Goal: Information Seeking & Learning: Learn about a topic

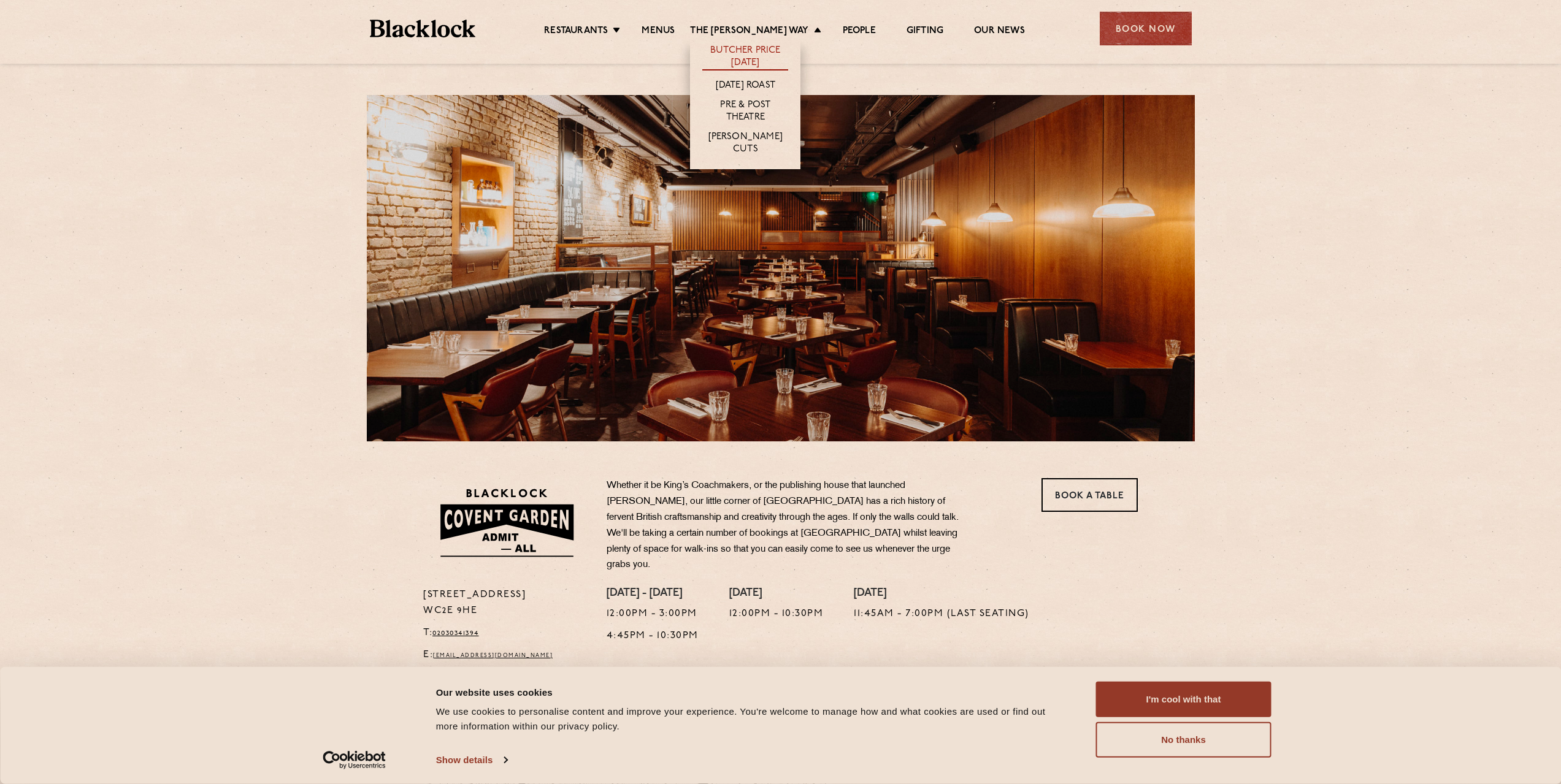
click at [750, 57] on link "Butcher Price [DATE]" at bounding box center [745, 58] width 86 height 26
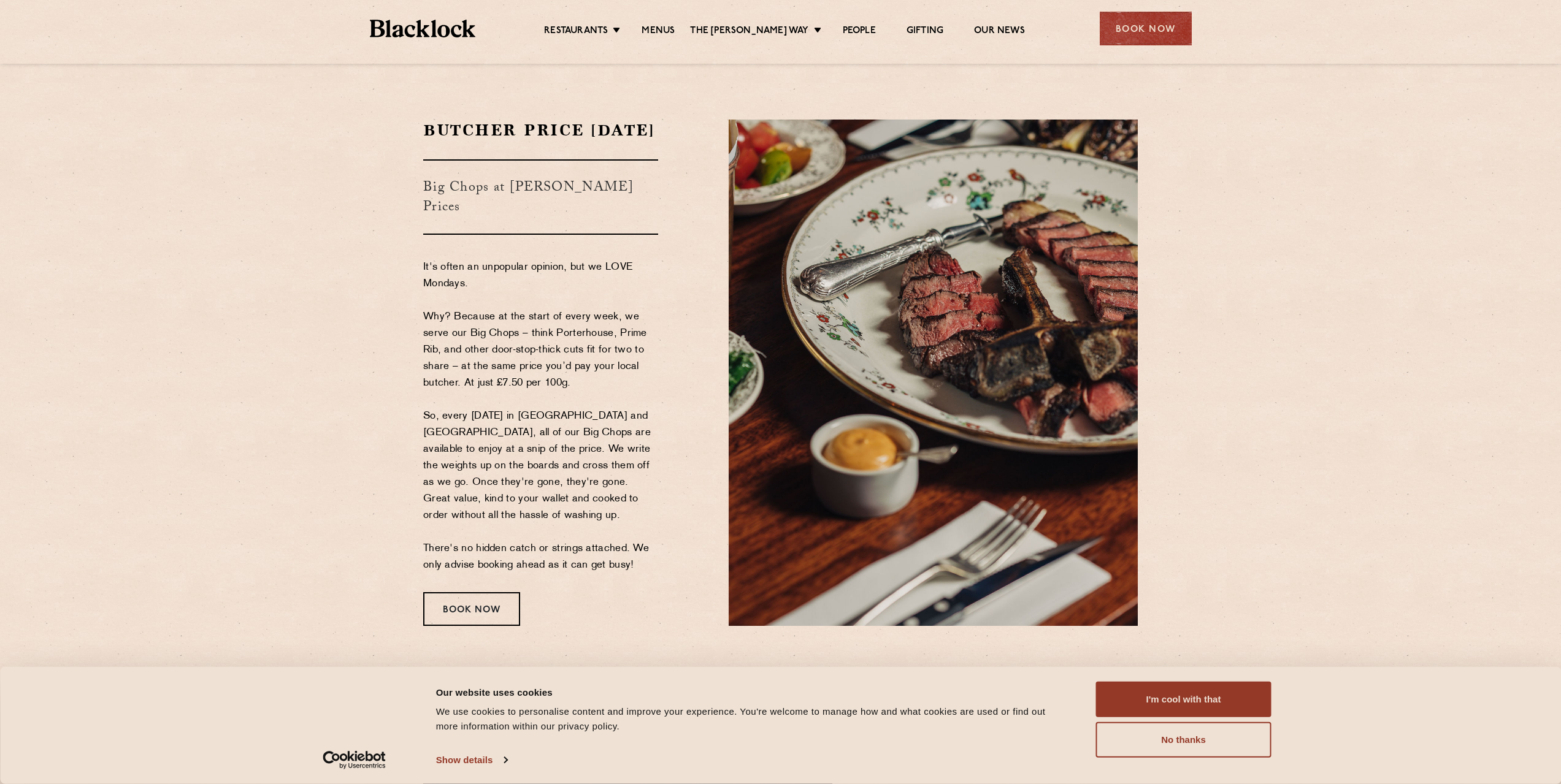
click at [298, 404] on section "Butcher Price Monday Big Chops at Butcher's Prices It's often an unpopular opin…" at bounding box center [780, 373] width 1561 height 580
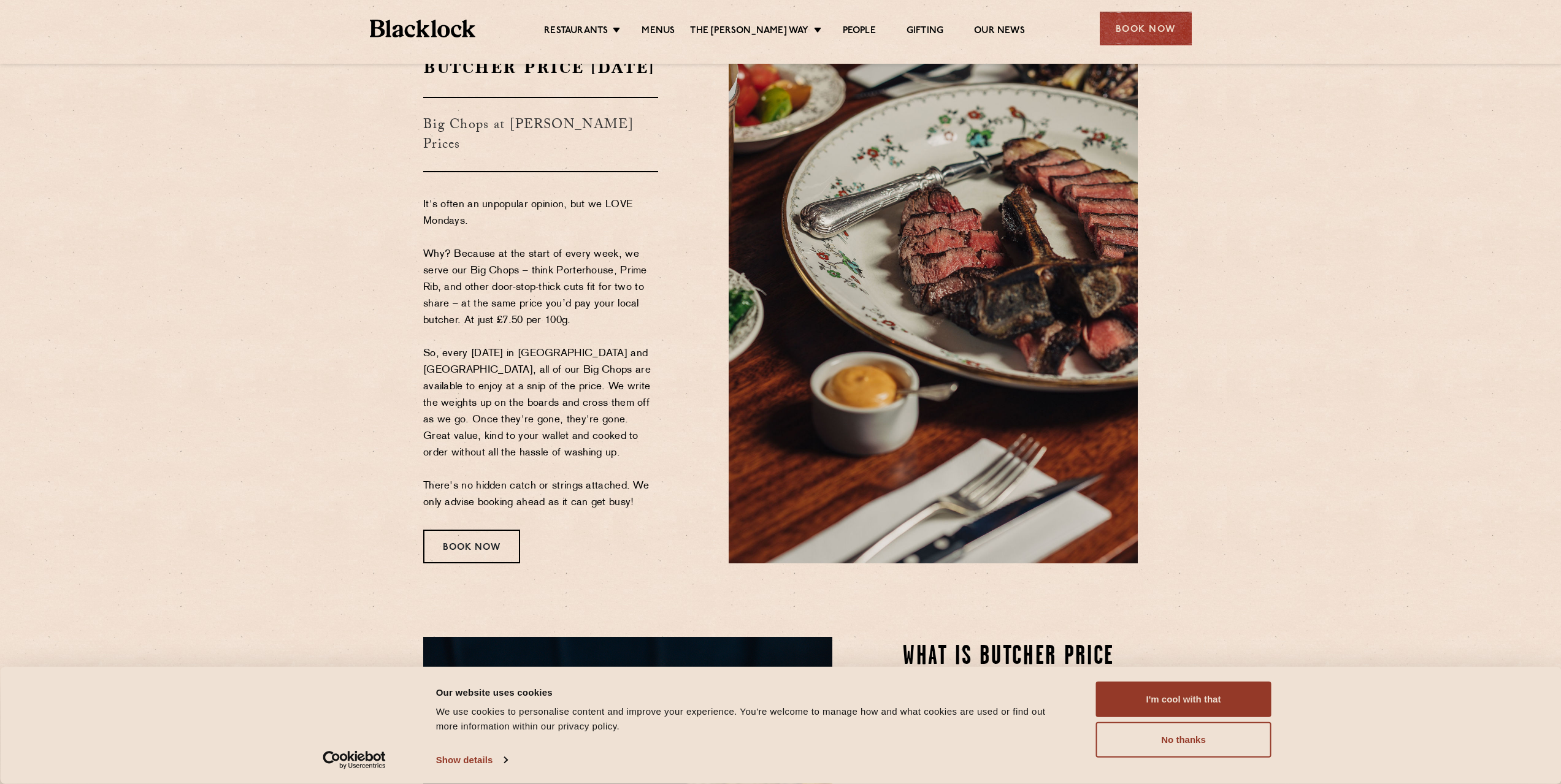
scroll to position [123, 0]
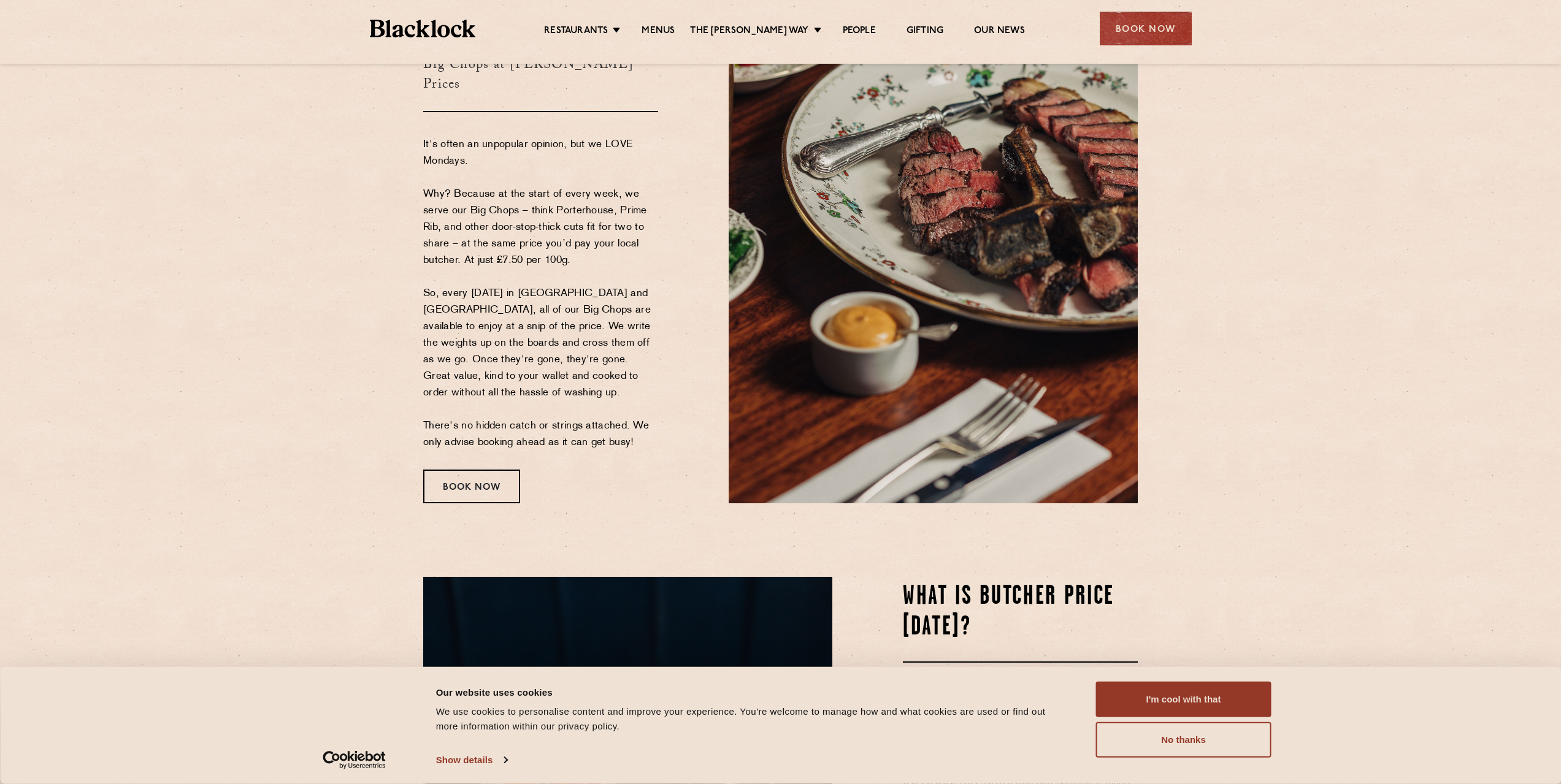
click at [492, 159] on p "It's often an unpopular opinion, but we LOVE Mondays. Why? Because at the start…" at bounding box center [541, 294] width 235 height 314
click at [492, 158] on p "It's often an unpopular opinion, but we LOVE Mondays. Why? Because at the start…" at bounding box center [541, 294] width 235 height 314
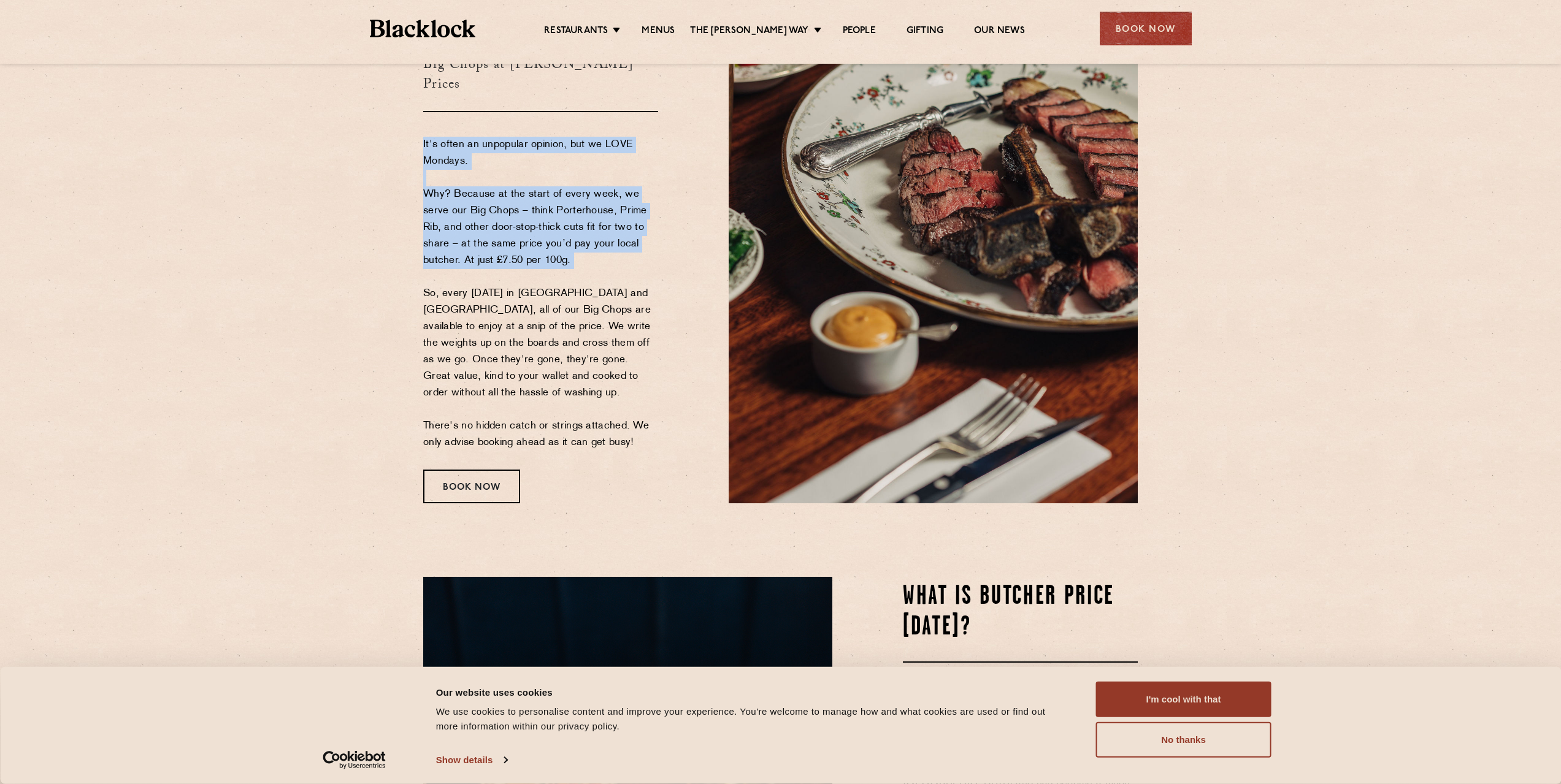
drag, startPoint x: 492, startPoint y: 158, endPoint x: 596, endPoint y: 252, distance: 140.2
click at [596, 252] on p "It's often an unpopular opinion, but we LOVE Mondays. Why? Because at the start…" at bounding box center [541, 294] width 235 height 314
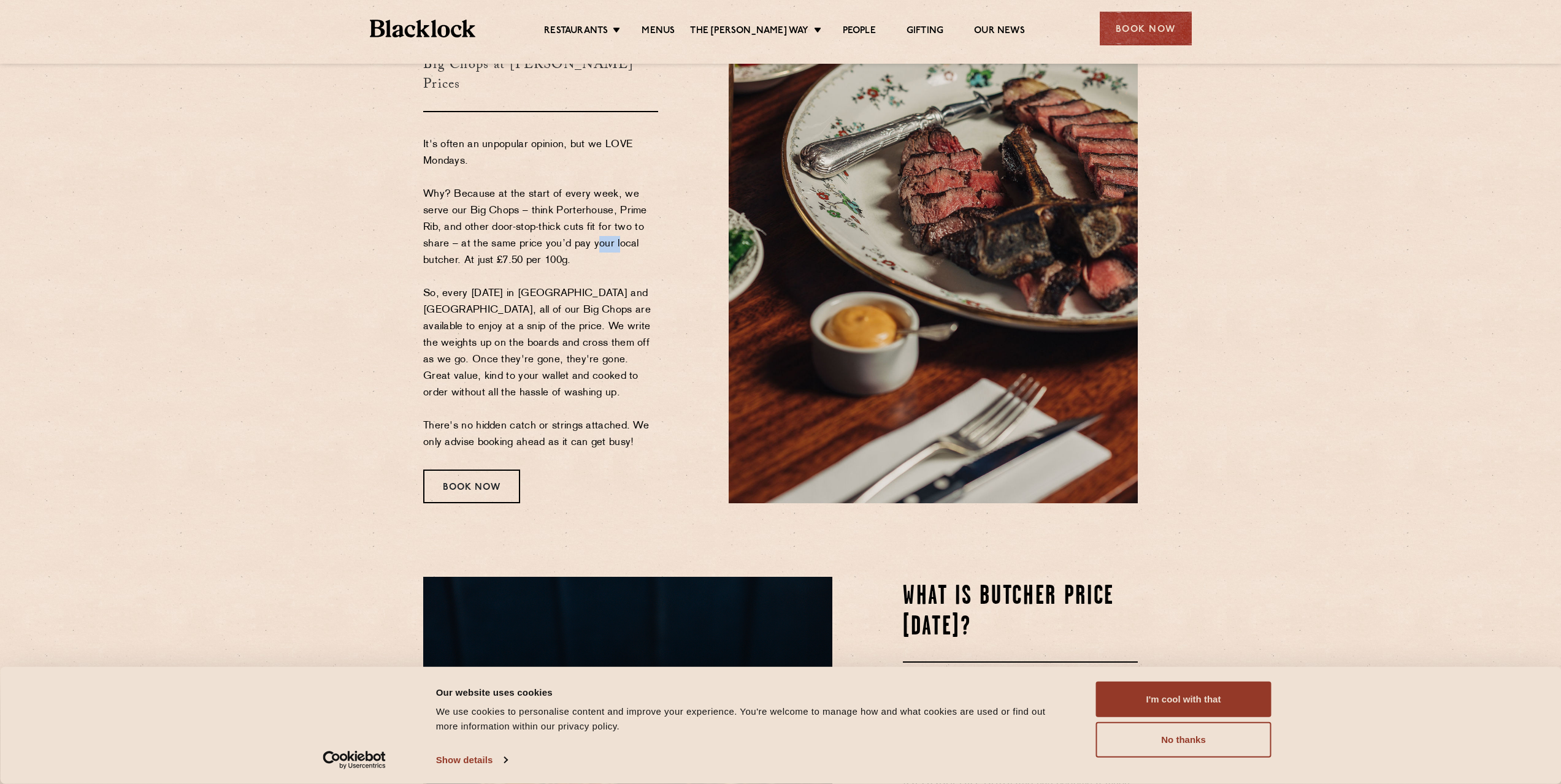
click at [596, 252] on p "It's often an unpopular opinion, but we LOVE Mondays. Why? Because at the start…" at bounding box center [541, 294] width 235 height 314
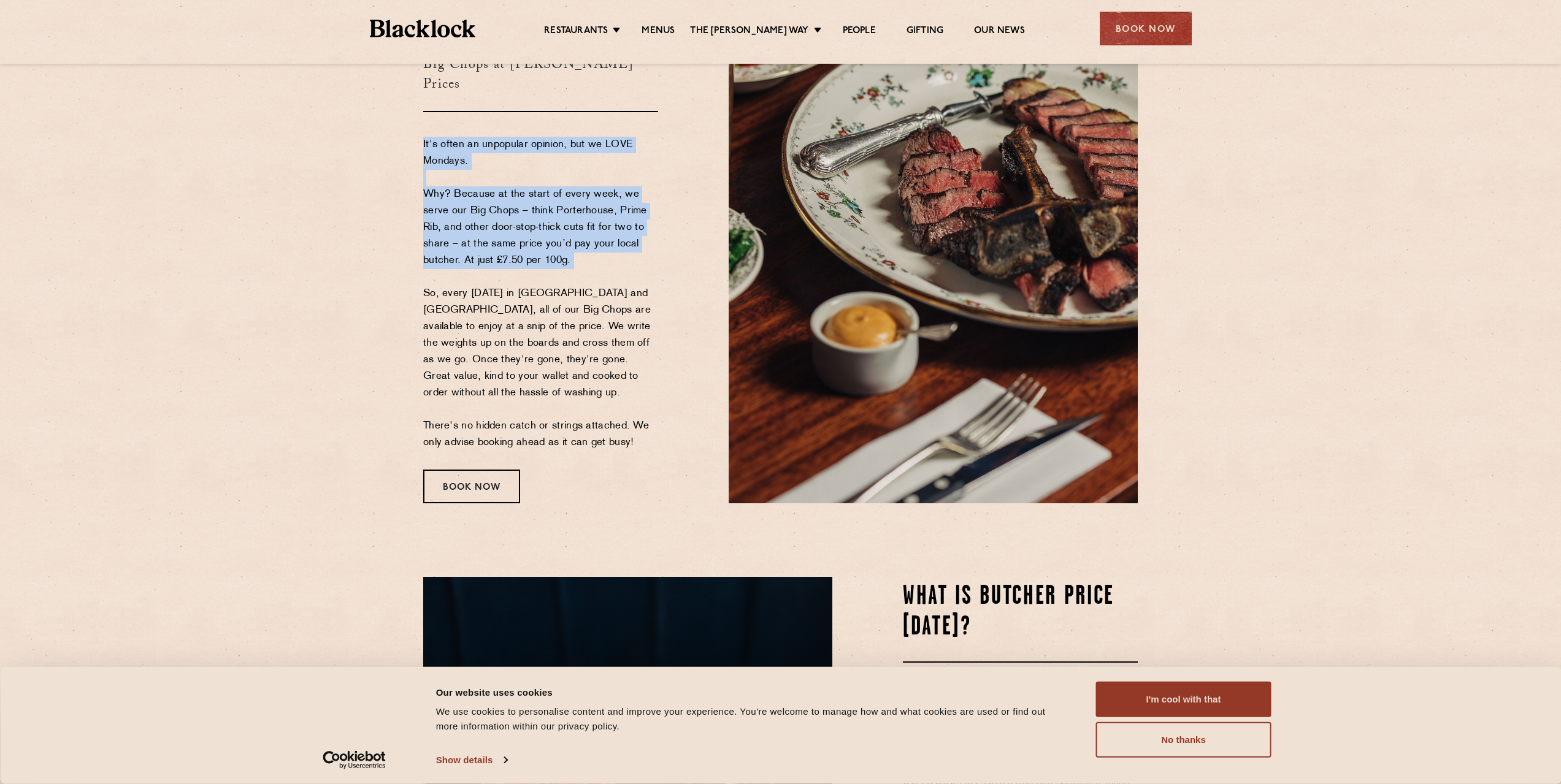
drag, startPoint x: 596, startPoint y: 252, endPoint x: 596, endPoint y: 164, distance: 88.0
click at [596, 164] on p "It's often an unpopular opinion, but we LOVE Mondays. Why? Because at the start…" at bounding box center [541, 294] width 235 height 314
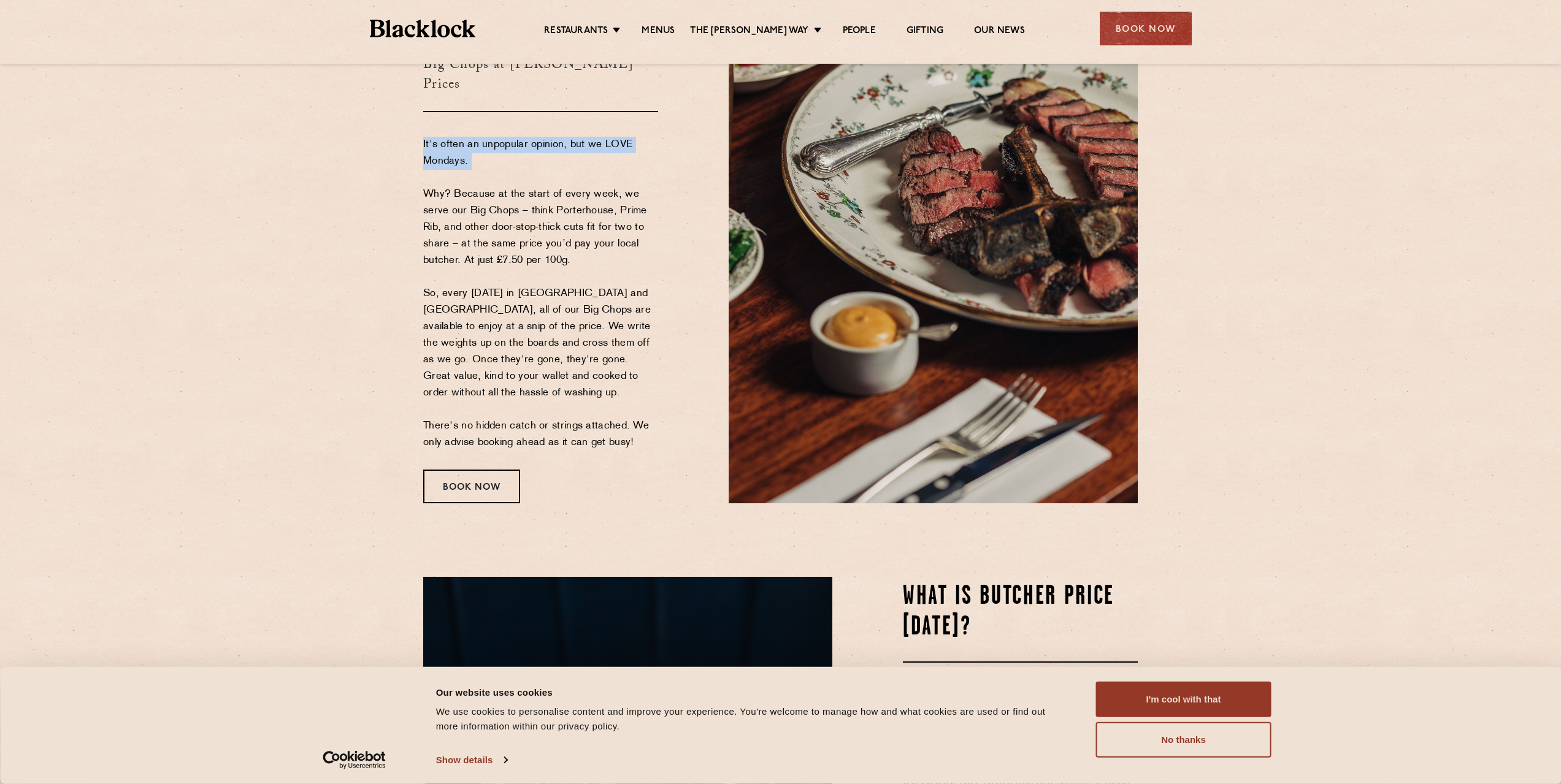
click at [596, 164] on p "It's often an unpopular opinion, but we LOVE Mondays. Why? Because at the start…" at bounding box center [541, 294] width 235 height 314
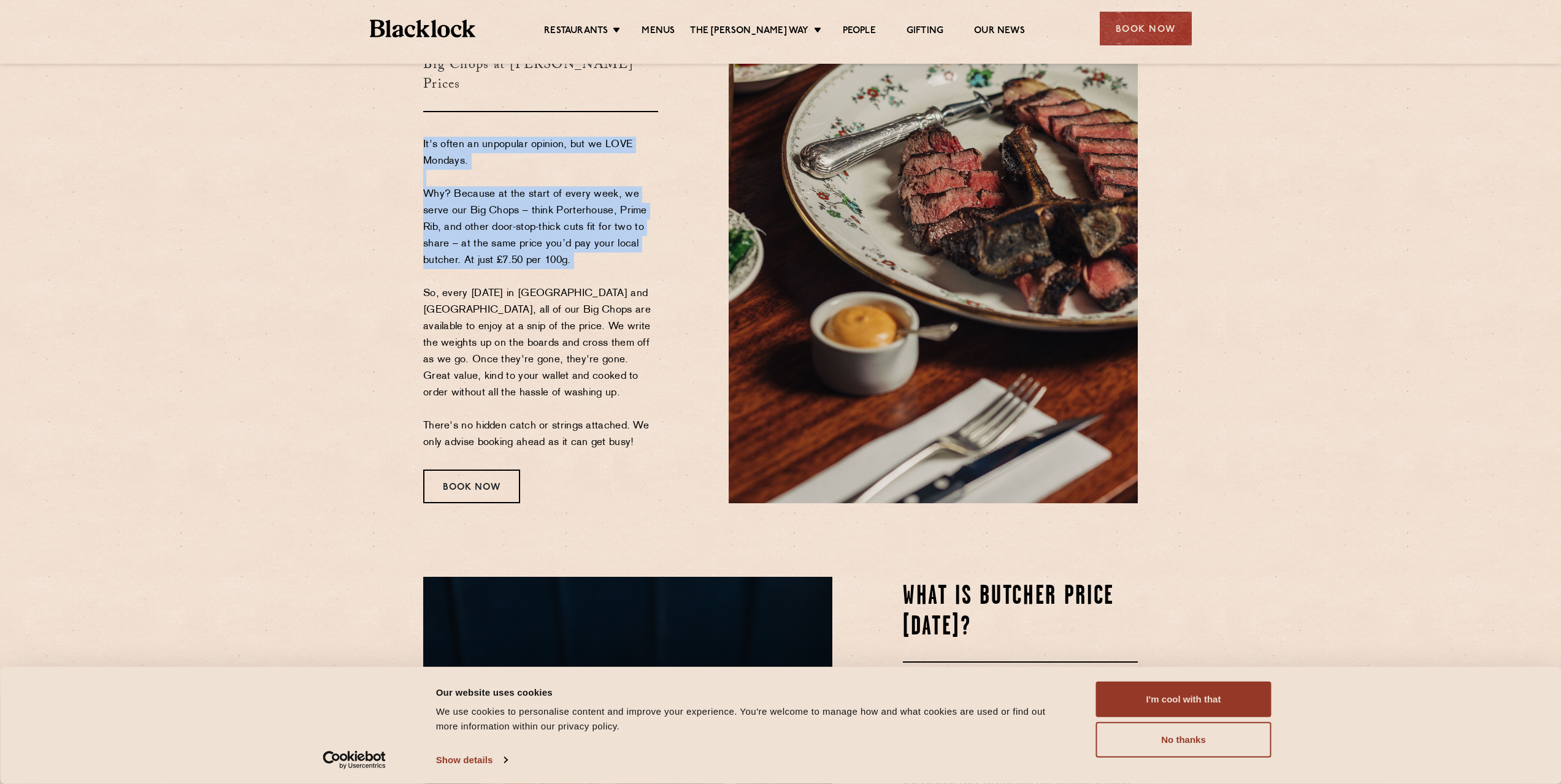
drag, startPoint x: 596, startPoint y: 164, endPoint x: 617, endPoint y: 245, distance: 83.7
click at [617, 245] on p "It's often an unpopular opinion, but we LOVE Mondays. Why? Because at the start…" at bounding box center [541, 294] width 235 height 314
click at [617, 246] on p "It's often an unpopular opinion, but we LOVE Mondays. Why? Because at the start…" at bounding box center [541, 294] width 235 height 314
drag, startPoint x: 617, startPoint y: 246, endPoint x: 588, endPoint y: 159, distance: 91.7
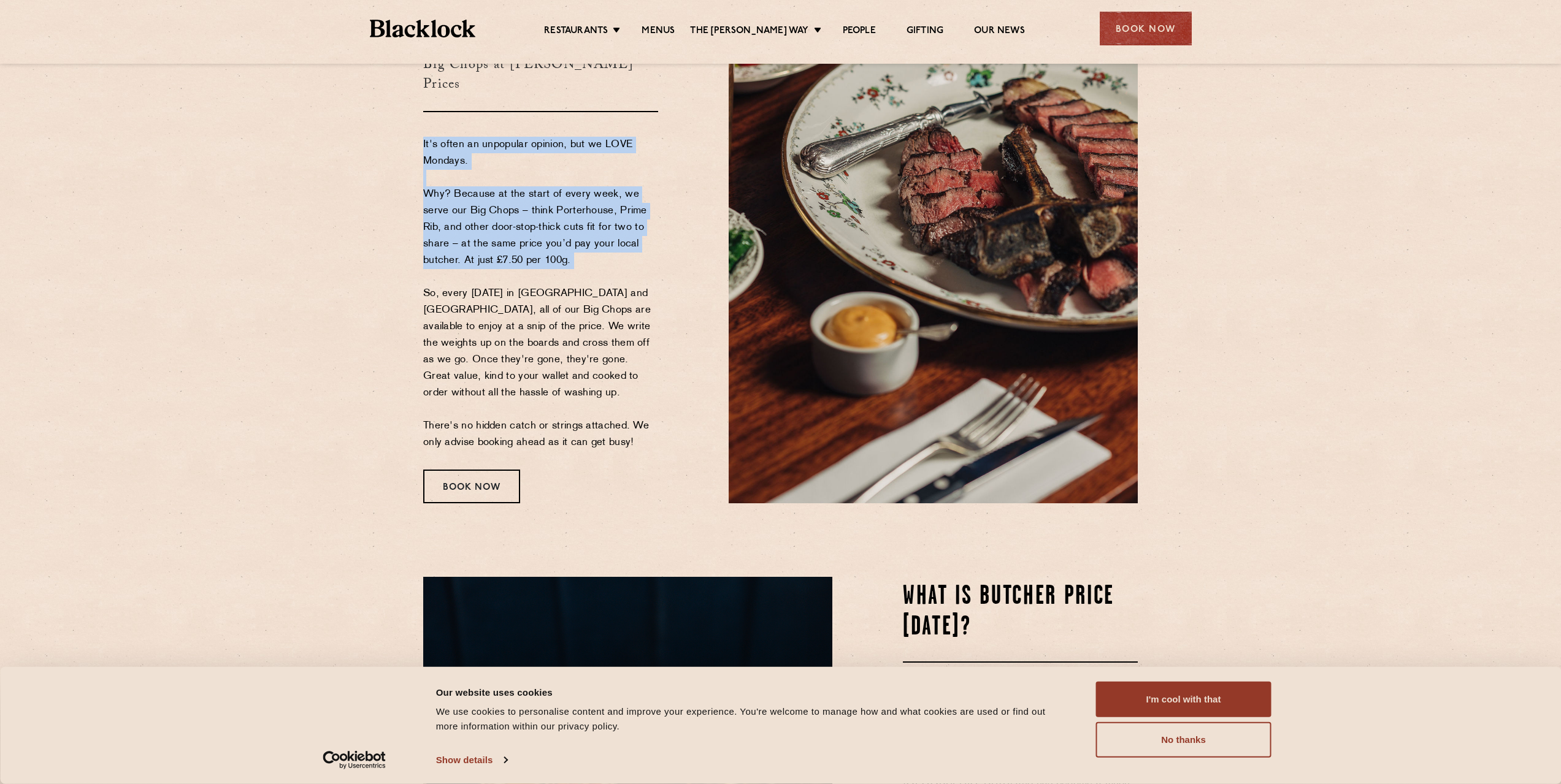
click at [588, 159] on p "It's often an unpopular opinion, but we LOVE Mondays. Why? Because at the start…" at bounding box center [541, 294] width 235 height 314
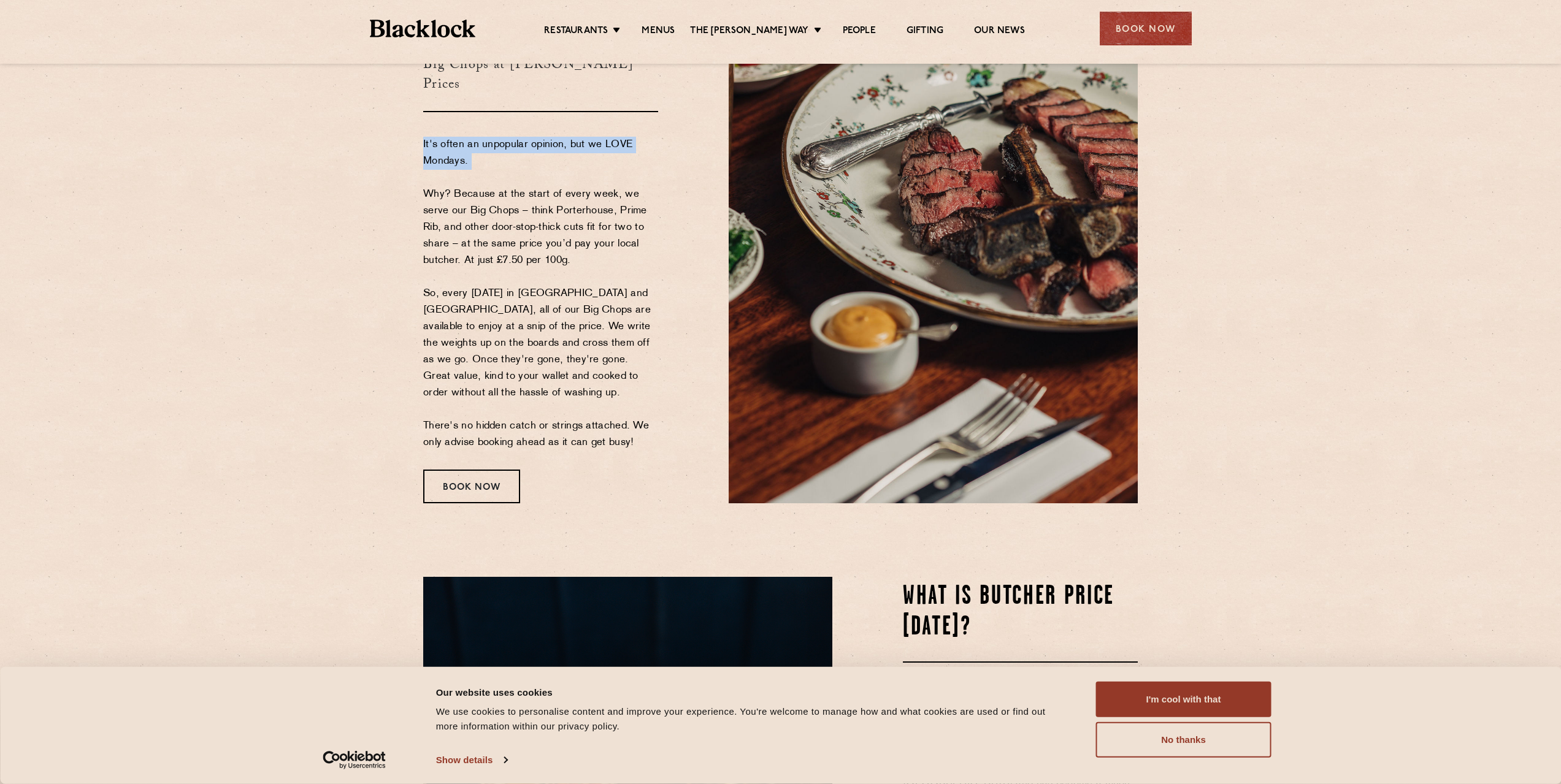
click at [588, 159] on p "It's often an unpopular opinion, but we LOVE Mondays. Why? Because at the start…" at bounding box center [541, 294] width 235 height 314
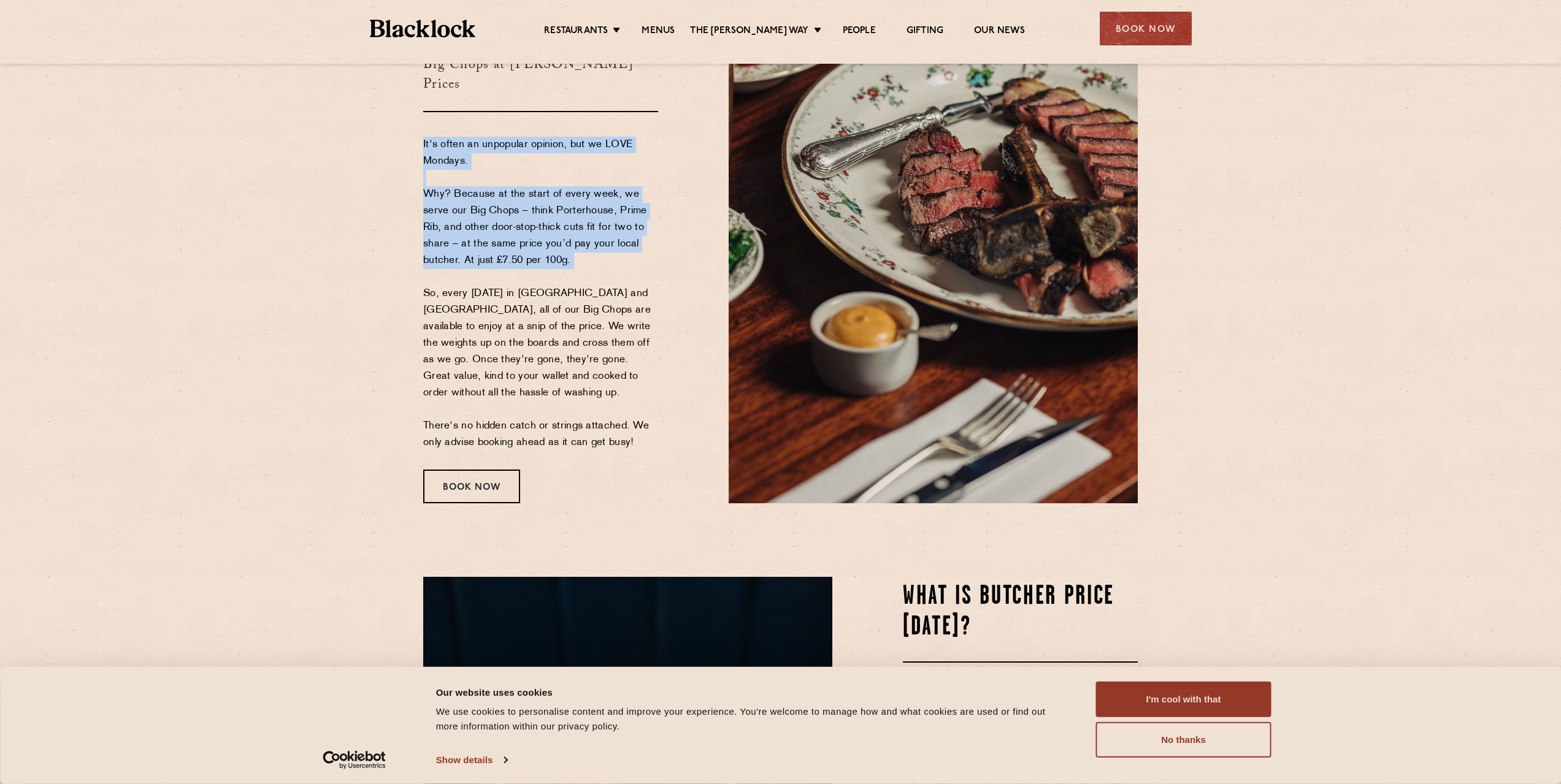
drag, startPoint x: 588, startPoint y: 159, endPoint x: 608, endPoint y: 242, distance: 85.4
click at [608, 242] on p "It's often an unpopular opinion, but we LOVE Mondays. Why? Because at the start…" at bounding box center [541, 294] width 235 height 314
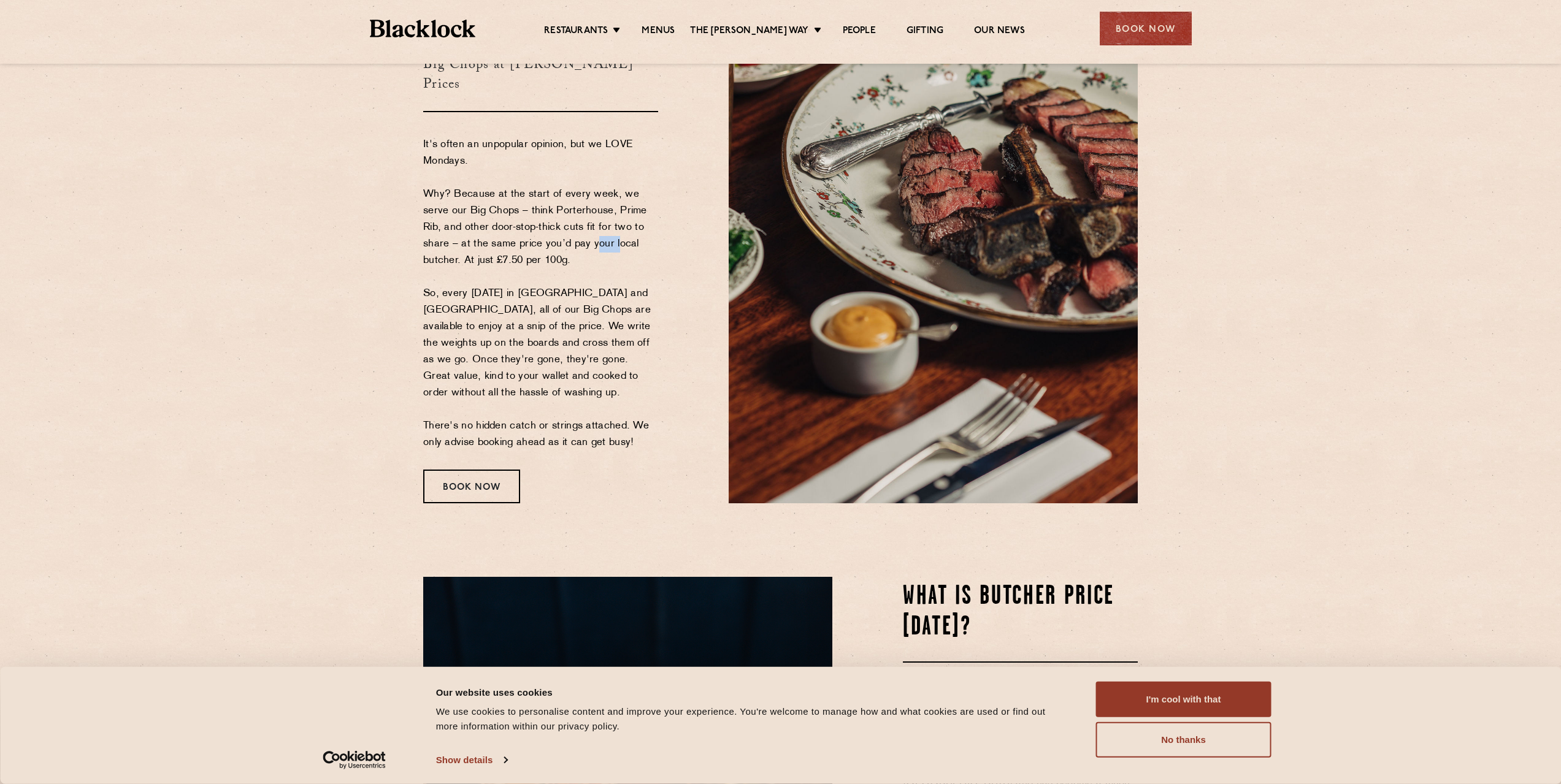
click at [608, 242] on p "It's often an unpopular opinion, but we LOVE Mondays. Why? Because at the start…" at bounding box center [541, 294] width 235 height 314
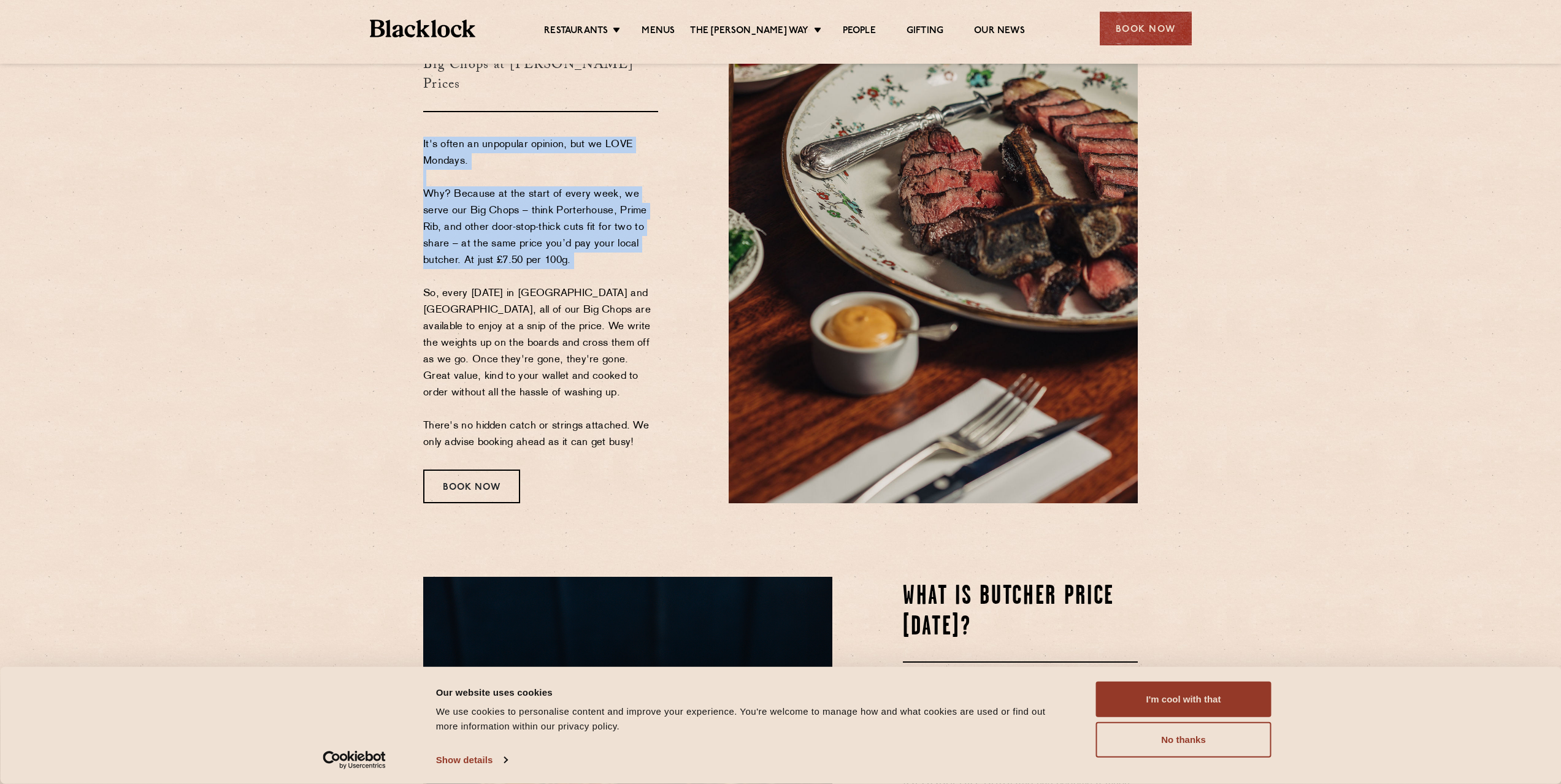
drag, startPoint x: 608, startPoint y: 242, endPoint x: 530, endPoint y: 158, distance: 114.6
click at [530, 158] on p "It's often an unpopular opinion, but we LOVE Mondays. Why? Because at the start…" at bounding box center [541, 294] width 235 height 314
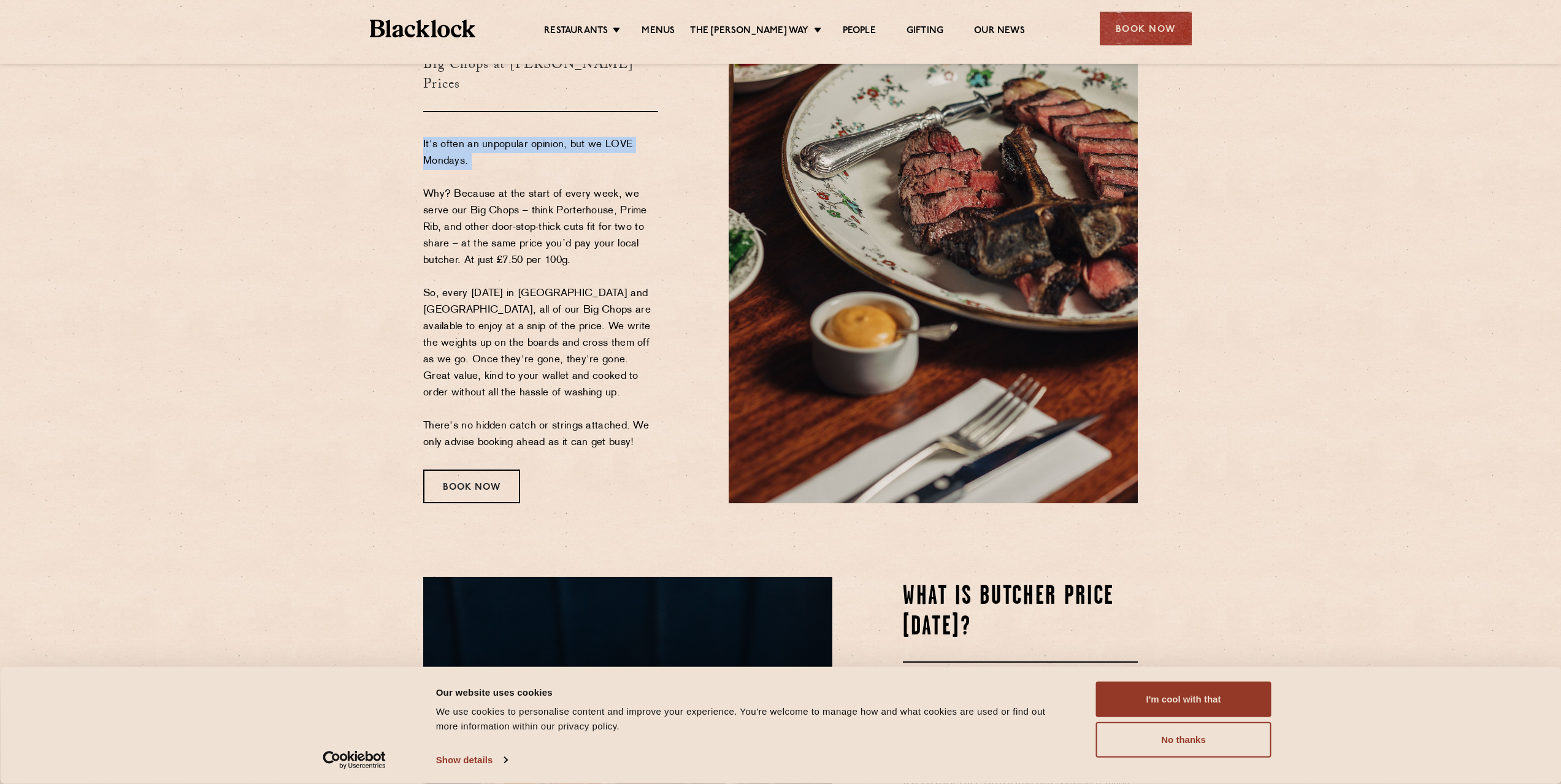
click at [530, 158] on p "It's often an unpopular opinion, but we LOVE Mondays. Why? Because at the start…" at bounding box center [541, 294] width 235 height 314
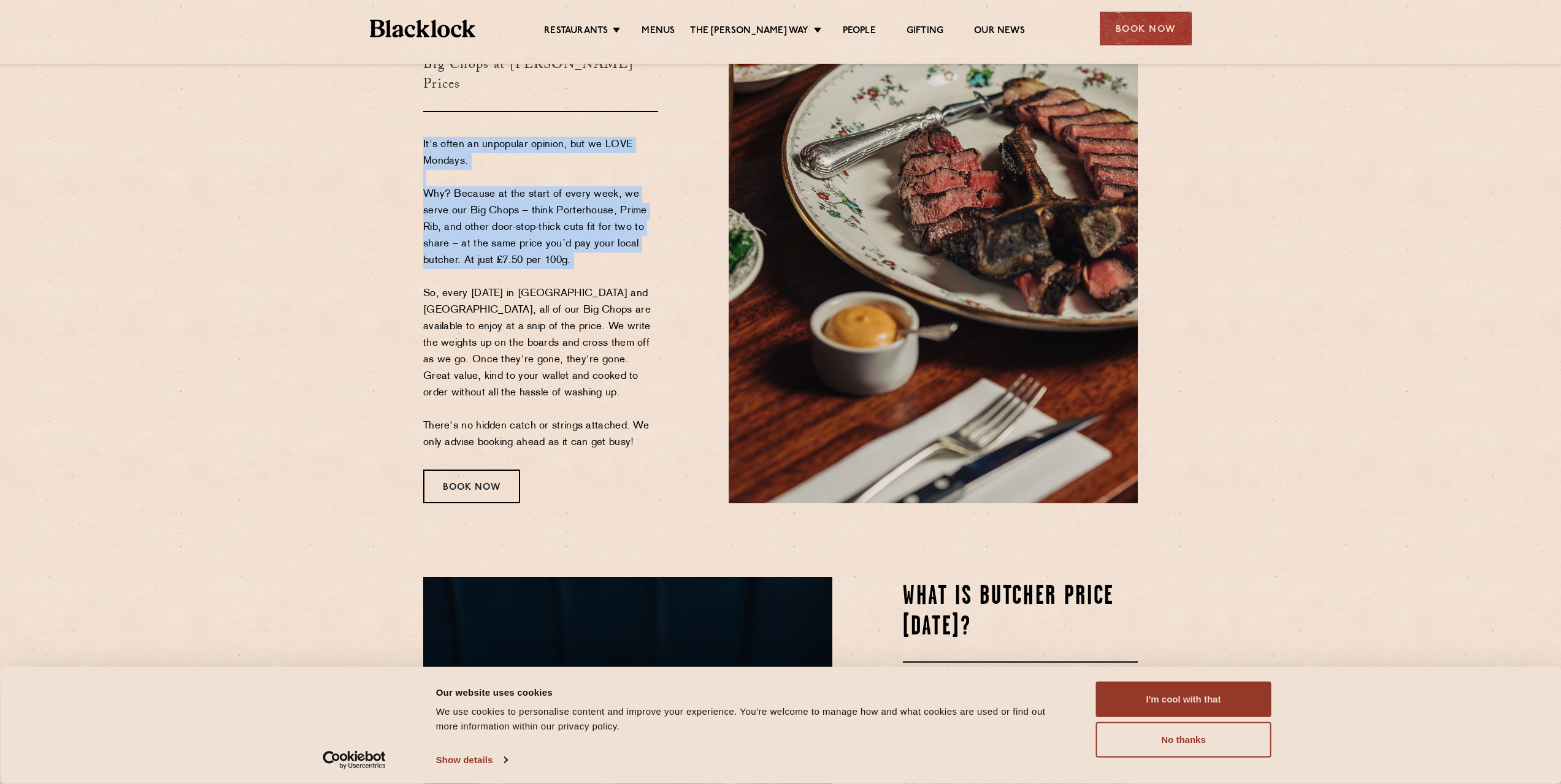
drag, startPoint x: 530, startPoint y: 158, endPoint x: 580, endPoint y: 249, distance: 103.8
click at [580, 249] on p "It's often an unpopular opinion, but we LOVE Mondays. Why? Because at the start…" at bounding box center [541, 294] width 235 height 314
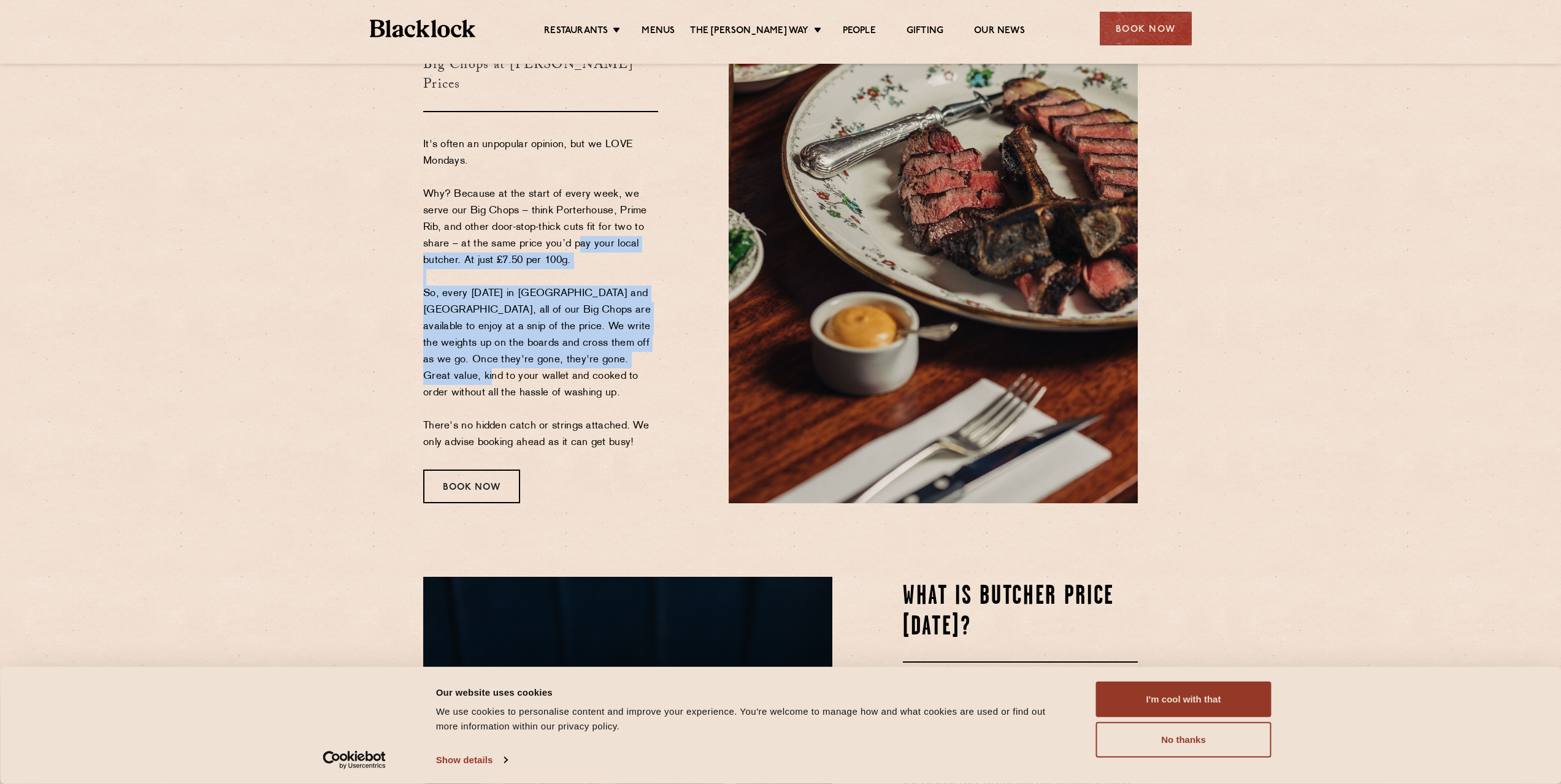
drag, startPoint x: 580, startPoint y: 249, endPoint x: 617, endPoint y: 358, distance: 115.1
click at [617, 358] on p "It's often an unpopular opinion, but we LOVE Mondays. Why? Because at the start…" at bounding box center [541, 294] width 235 height 314
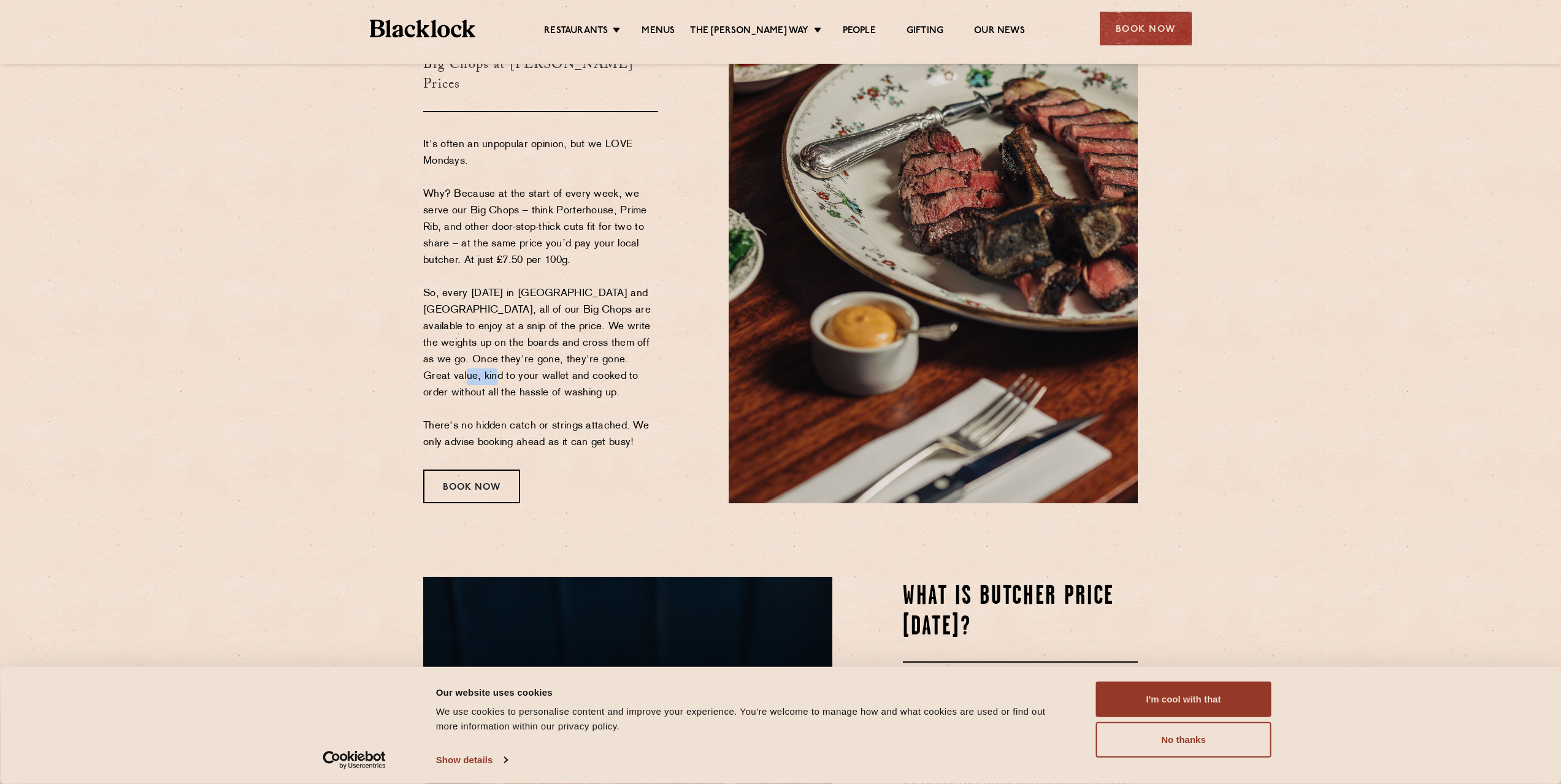
click at [617, 358] on p "It's often an unpopular opinion, but we LOVE Mondays. Why? Because at the start…" at bounding box center [541, 294] width 235 height 314
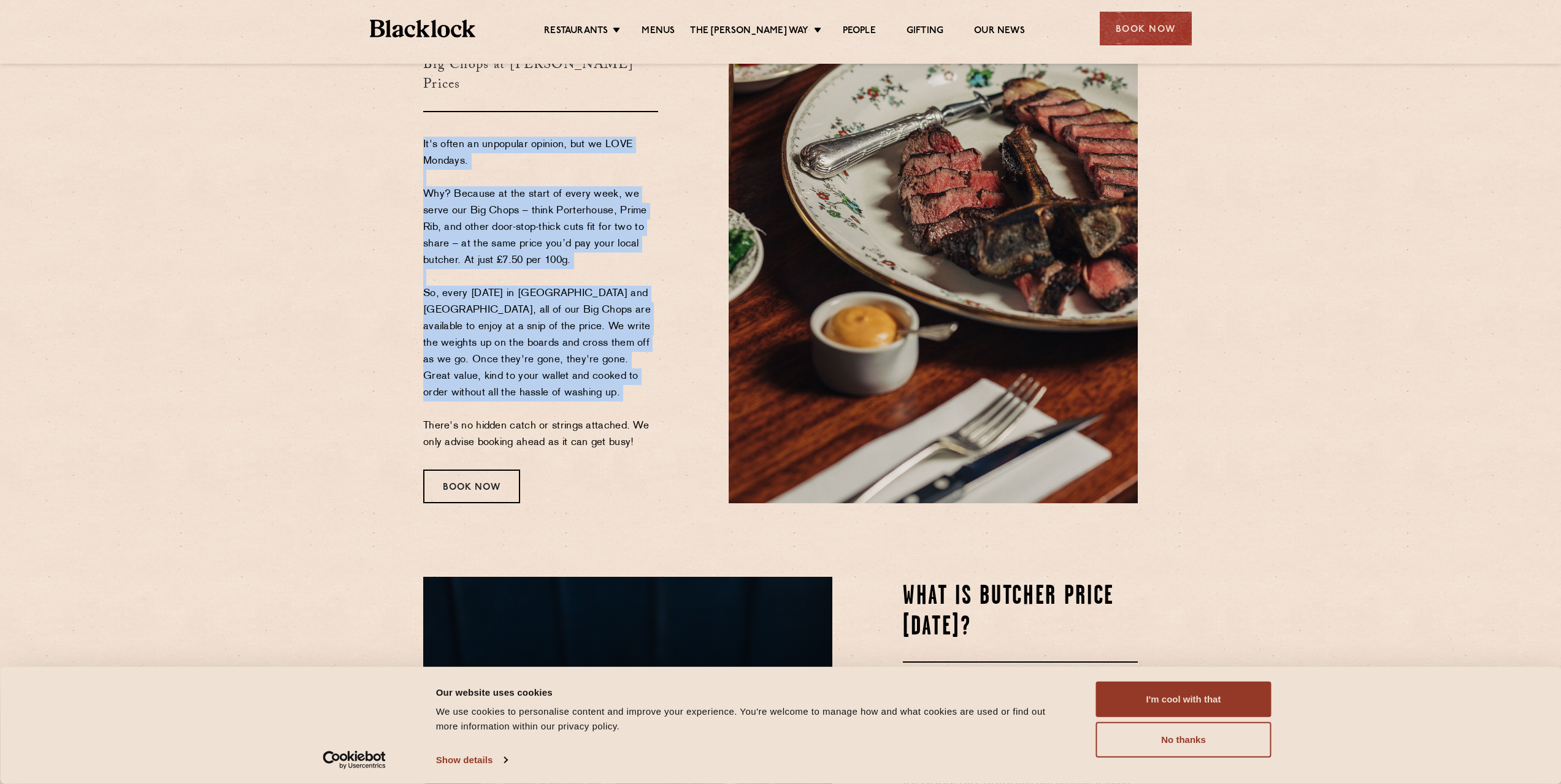
drag, startPoint x: 617, startPoint y: 358, endPoint x: 540, endPoint y: 156, distance: 216.2
click at [540, 156] on p "It's often an unpopular opinion, but we LOVE Mondays. Why? Because at the start…" at bounding box center [541, 294] width 235 height 314
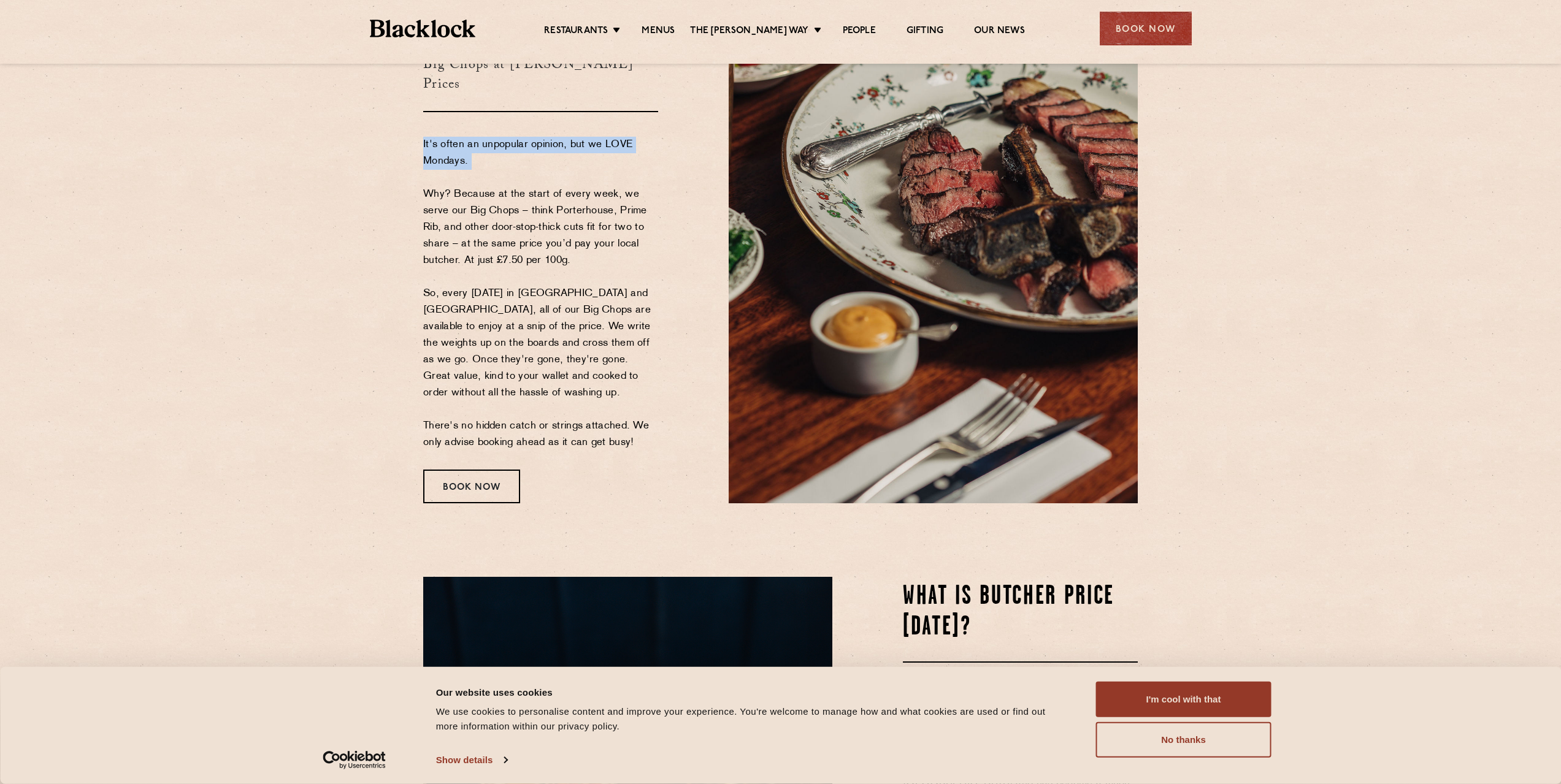
click at [540, 156] on p "It's often an unpopular opinion, but we LOVE Mondays. Why? Because at the start…" at bounding box center [541, 294] width 235 height 314
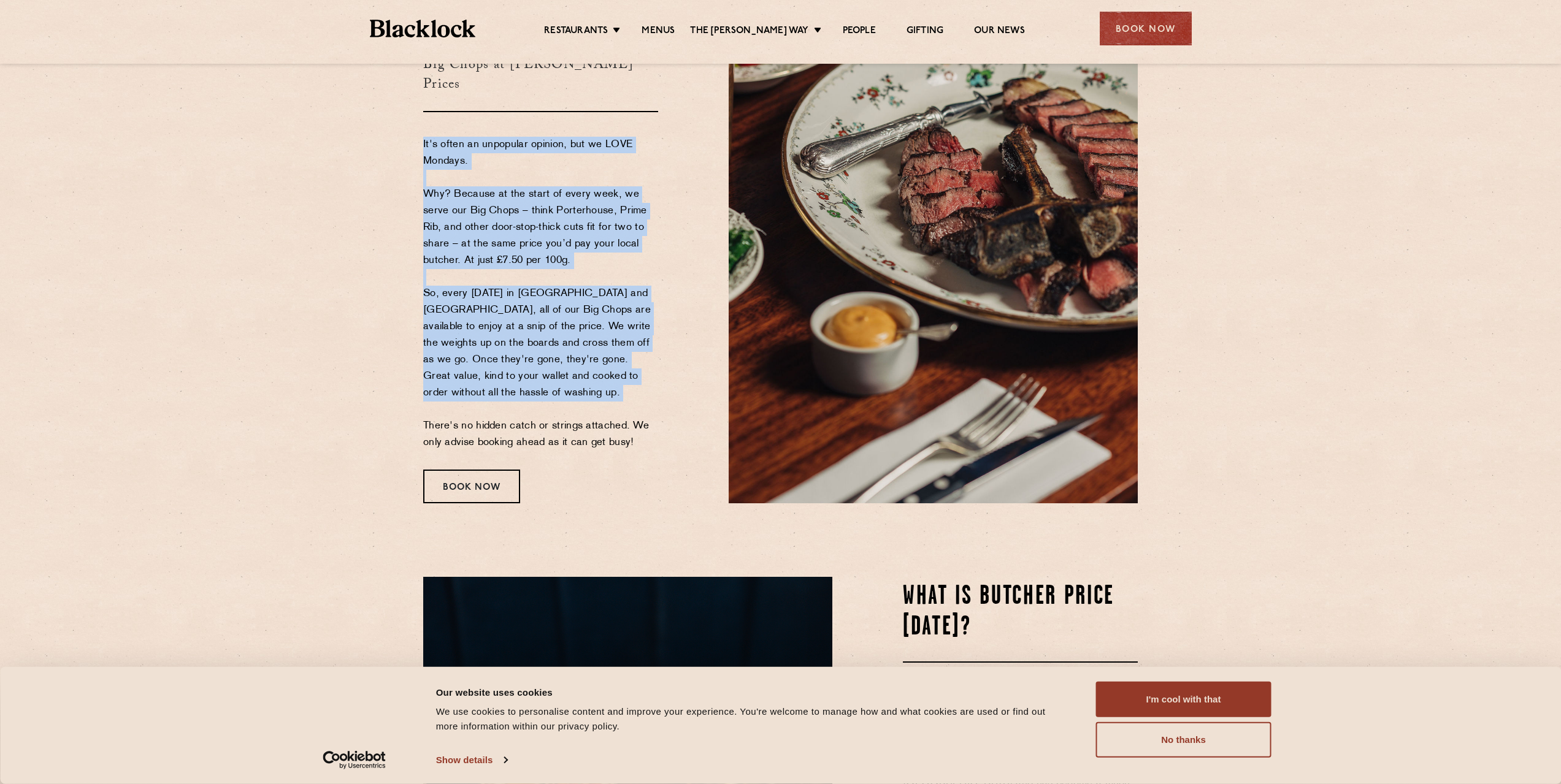
drag, startPoint x: 540, startPoint y: 156, endPoint x: 558, endPoint y: 354, distance: 198.8
click at [558, 354] on p "It's often an unpopular opinion, but we LOVE Mondays. Why? Because at the start…" at bounding box center [541, 294] width 235 height 314
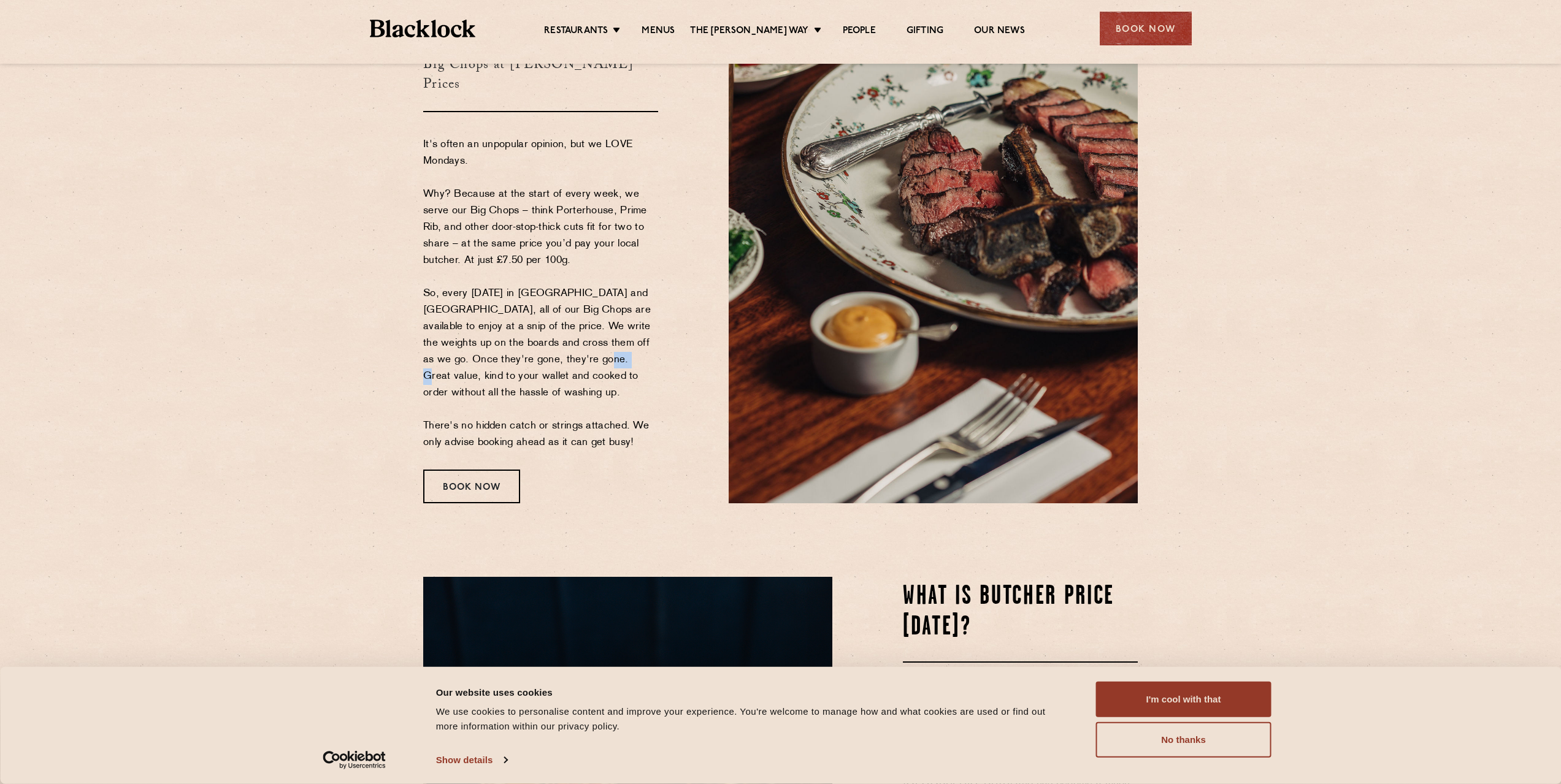
click at [558, 354] on p "It's often an unpopular opinion, but we LOVE Mondays. Why? Because at the start…" at bounding box center [541, 294] width 235 height 314
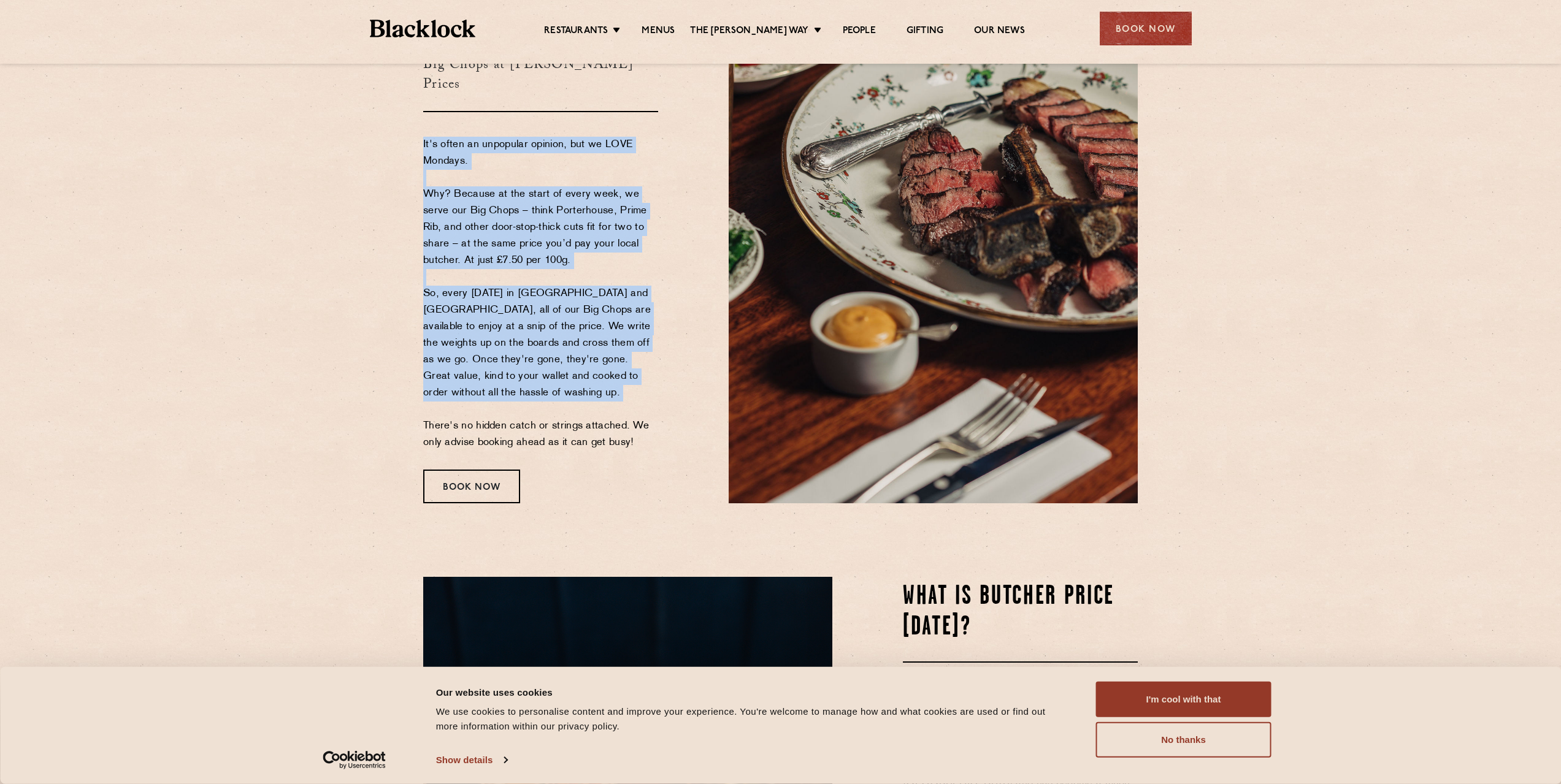
drag, startPoint x: 558, startPoint y: 354, endPoint x: 461, endPoint y: 129, distance: 245.0
click at [461, 129] on div "Butcher Price Monday Big Chops at Butcher's Prices It's often an unpopular opin…" at bounding box center [567, 250] width 305 height 507
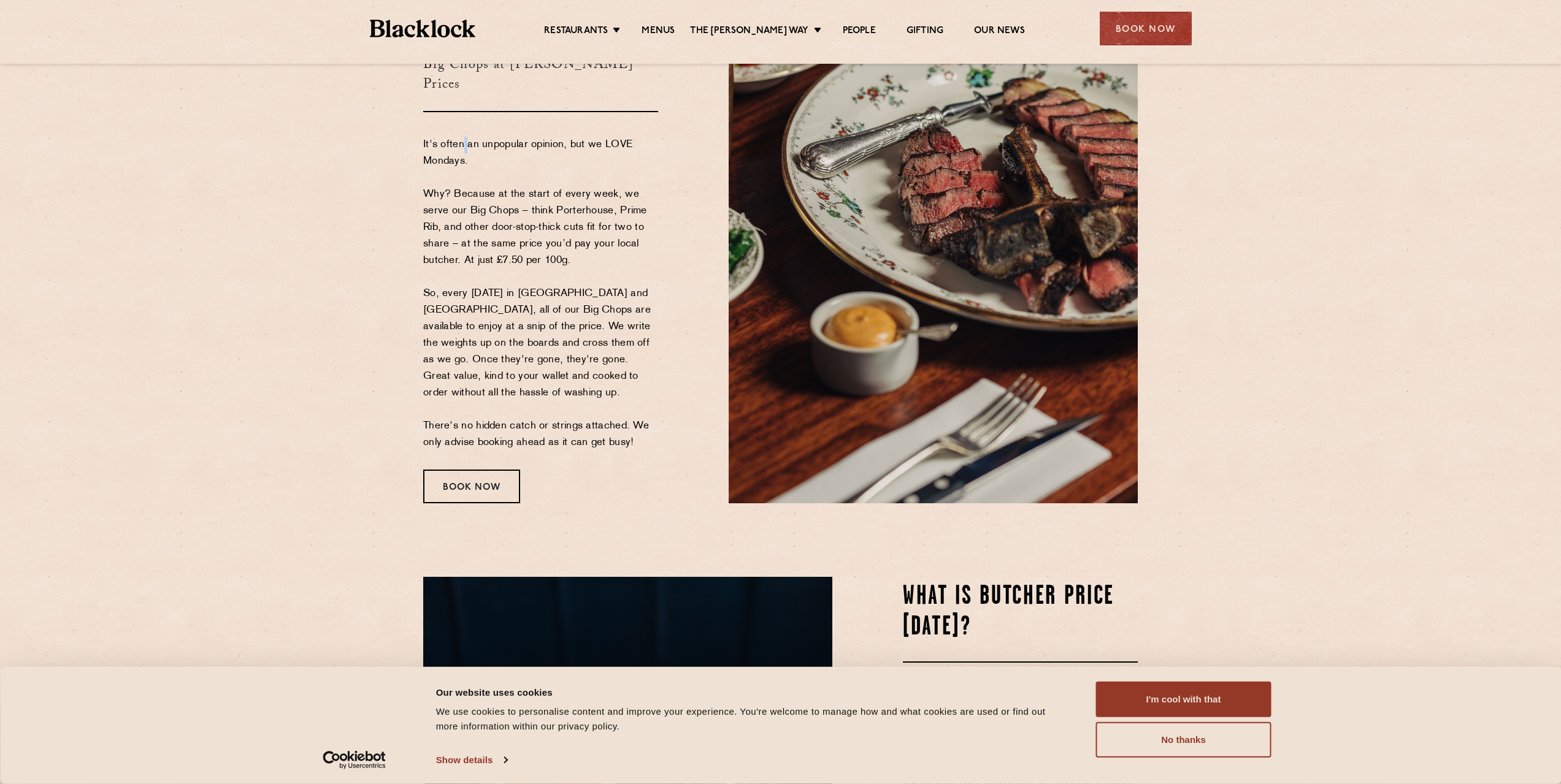
click at [461, 129] on div "Butcher Price Monday Big Chops at Butcher's Prices It's often an unpopular opin…" at bounding box center [567, 250] width 305 height 507
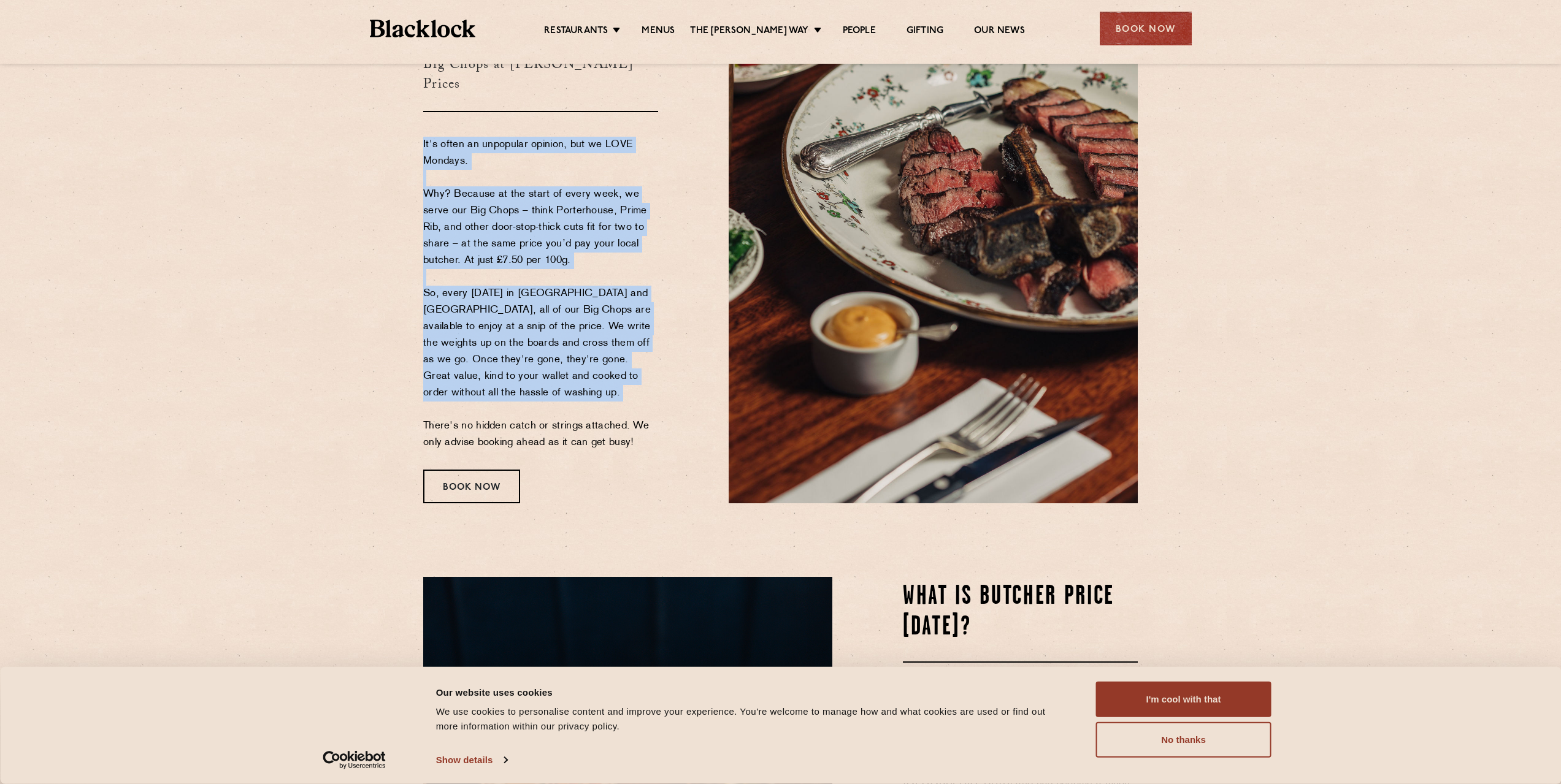
drag, startPoint x: 461, startPoint y: 129, endPoint x: 508, endPoint y: 328, distance: 204.5
click at [508, 328] on div "Butcher Price Monday Big Chops at Butcher's Prices It's often an unpopular opin…" at bounding box center [567, 250] width 305 height 507
click at [509, 328] on p "It's often an unpopular opinion, but we LOVE Mondays. Why? Because at the start…" at bounding box center [541, 294] width 235 height 314
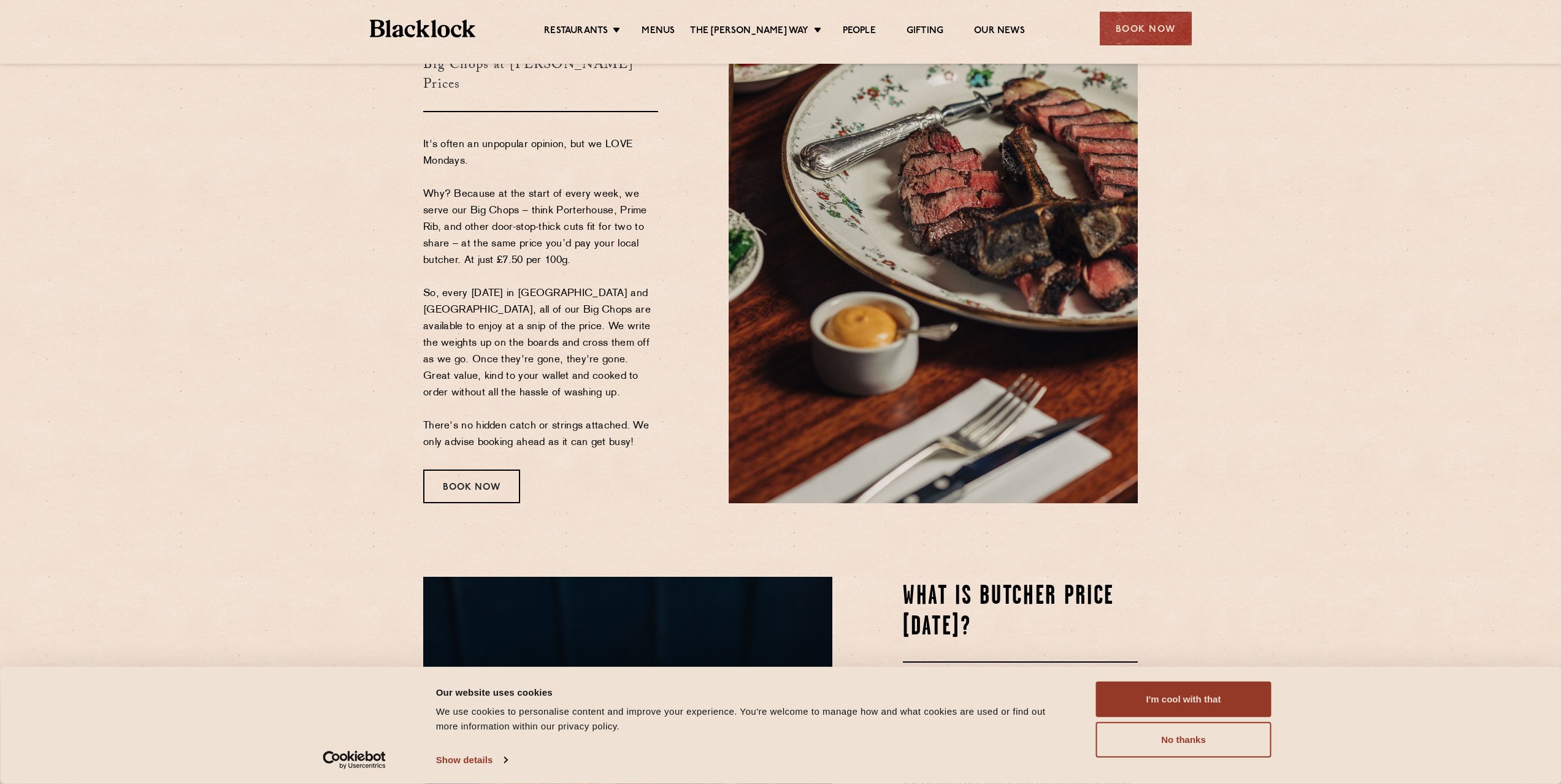
click at [359, 311] on section "Butcher Price Monday Big Chops at Butcher's Prices It's often an unpopular opin…" at bounding box center [780, 250] width 1561 height 580
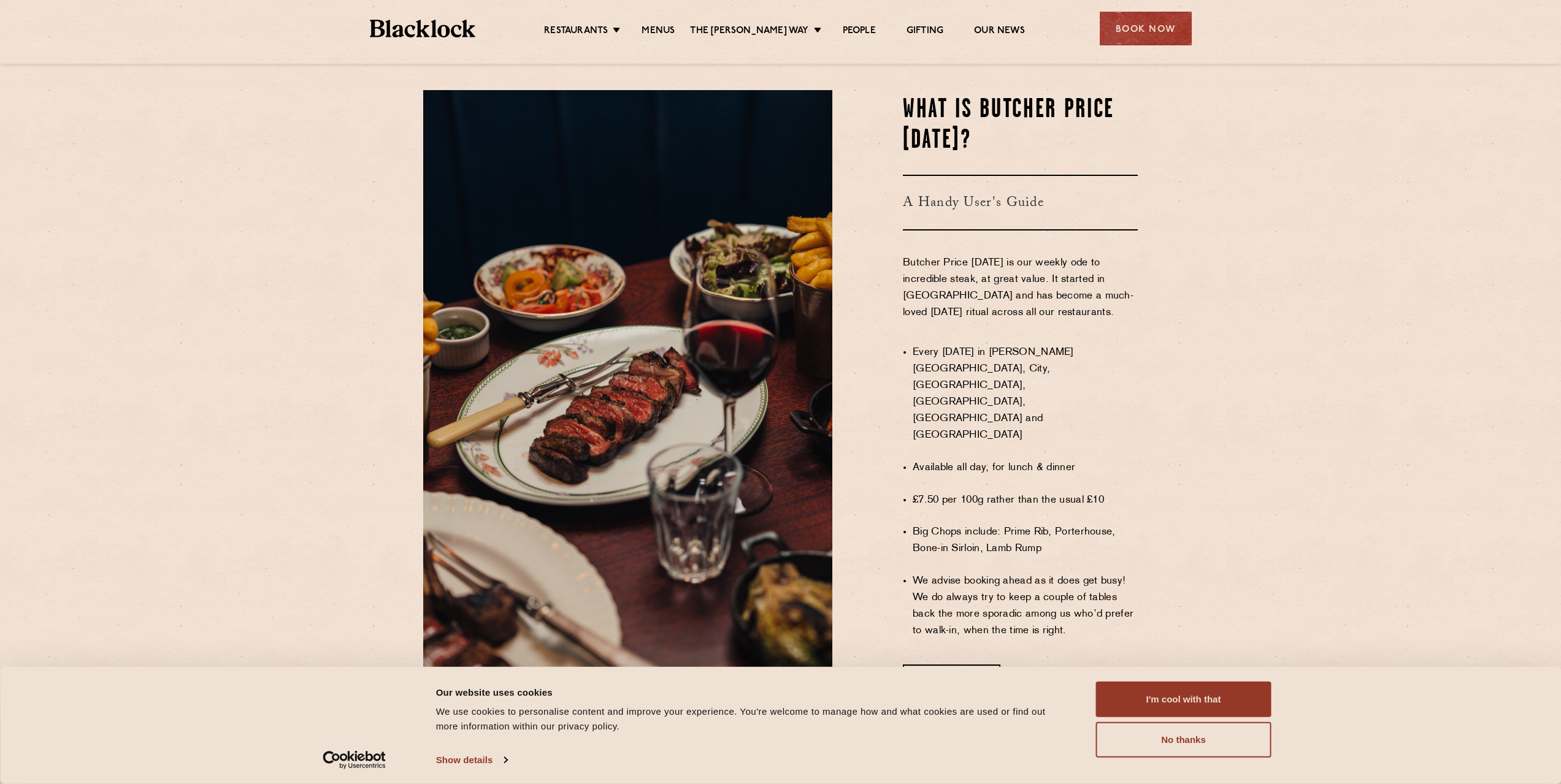
scroll to position [613, 0]
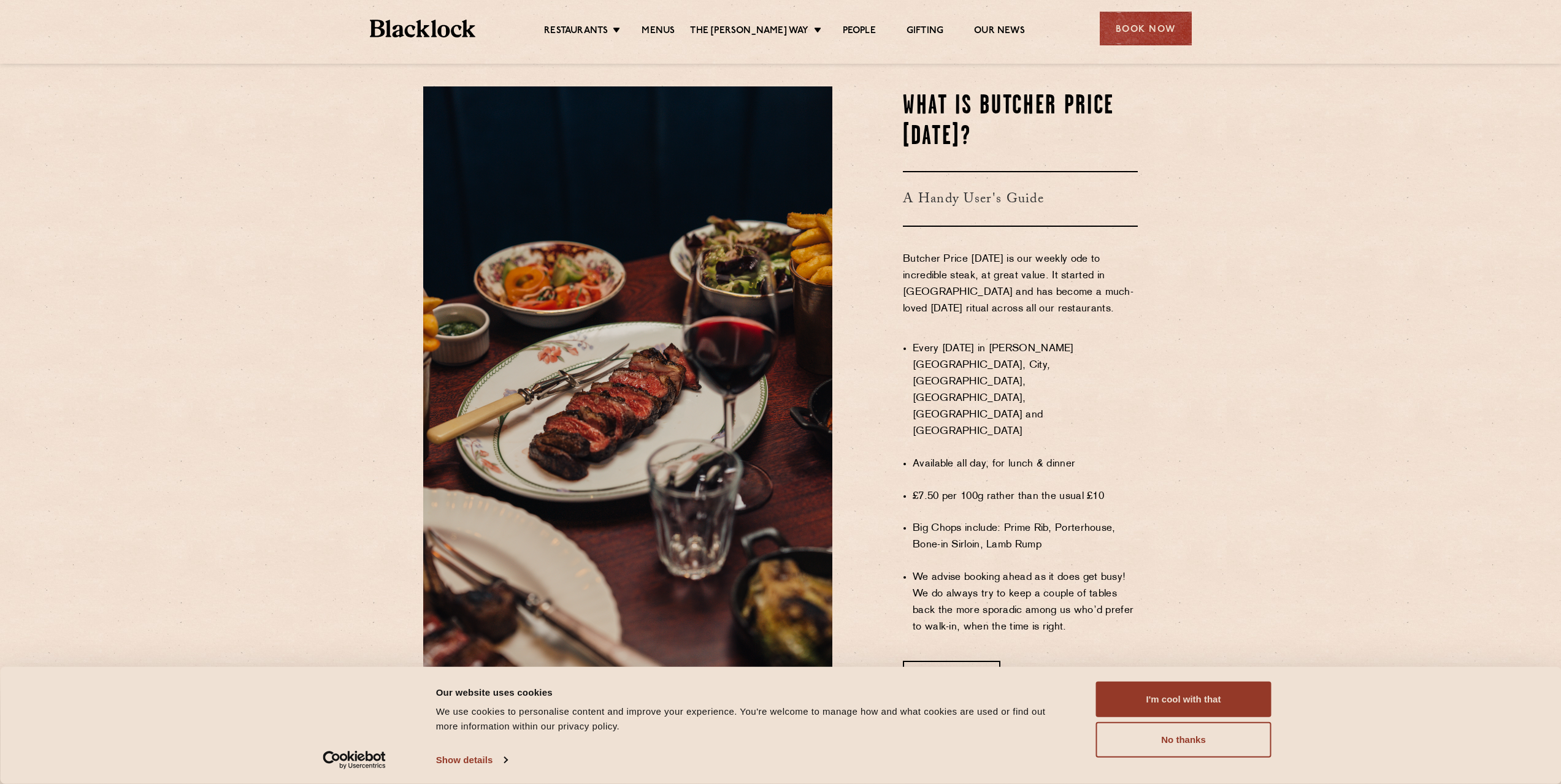
click at [1098, 298] on p "Butcher Price [DATE] is our weekly ode to incredible steak, at great value. It …" at bounding box center [1020, 292] width 235 height 83
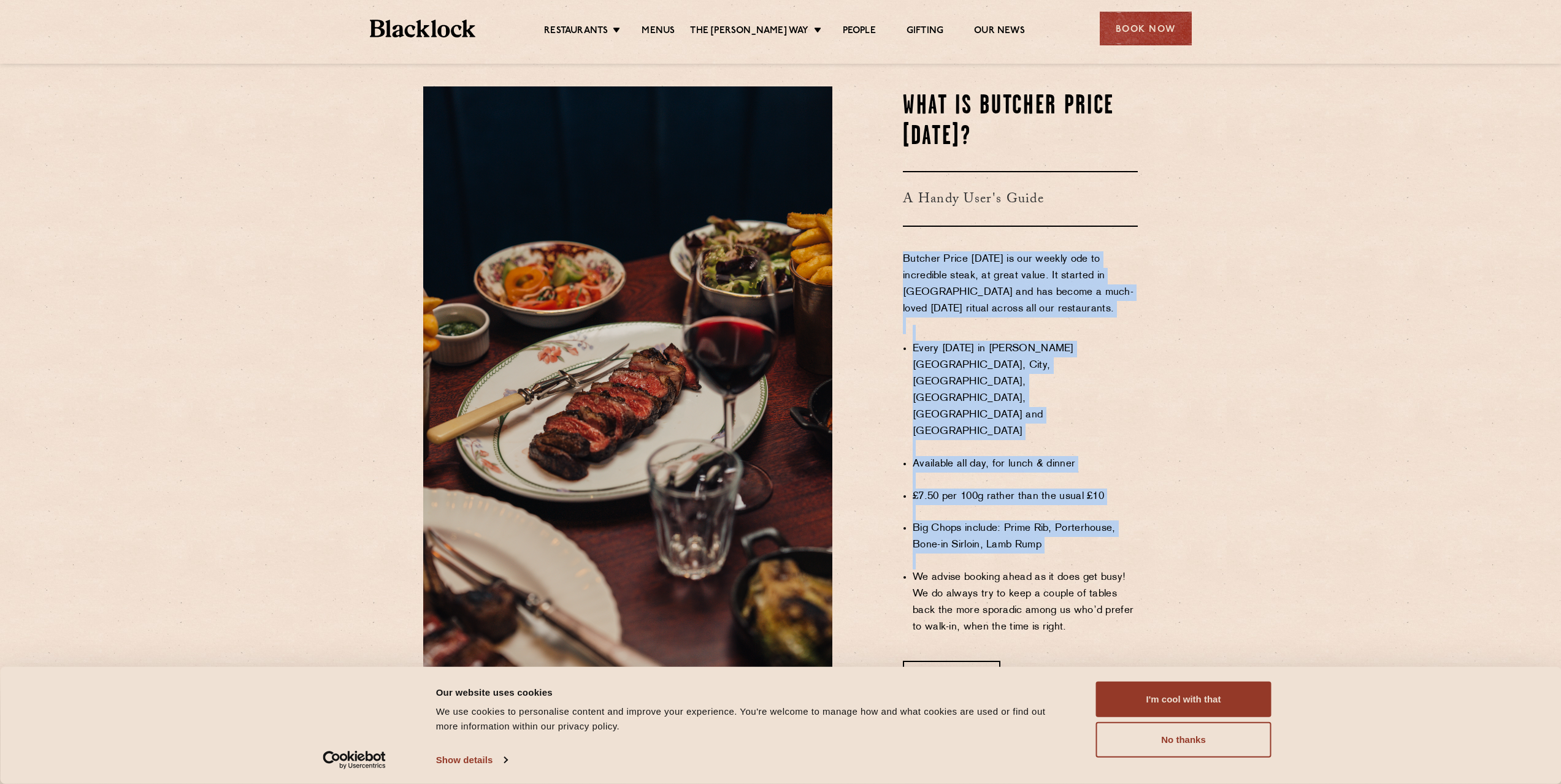
drag, startPoint x: 1098, startPoint y: 298, endPoint x: 1146, endPoint y: 573, distance: 279.2
click at [1146, 573] on div "WHAT IS BUTCHER PRICE MONDAY? A Handy User's Guide Butcher Price Monday is our …" at bounding box center [994, 393] width 305 height 613
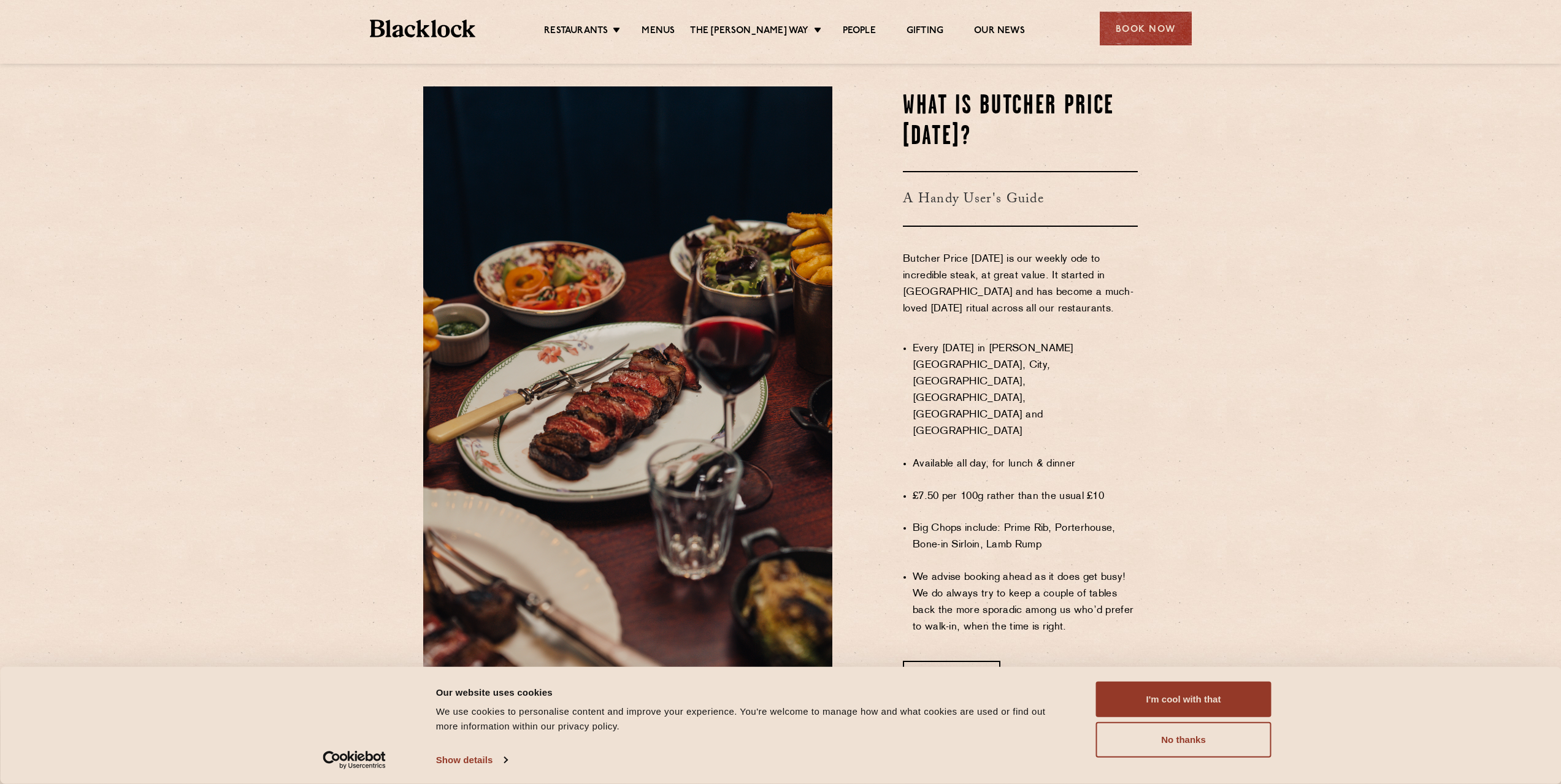
click at [917, 370] on li "Every [DATE] in [PERSON_NAME][GEOGRAPHIC_DATA], City, [GEOGRAPHIC_DATA], [GEOGR…" at bounding box center [1025, 391] width 225 height 99
drag, startPoint x: 917, startPoint y: 370, endPoint x: 1121, endPoint y: 410, distance: 207.9
click at [1121, 410] on li "Every [DATE] in [PERSON_NAME][GEOGRAPHIC_DATA], City, [GEOGRAPHIC_DATA], [GEOGR…" at bounding box center [1025, 391] width 225 height 99
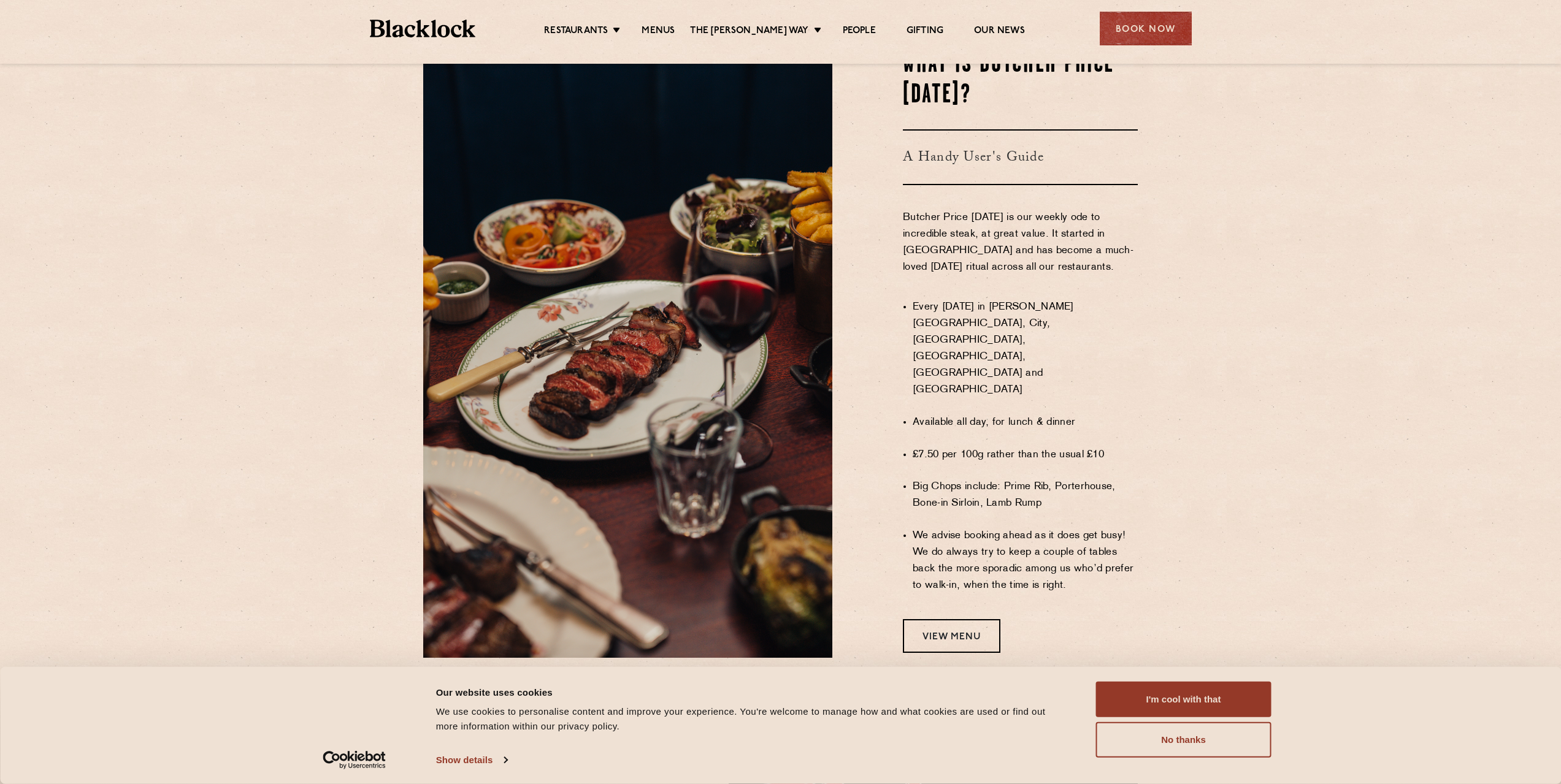
scroll to position [797, 0]
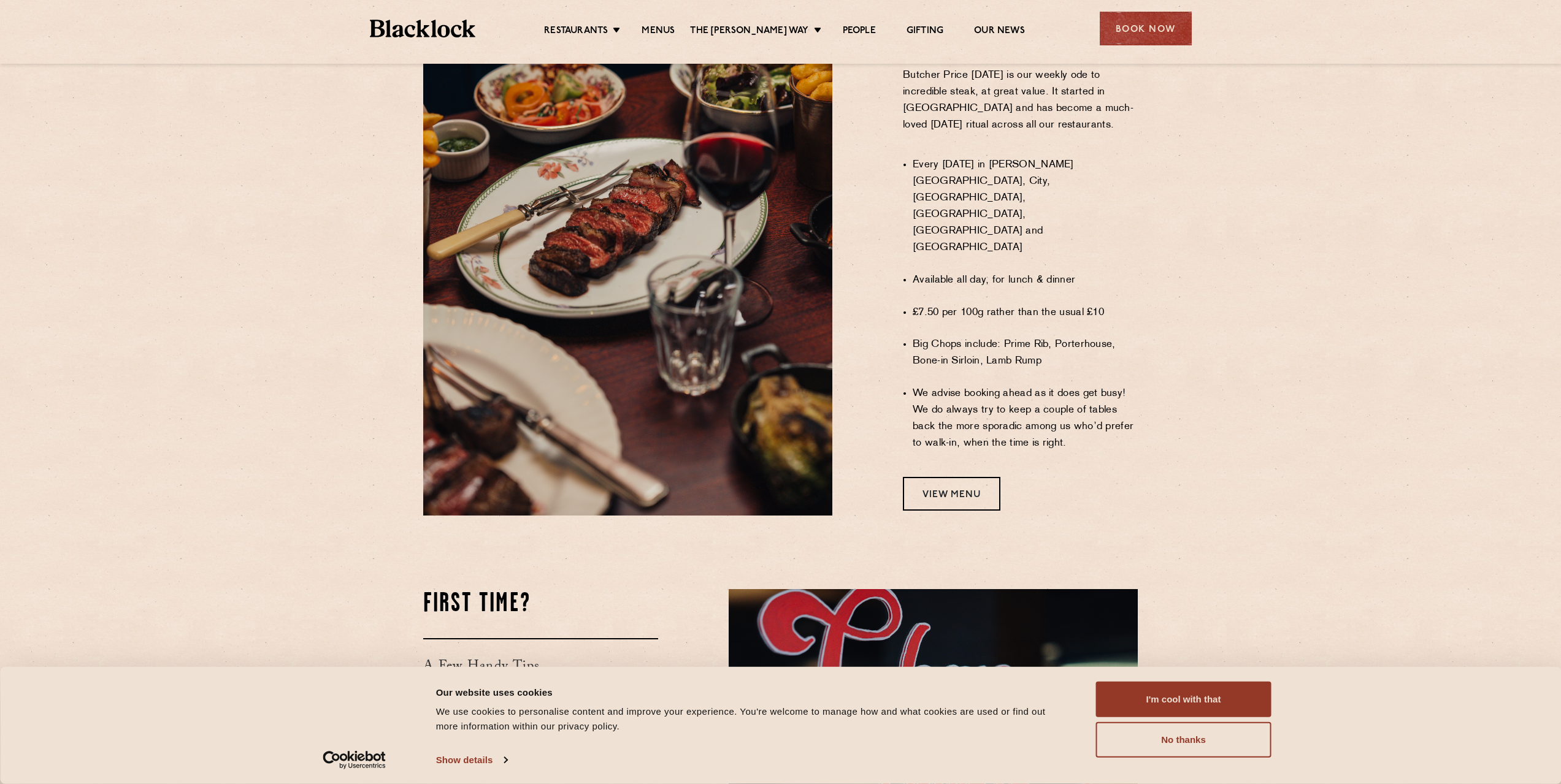
click at [1032, 338] on li "Big Chops include: Prime Rib, Porterhouse, Bone-in Sirloin, Lamb Rump" at bounding box center [1025, 353] width 225 height 33
drag, startPoint x: 1032, startPoint y: 338, endPoint x: 999, endPoint y: 338, distance: 33.0
click at [999, 338] on li "Big Chops include: Prime Rib, Porterhouse, Bone-in Sirloin, Lamb Rump" at bounding box center [1025, 353] width 225 height 33
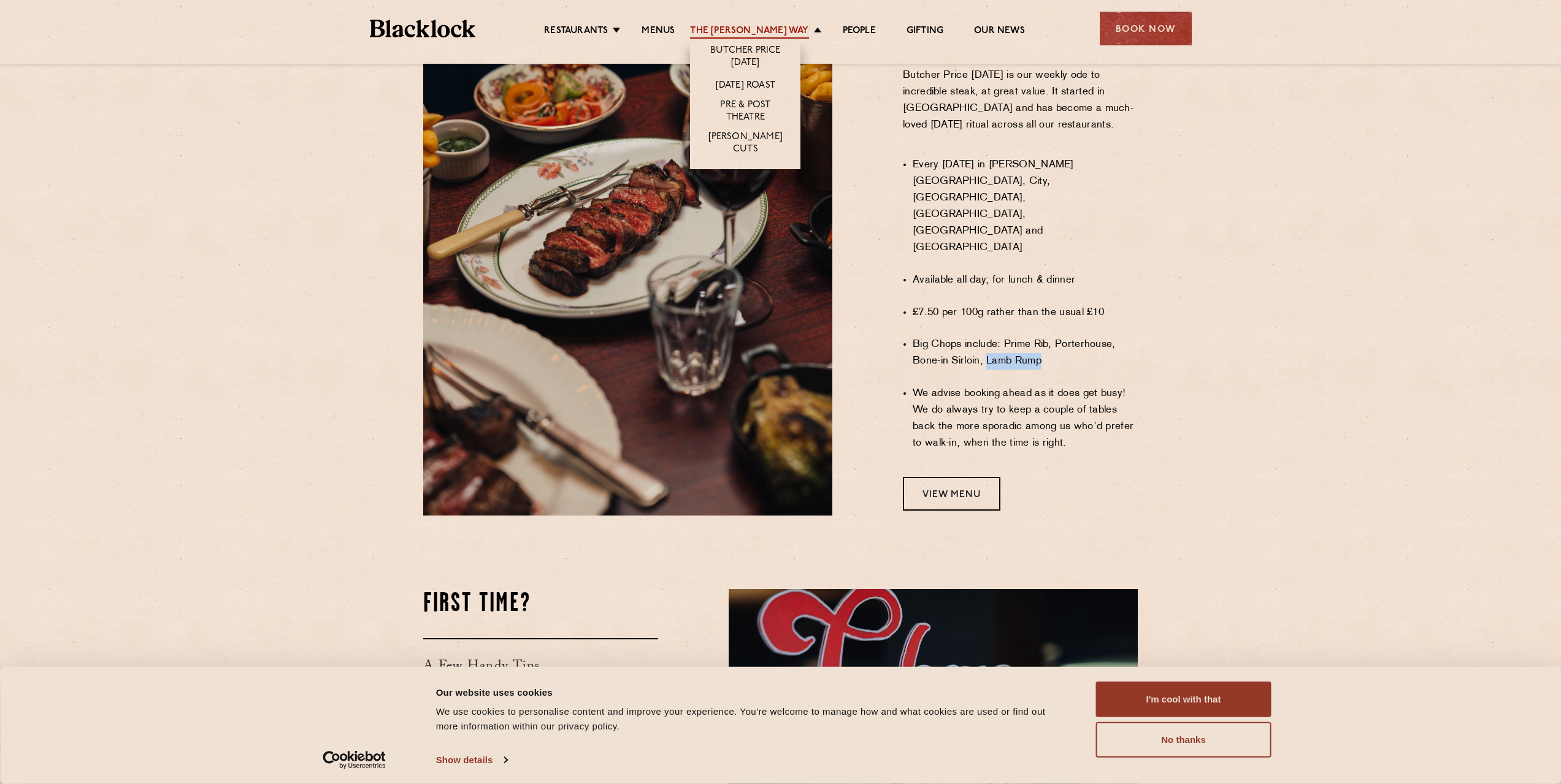
copy li "Lamb Rump"
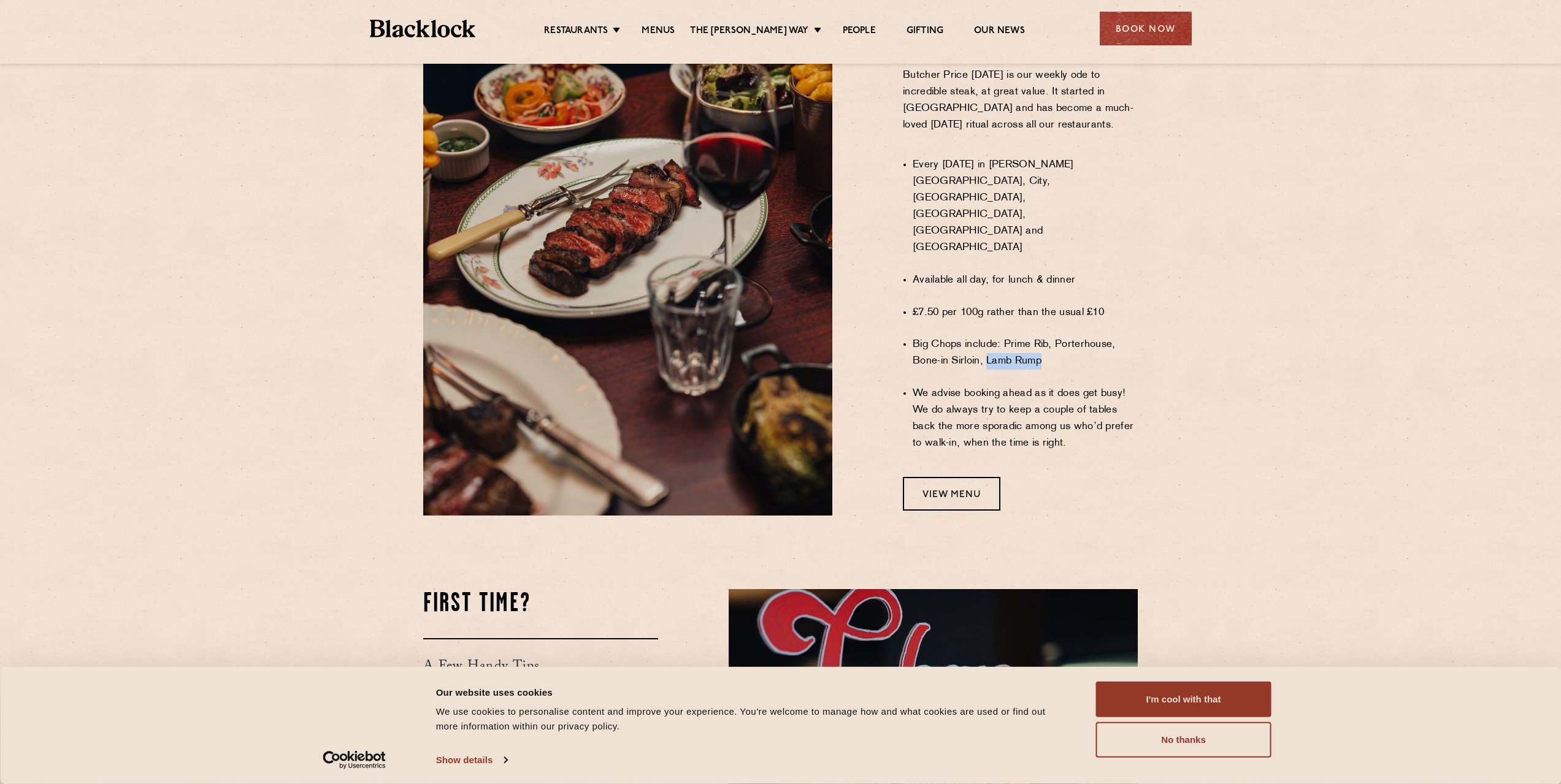
click at [302, 244] on section "WHAT IS BUTCHER PRICE MONDAY? A Handy User's Guide Butcher Price Monday is our …" at bounding box center [780, 209] width 1561 height 687
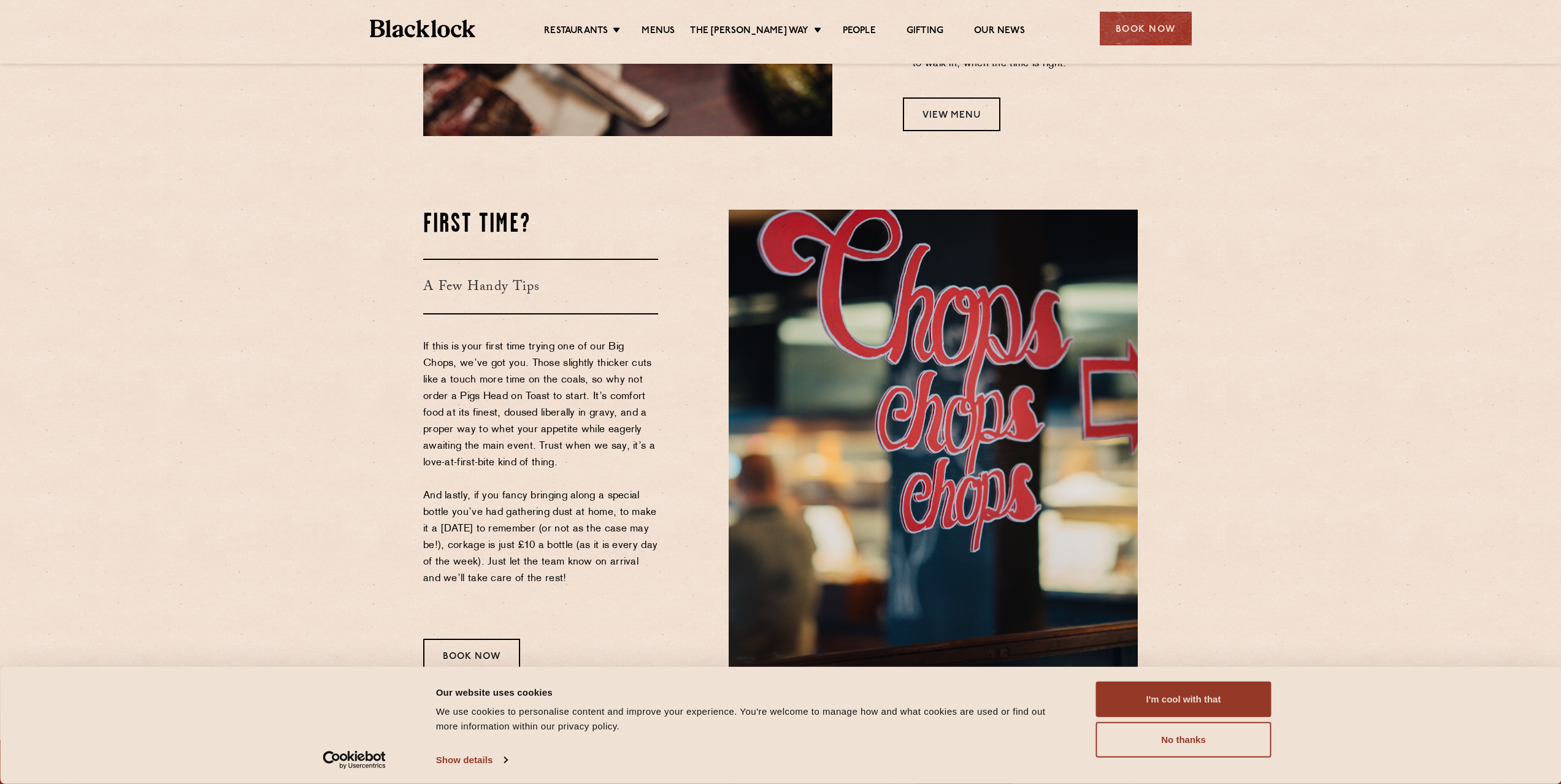
scroll to position [1288, 0]
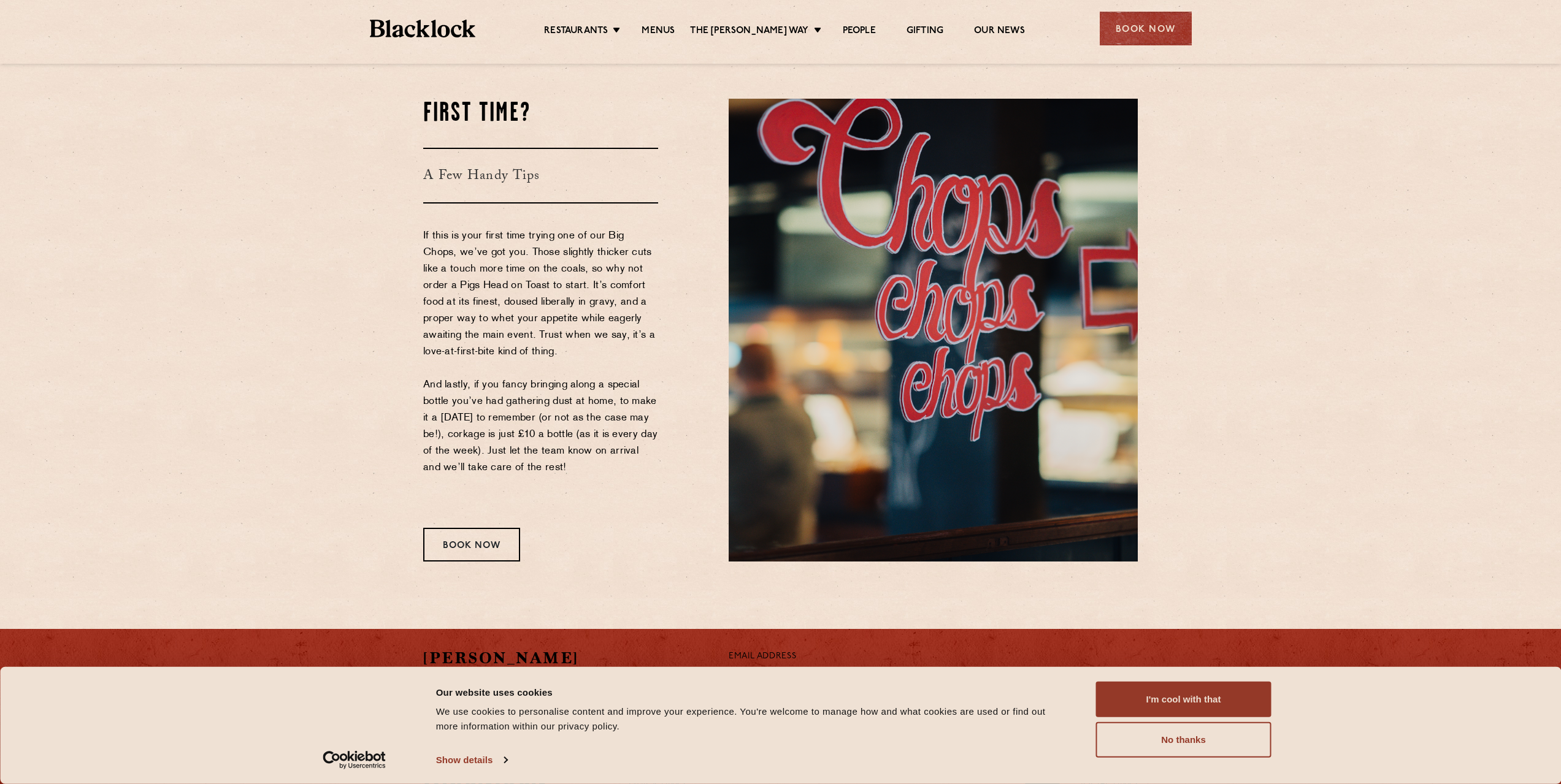
click at [508, 274] on p "If this is your first time trying one of our Big Chops, we’ve got you. Those sl…" at bounding box center [541, 368] width 235 height 281
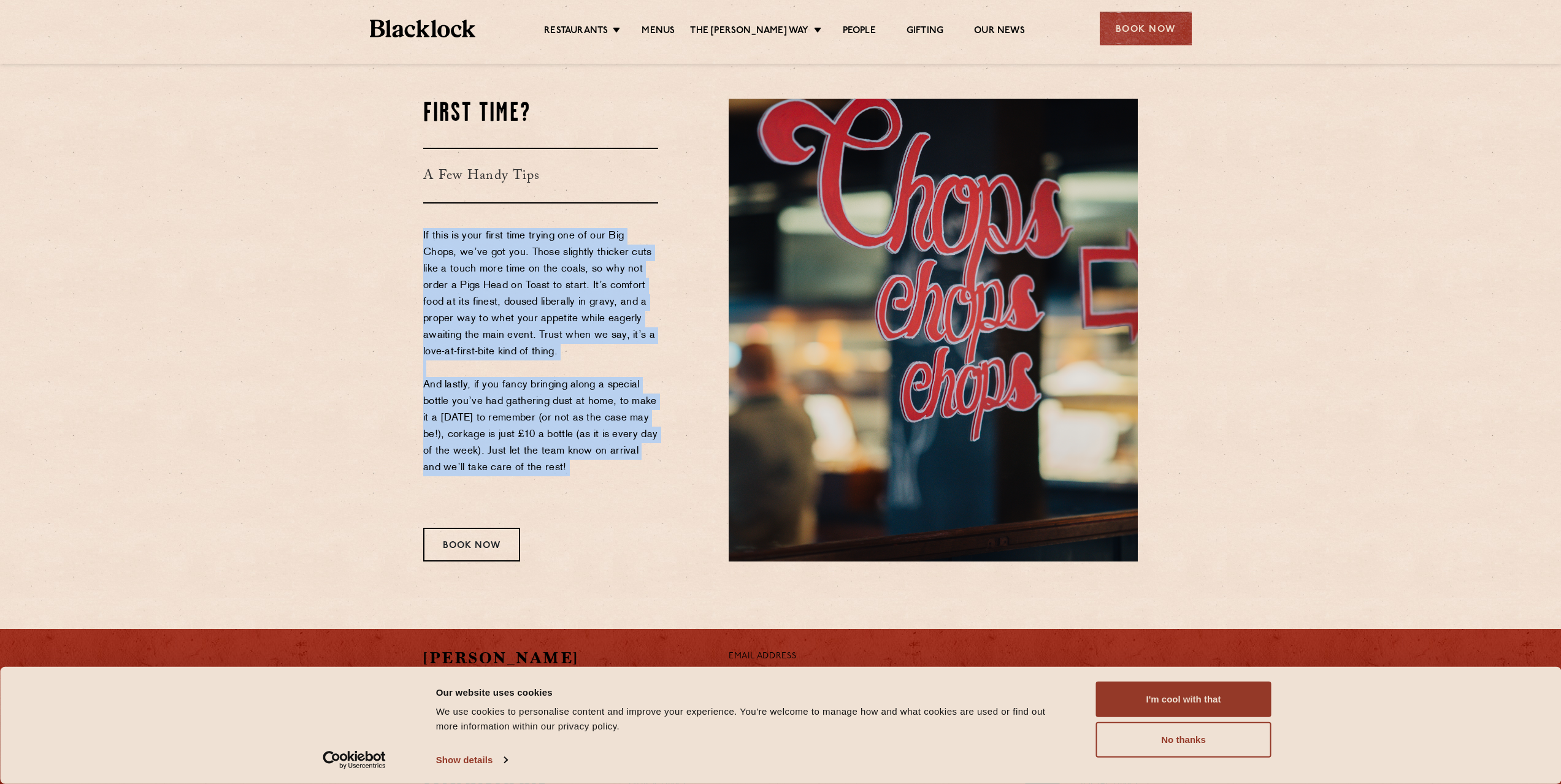
drag, startPoint x: 508, startPoint y: 274, endPoint x: 590, endPoint y: 424, distance: 171.0
click at [590, 424] on p "If this is your first time trying one of our Big Chops, we’ve got you. Those sl…" at bounding box center [541, 368] width 235 height 281
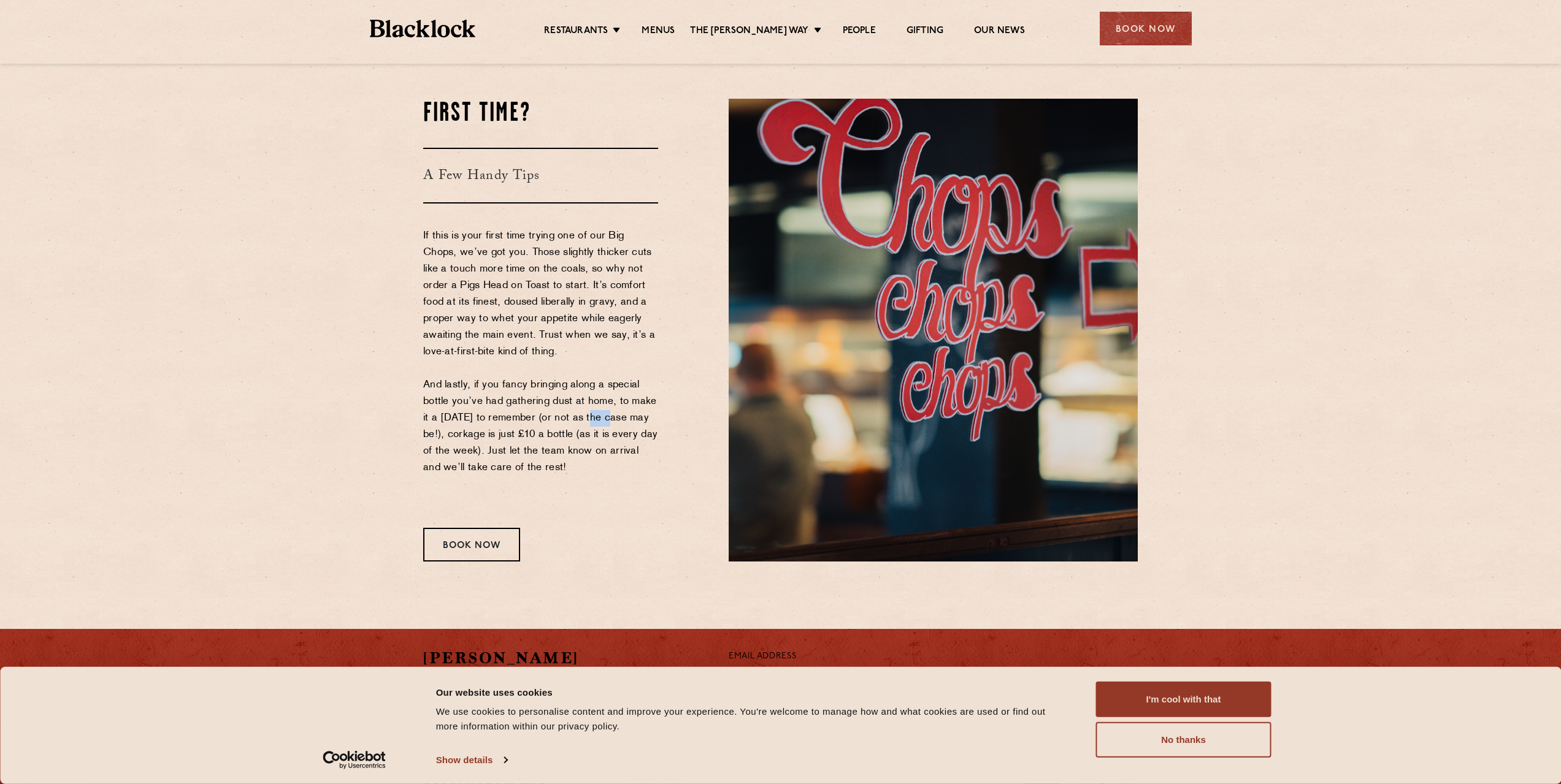
click at [590, 424] on p "If this is your first time trying one of our Big Chops, we’ve got you. Those sl…" at bounding box center [541, 368] width 235 height 281
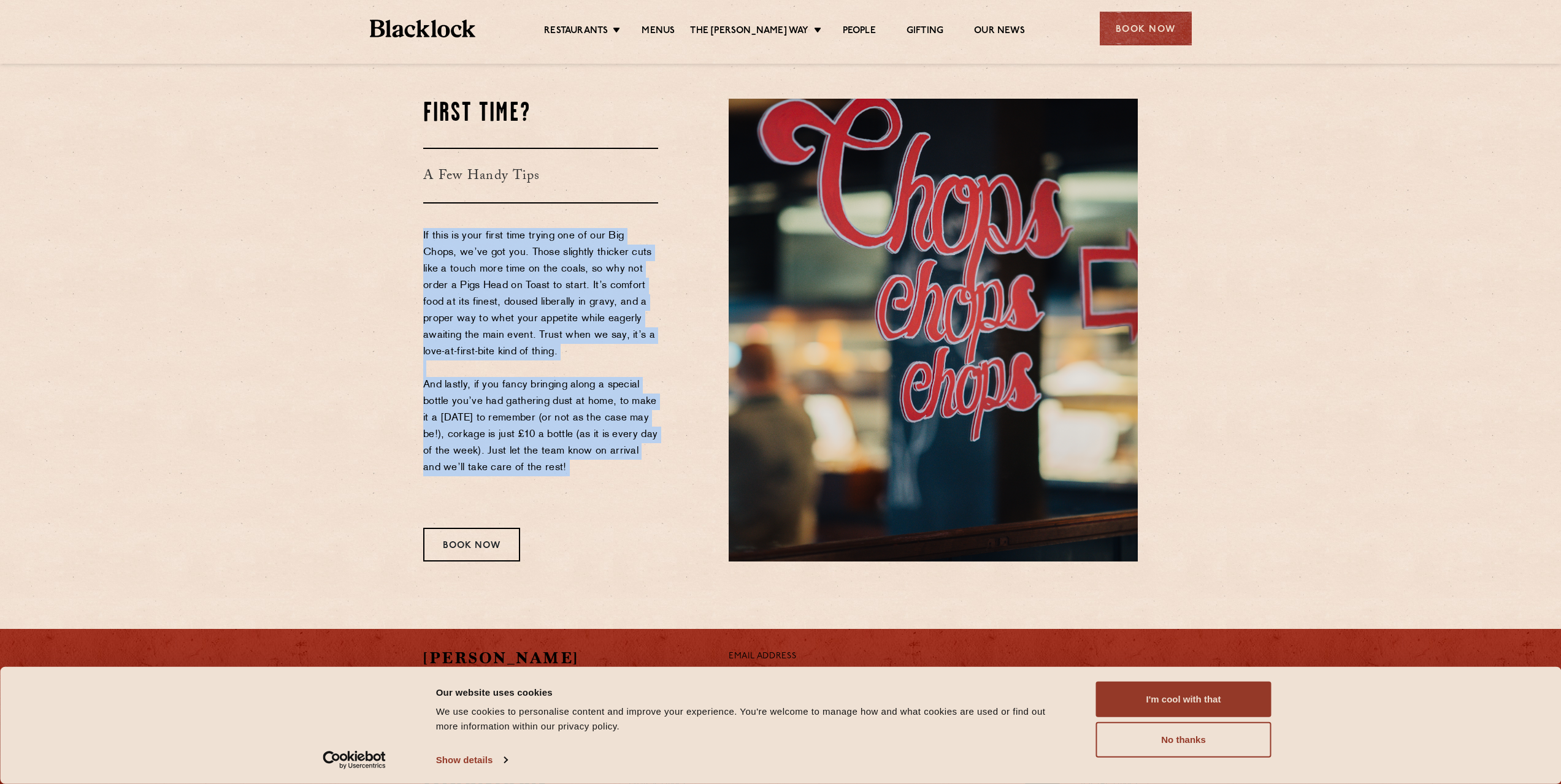
drag, startPoint x: 590, startPoint y: 424, endPoint x: 550, endPoint y: 281, distance: 148.5
click at [550, 281] on p "If this is your first time trying one of our Big Chops, we’ve got you. Those sl…" at bounding box center [541, 368] width 235 height 281
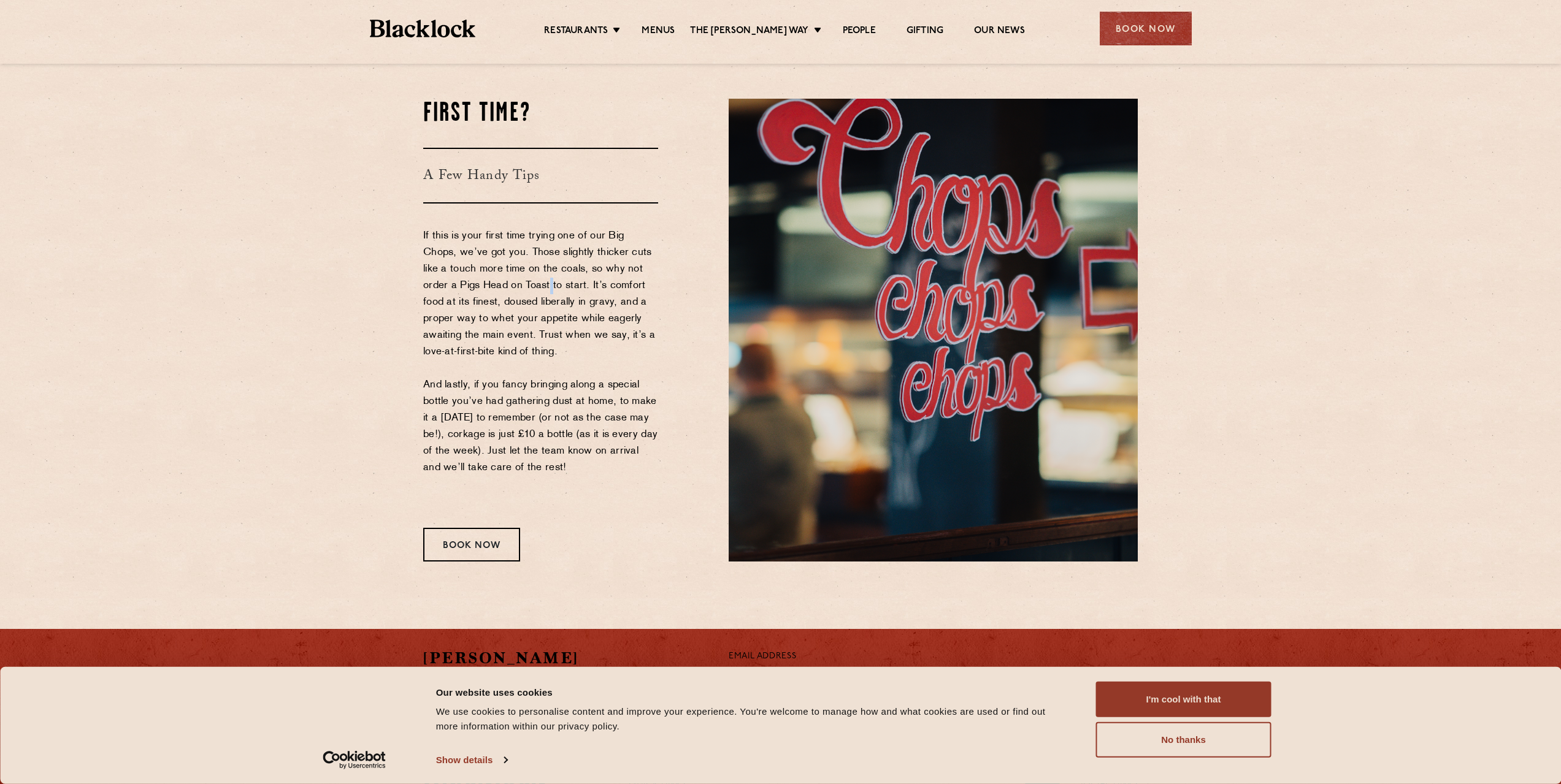
click at [550, 281] on p "If this is your first time trying one of our Big Chops, we’ve got you. Those sl…" at bounding box center [541, 368] width 235 height 281
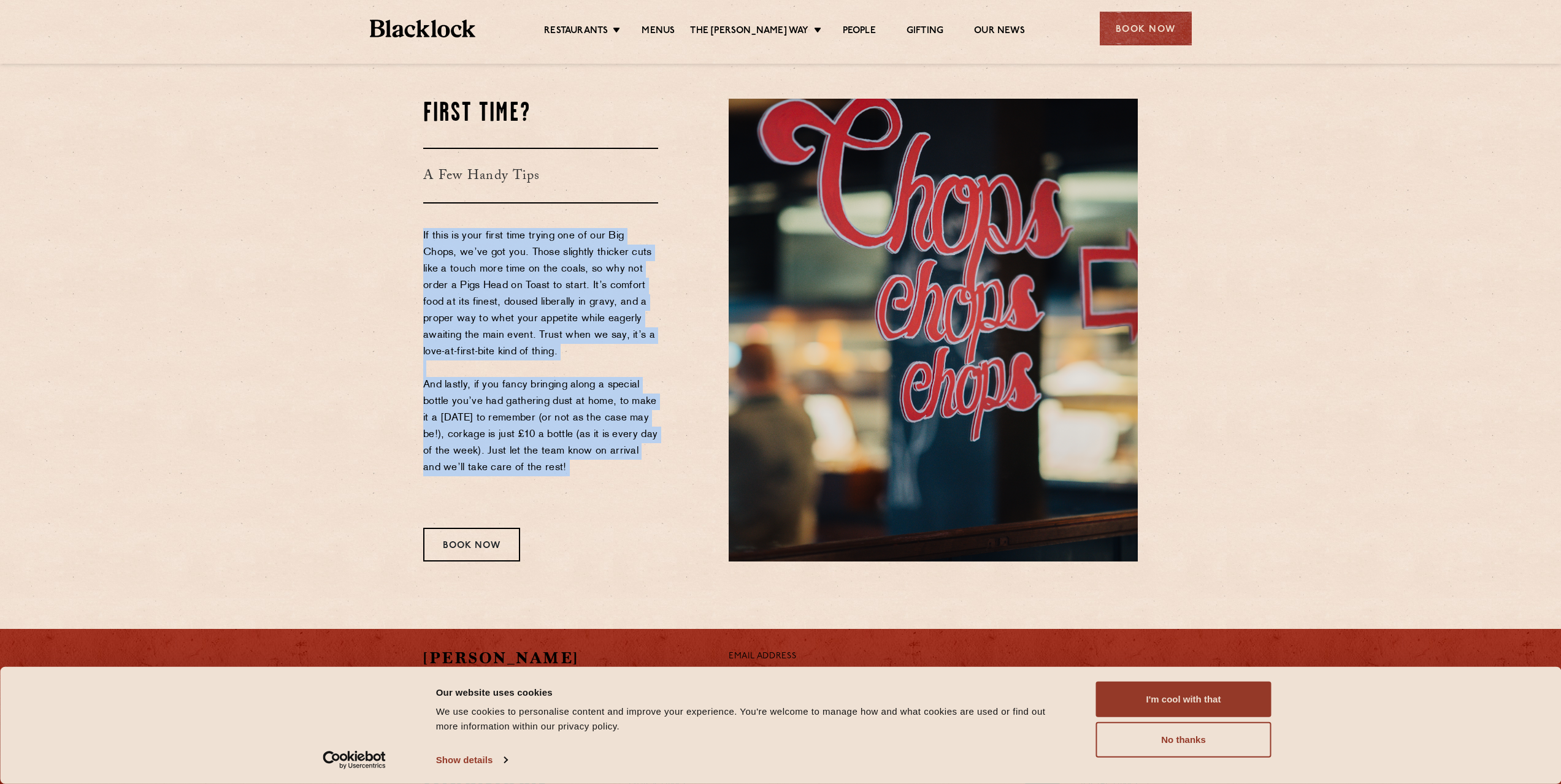
drag, startPoint x: 550, startPoint y: 281, endPoint x: 574, endPoint y: 389, distance: 110.6
click at [574, 389] on p "If this is your first time trying one of our Big Chops, we’ve got you. Those sl…" at bounding box center [541, 368] width 235 height 281
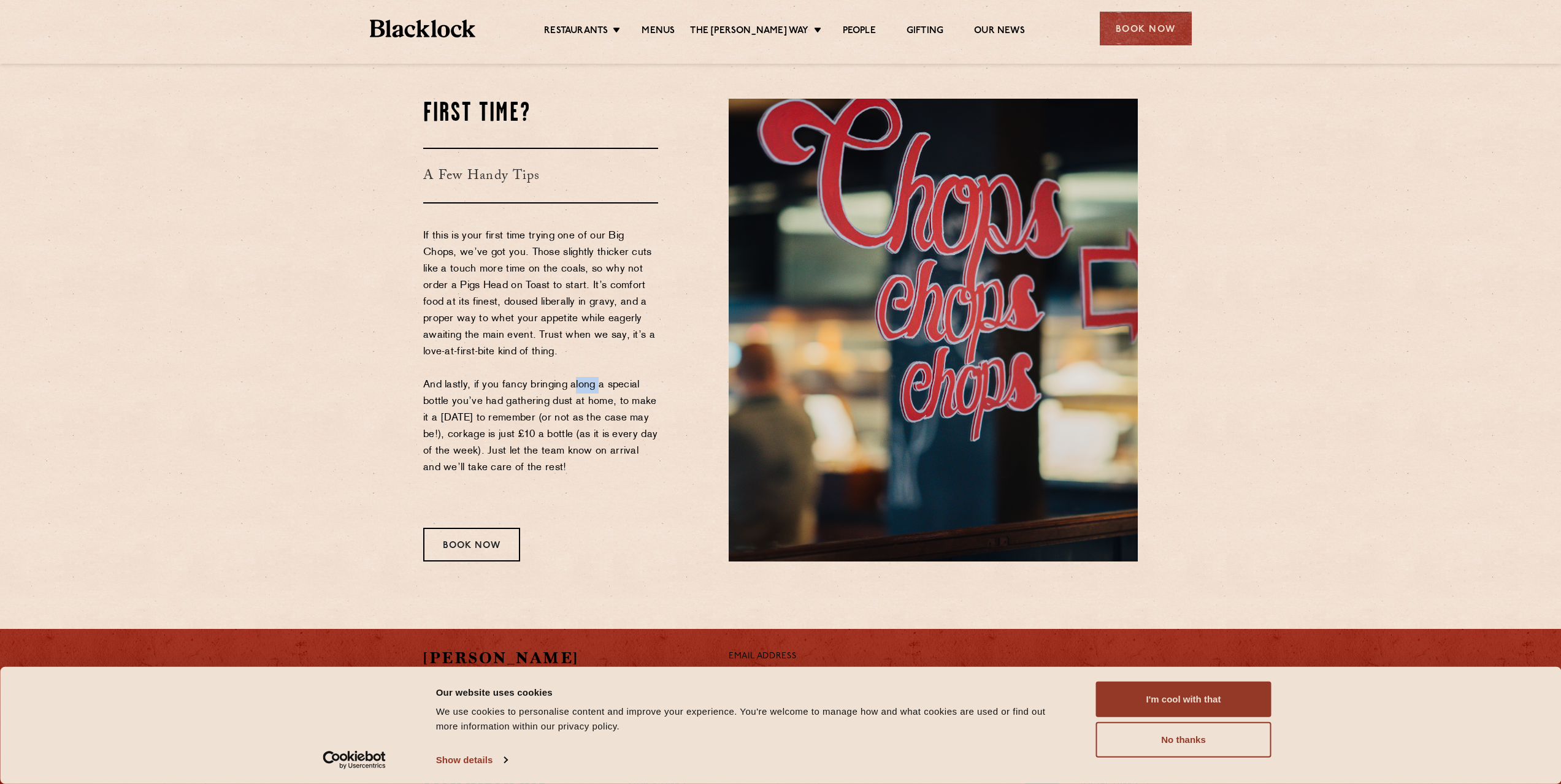
click at [574, 389] on p "If this is your first time trying one of our Big Chops, we’ve got you. Those sl…" at bounding box center [541, 368] width 235 height 281
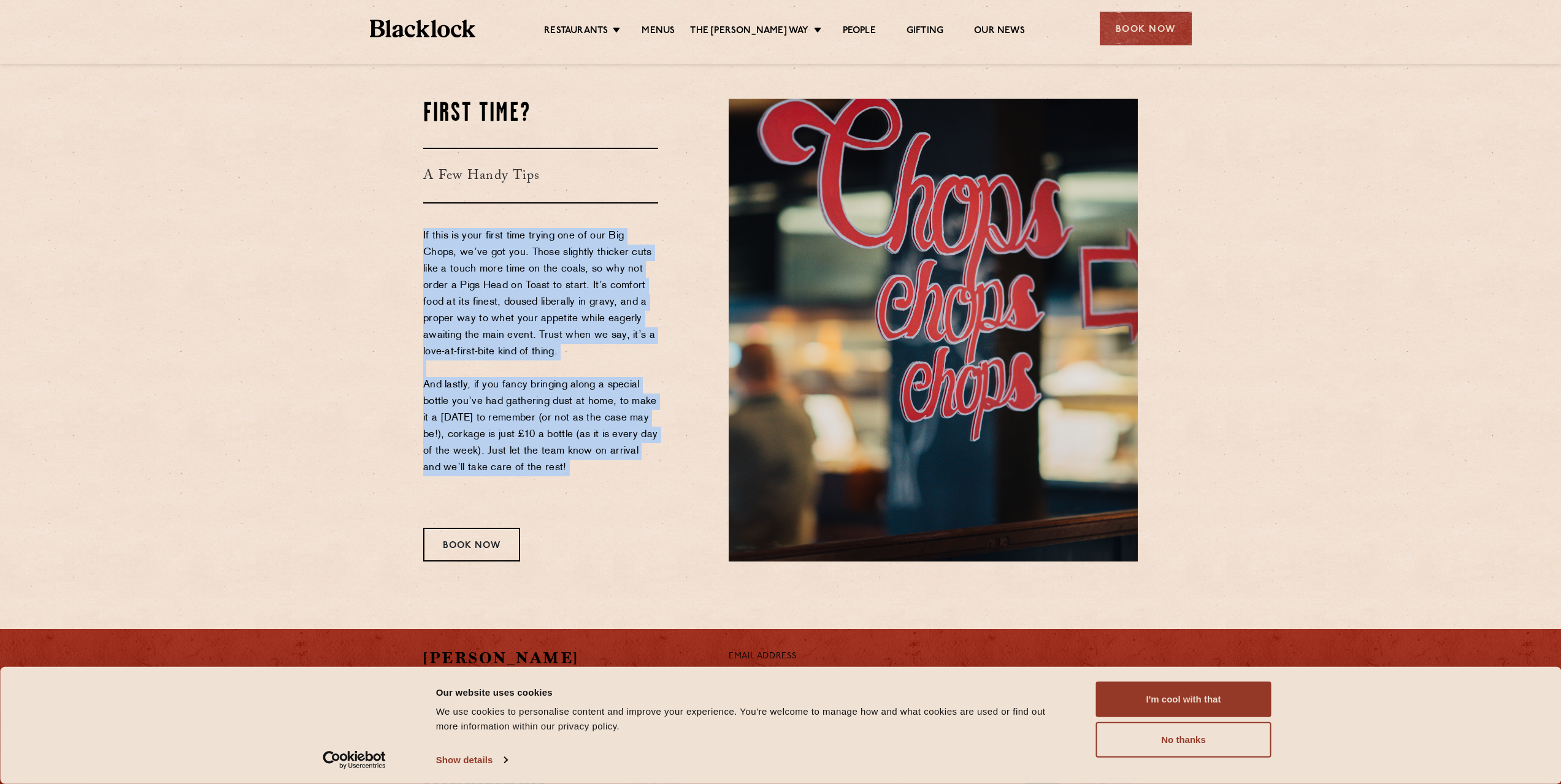
drag, startPoint x: 574, startPoint y: 389, endPoint x: 545, endPoint y: 292, distance: 101.2
click at [545, 292] on p "If this is your first time trying one of our Big Chops, we’ve got you. Those sl…" at bounding box center [541, 368] width 235 height 281
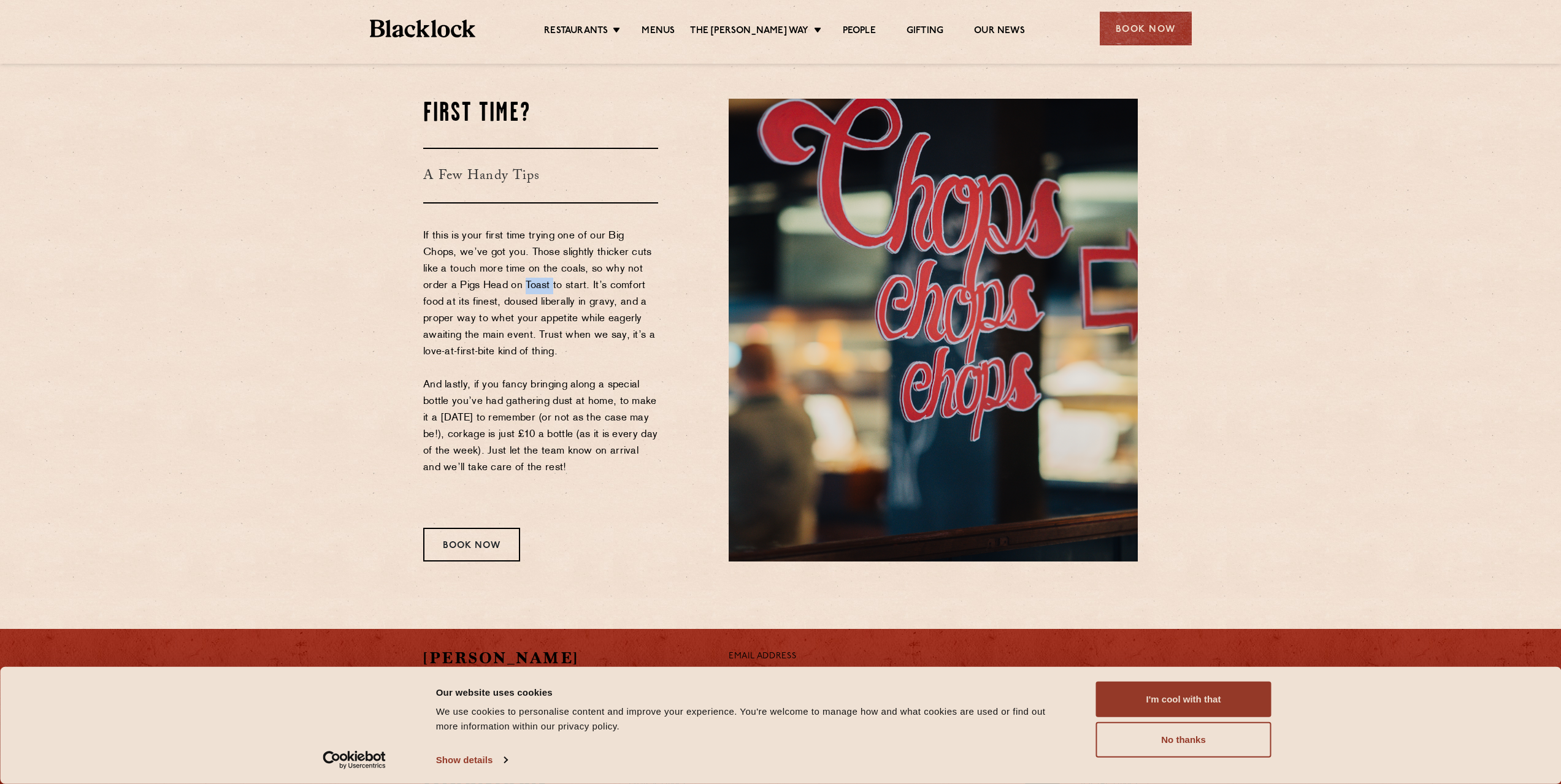
click at [545, 292] on p "If this is your first time trying one of our Big Chops, we’ve got you. Those sl…" at bounding box center [541, 368] width 235 height 281
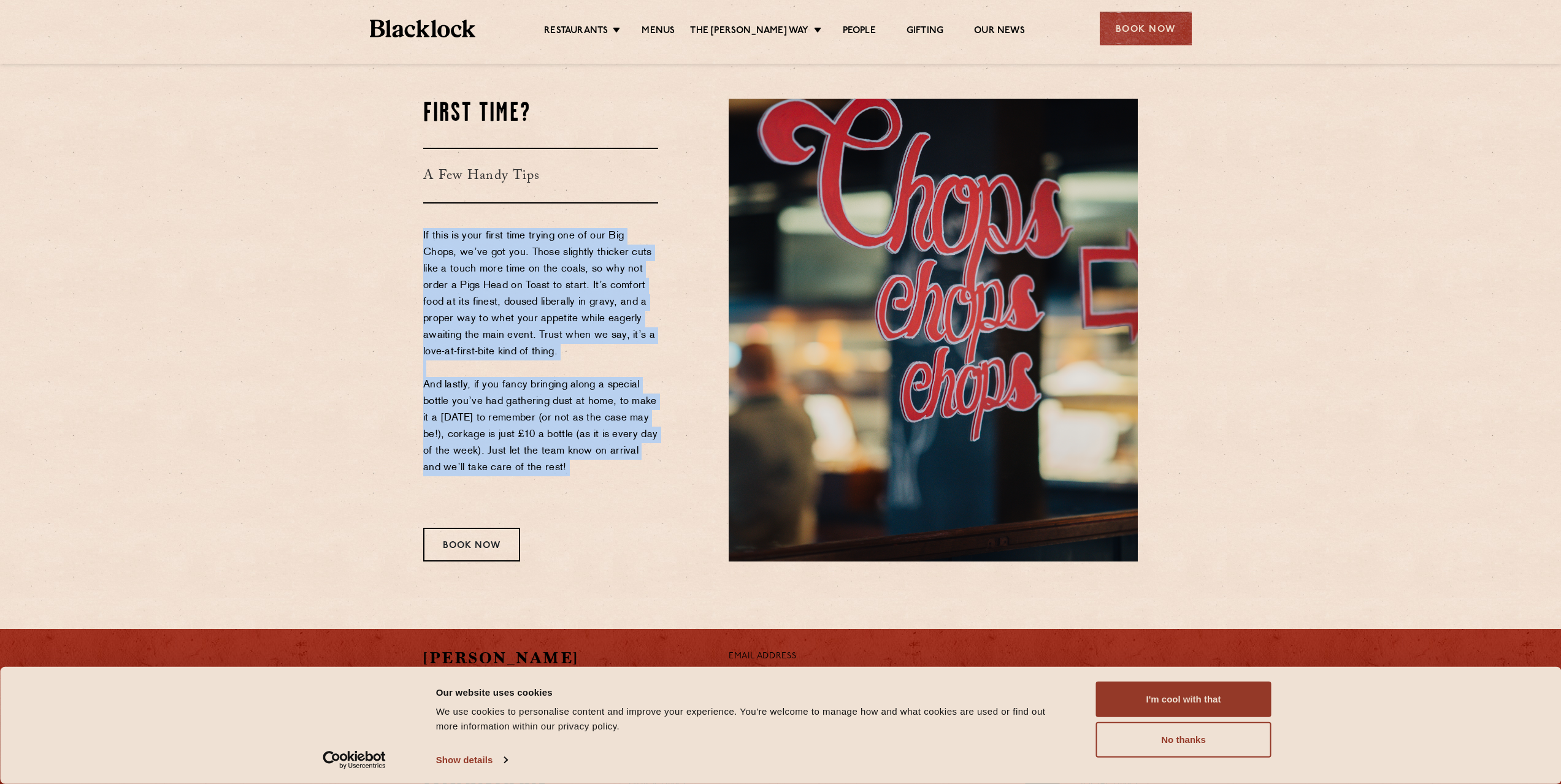
drag, startPoint x: 545, startPoint y: 292, endPoint x: 566, endPoint y: 437, distance: 146.5
click at [566, 437] on p "If this is your first time trying one of our Big Chops, we’ve got you. Those sl…" at bounding box center [541, 368] width 235 height 281
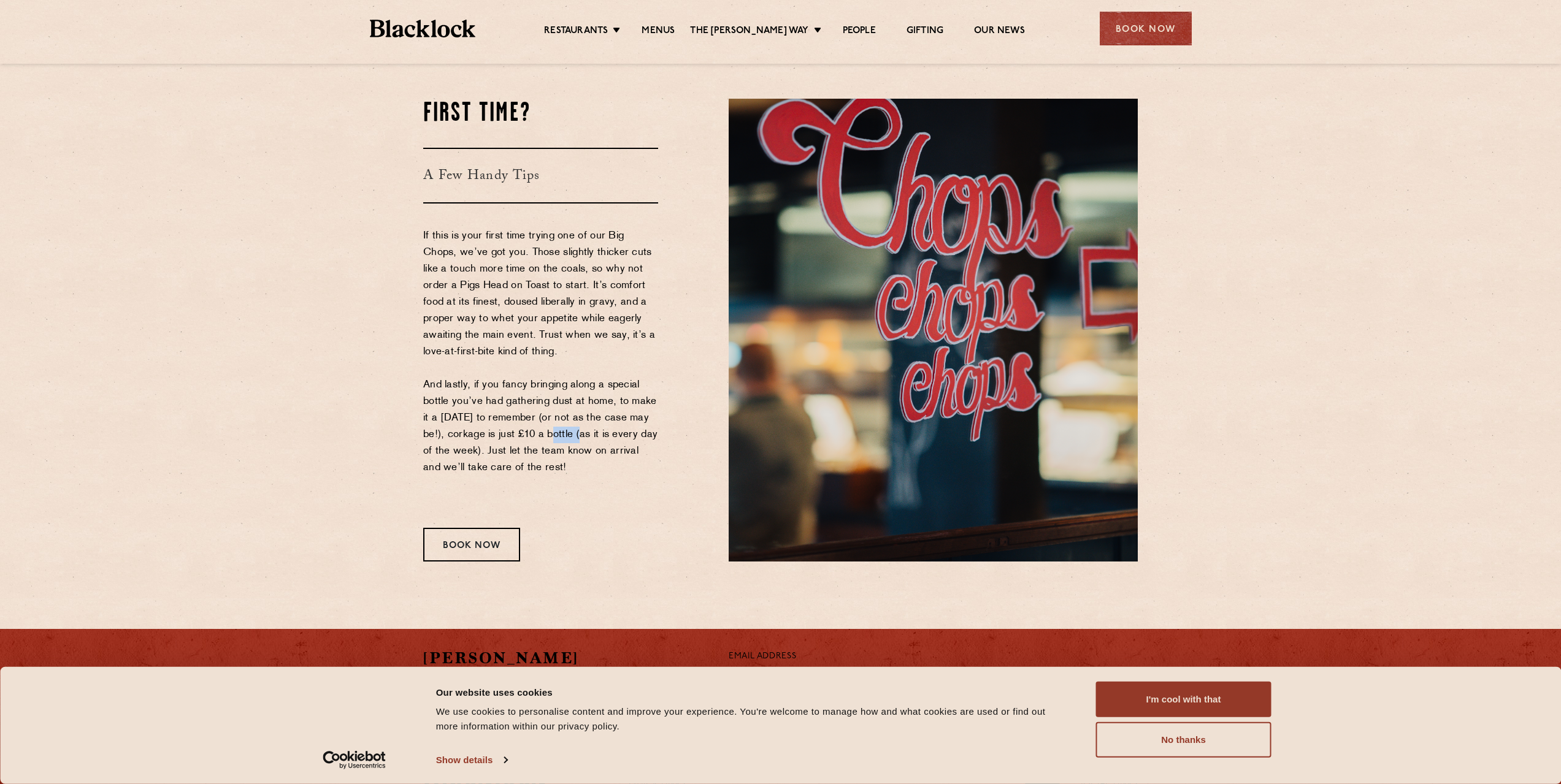
click at [566, 436] on p "If this is your first time trying one of our Big Chops, we’ve got you. Those sl…" at bounding box center [541, 368] width 235 height 281
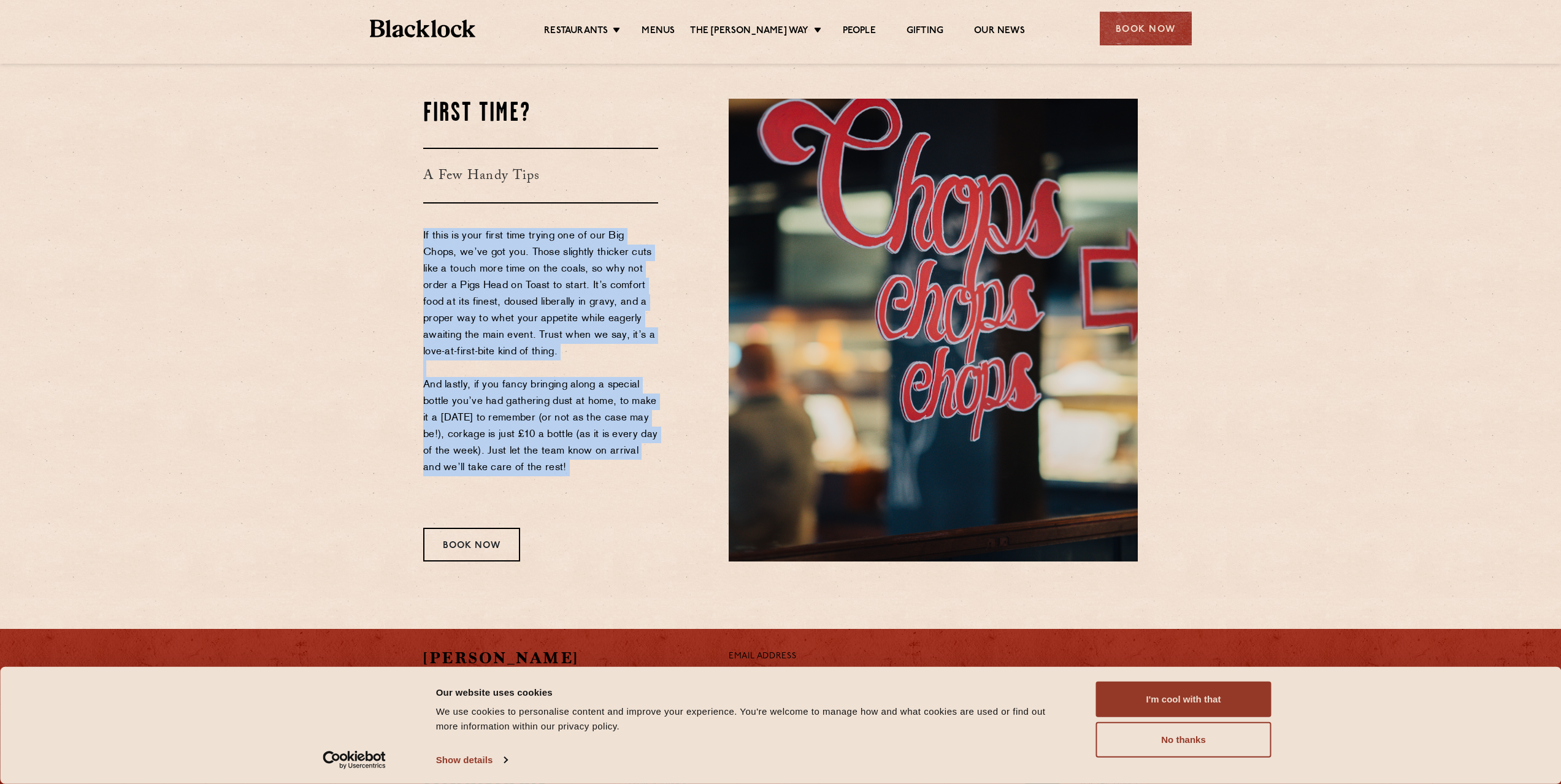
drag, startPoint x: 566, startPoint y: 436, endPoint x: 543, endPoint y: 318, distance: 120.2
click at [543, 318] on p "If this is your first time trying one of our Big Chops, we’ve got you. Those sl…" at bounding box center [541, 368] width 235 height 281
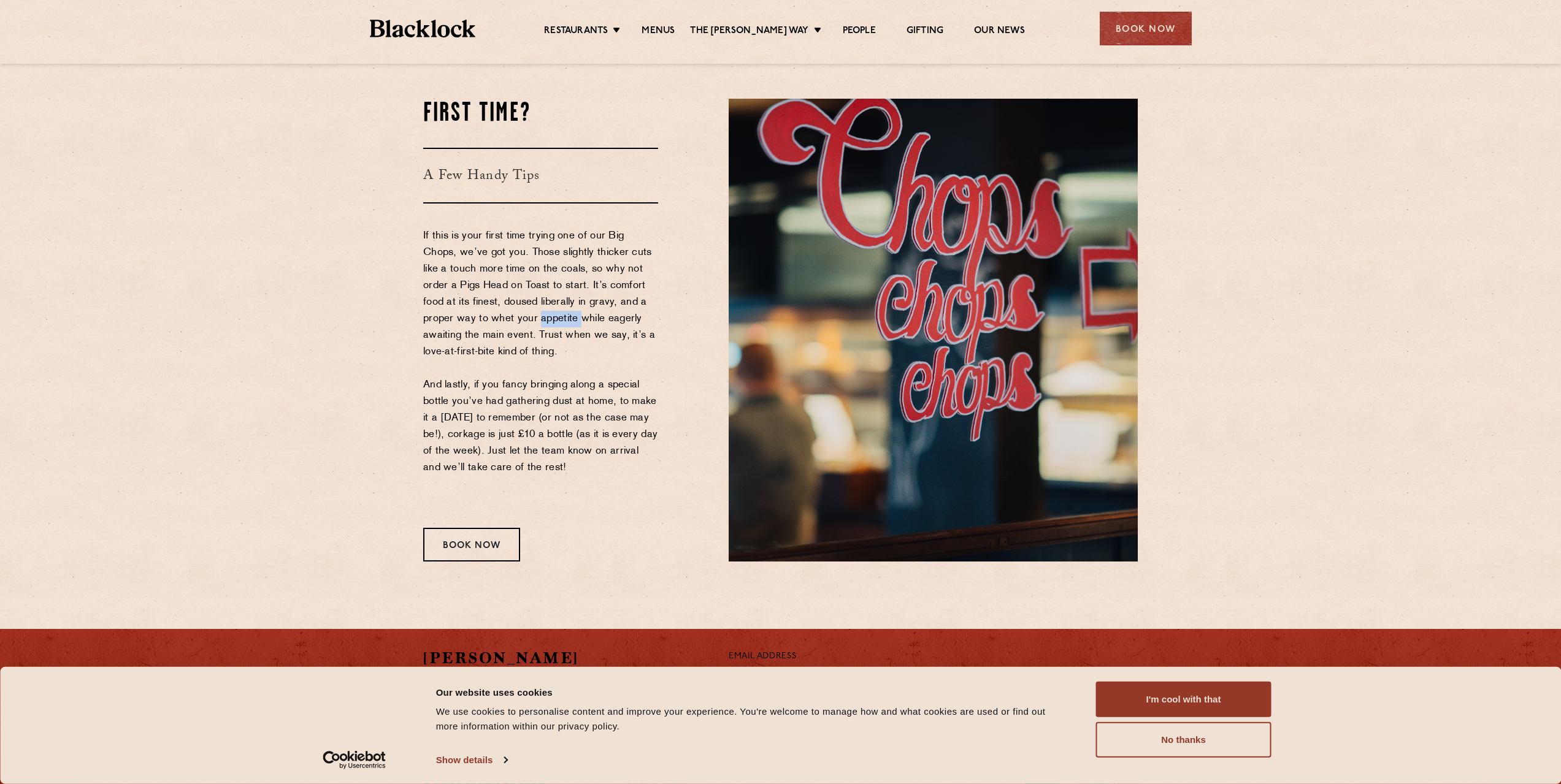
click at [543, 318] on p "If this is your first time trying one of our Big Chops, we’ve got you. Those sl…" at bounding box center [541, 368] width 235 height 281
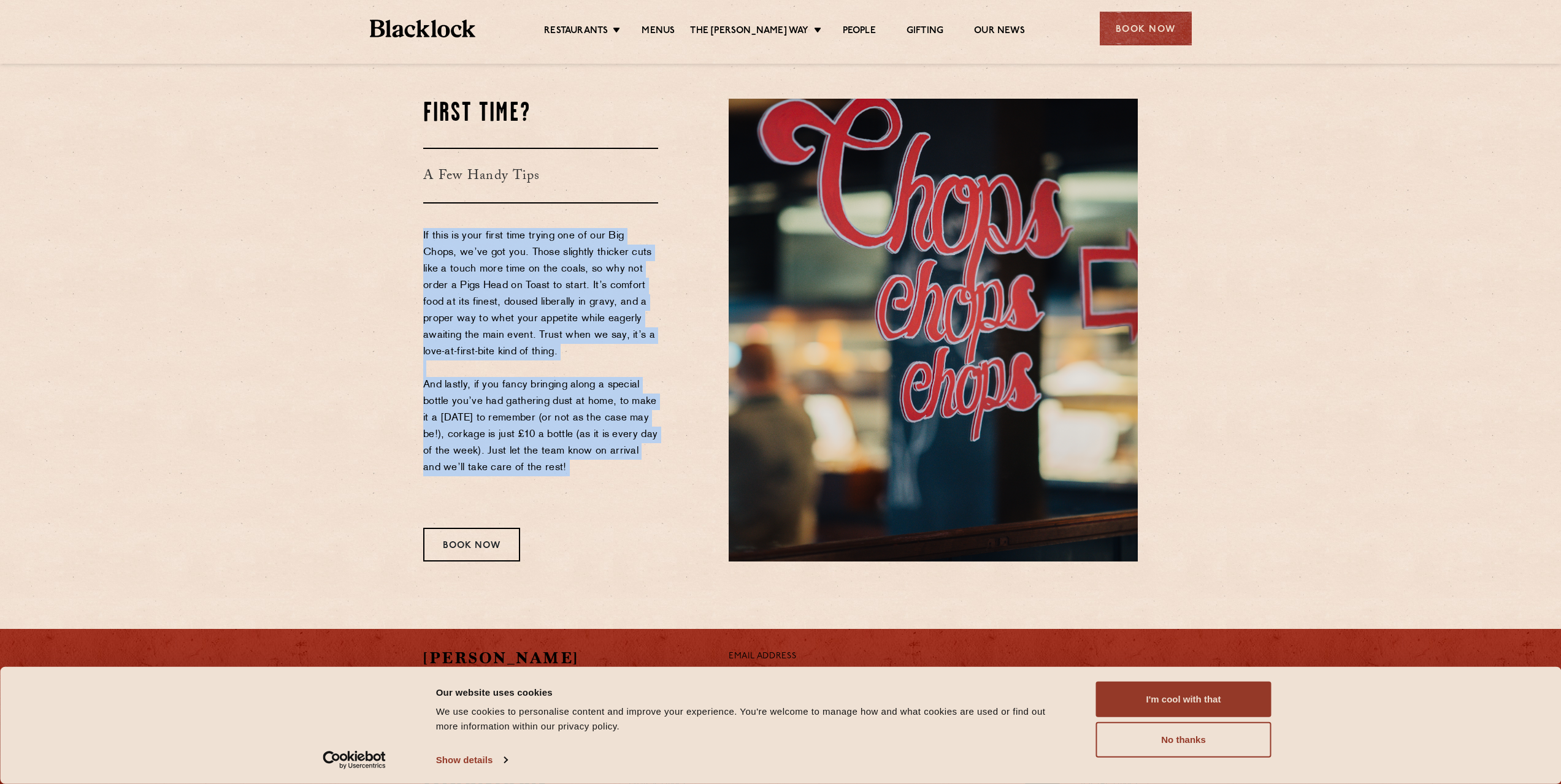
drag, startPoint x: 543, startPoint y: 318, endPoint x: 563, endPoint y: 427, distance: 110.8
click at [563, 427] on p "If this is your first time trying one of our Big Chops, we’ve got you. Those sl…" at bounding box center [541, 368] width 235 height 281
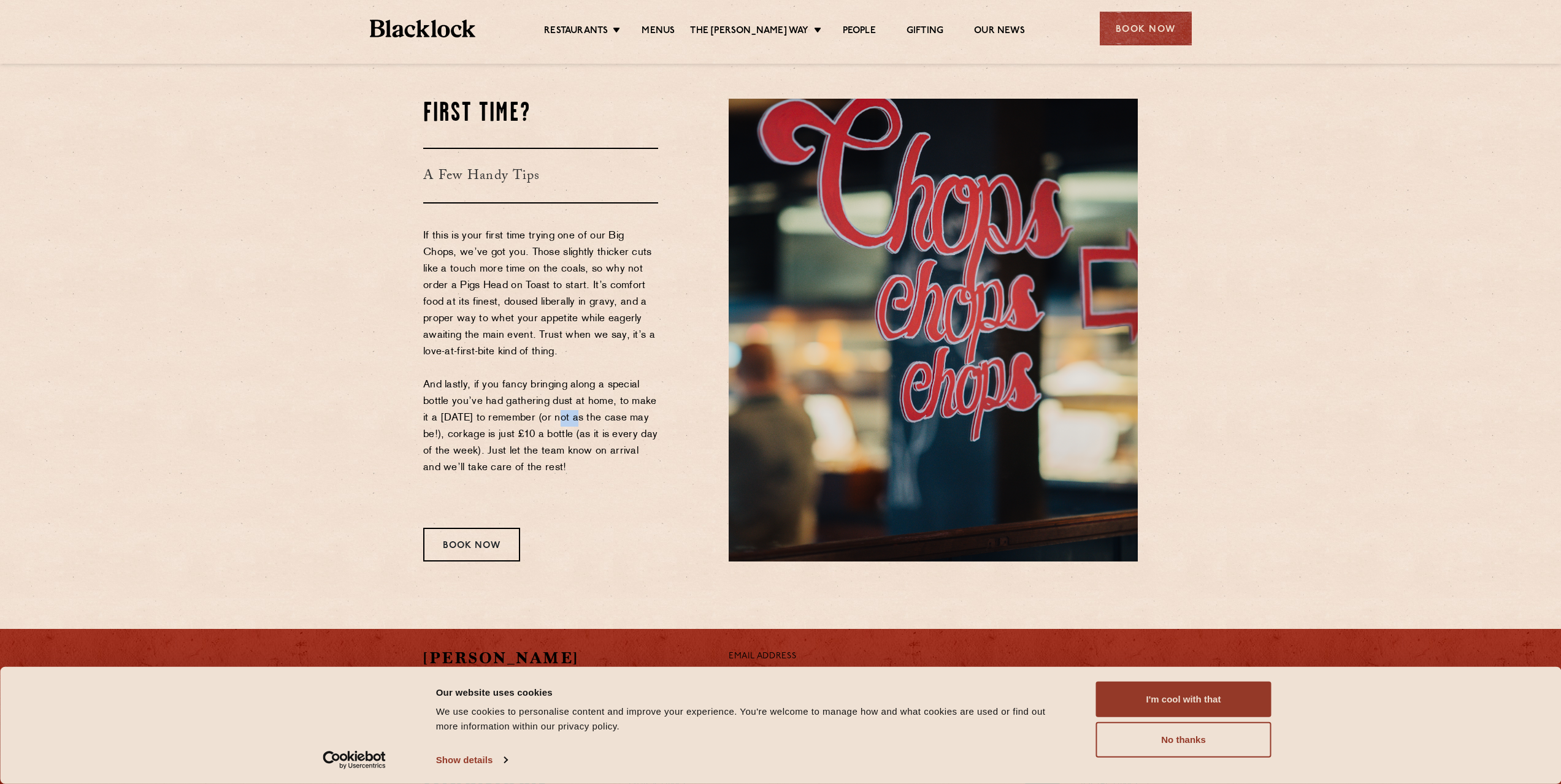
click at [563, 427] on p "If this is your first time trying one of our Big Chops, we’ve got you. Those sl…" at bounding box center [541, 368] width 235 height 281
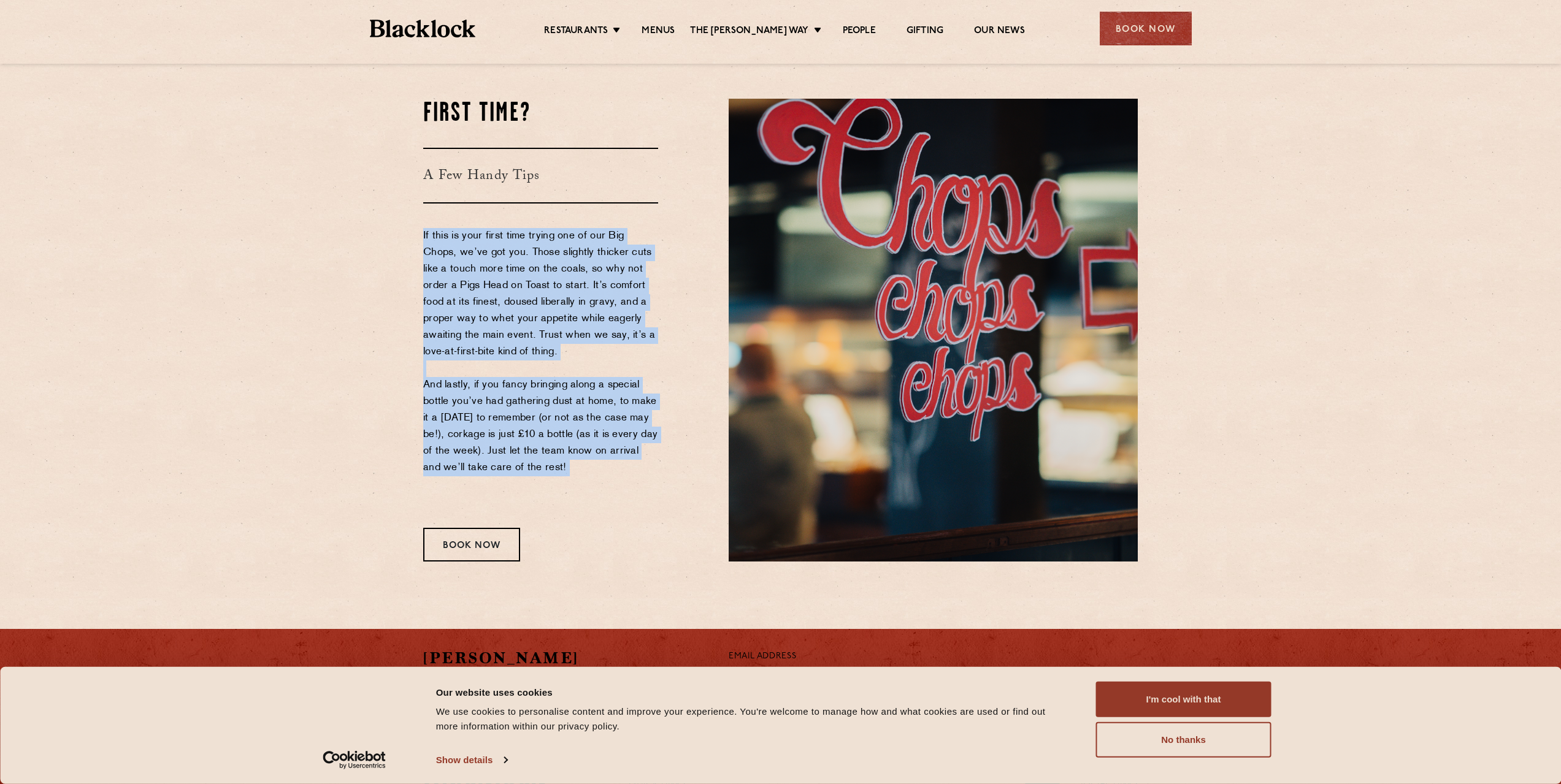
drag, startPoint x: 562, startPoint y: 422, endPoint x: 522, endPoint y: 308, distance: 120.8
click at [522, 308] on p "If this is your first time trying one of our Big Chops, we’ve got you. Those sl…" at bounding box center [541, 368] width 235 height 281
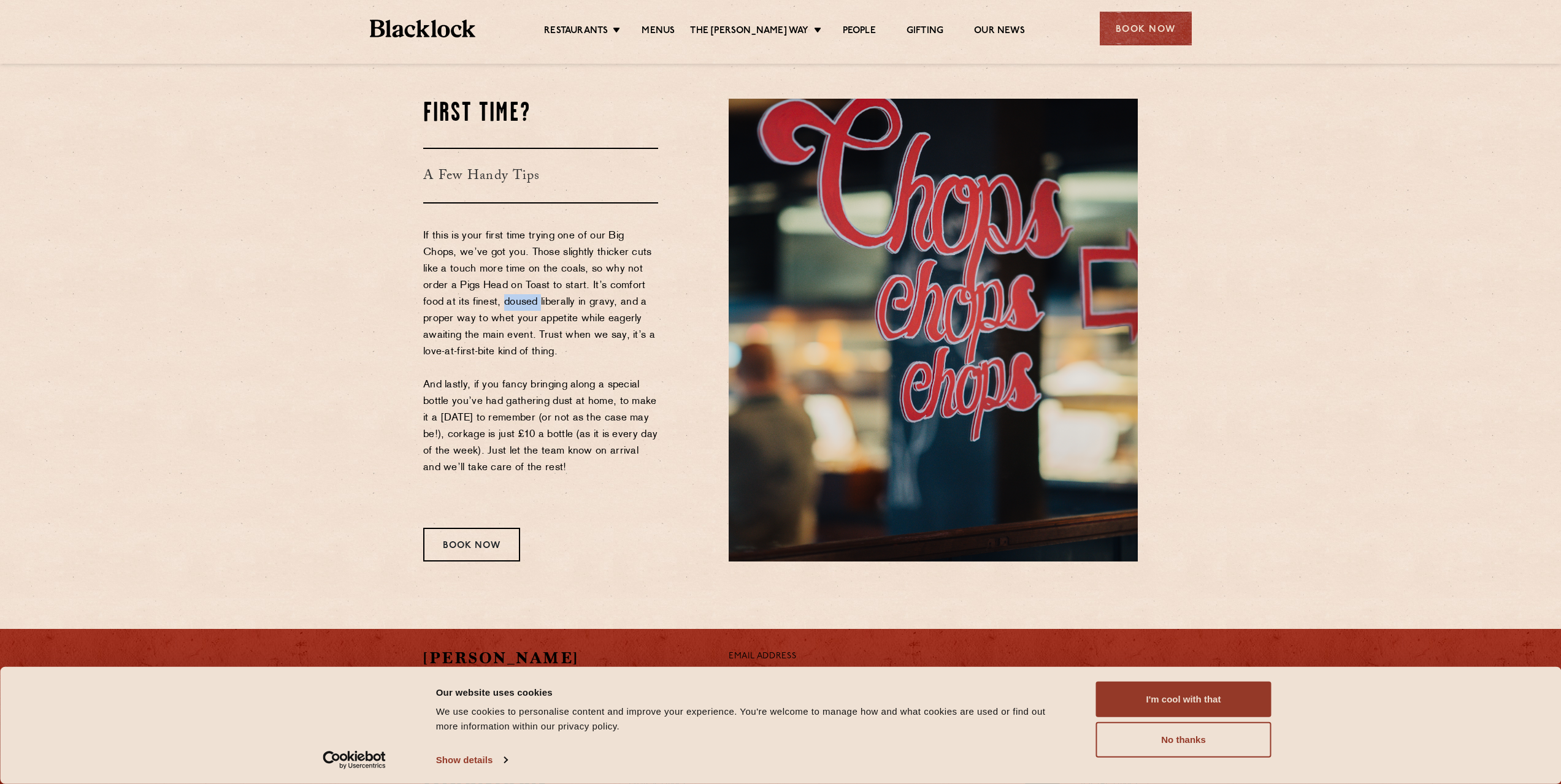
click at [522, 308] on p "If this is your first time trying one of our Big Chops, we’ve got you. Those sl…" at bounding box center [541, 368] width 235 height 281
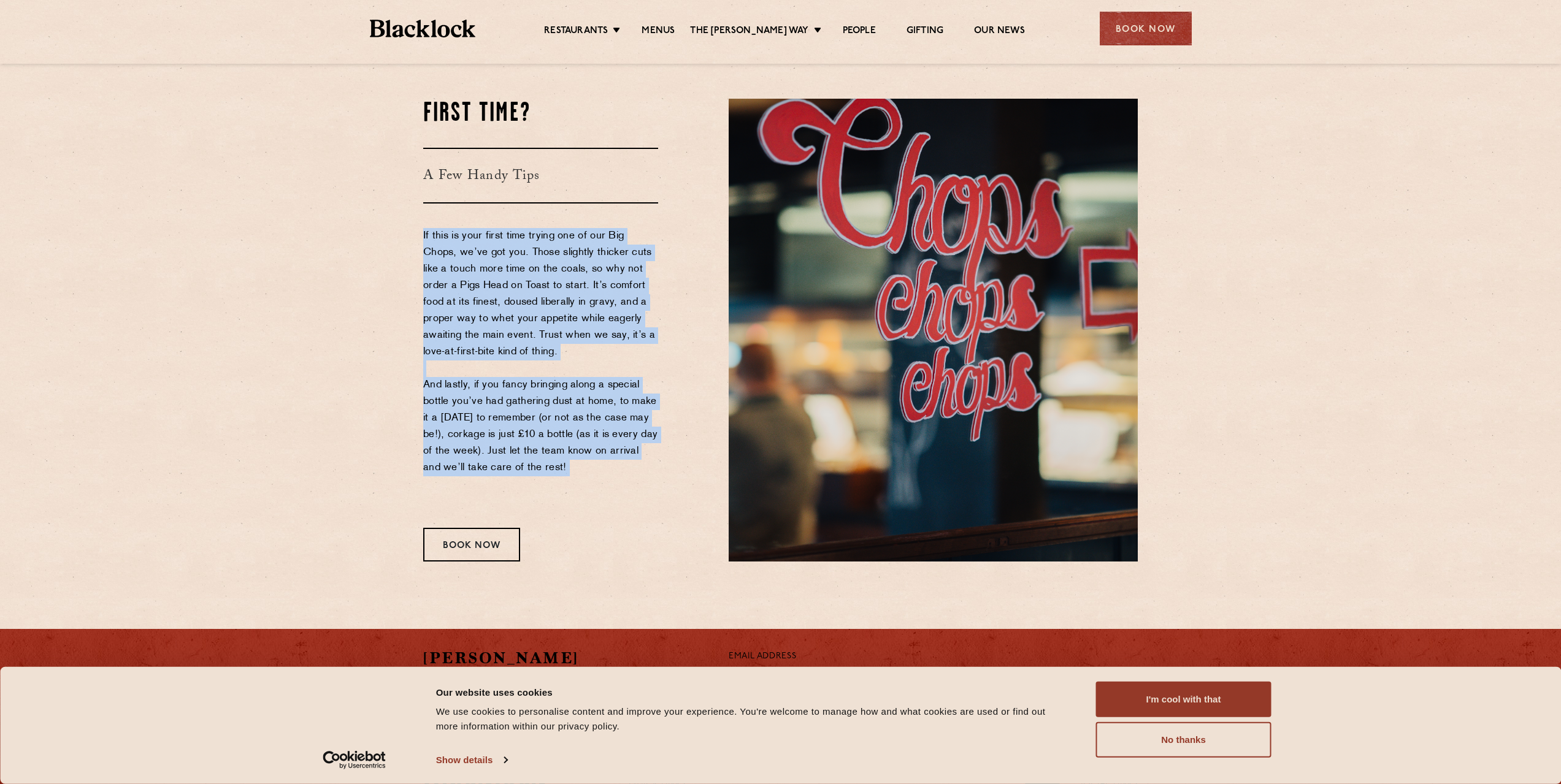
drag, startPoint x: 522, startPoint y: 308, endPoint x: 542, endPoint y: 410, distance: 103.9
click at [542, 410] on p "If this is your first time trying one of our Big Chops, we’ve got you. Those sl…" at bounding box center [541, 368] width 235 height 281
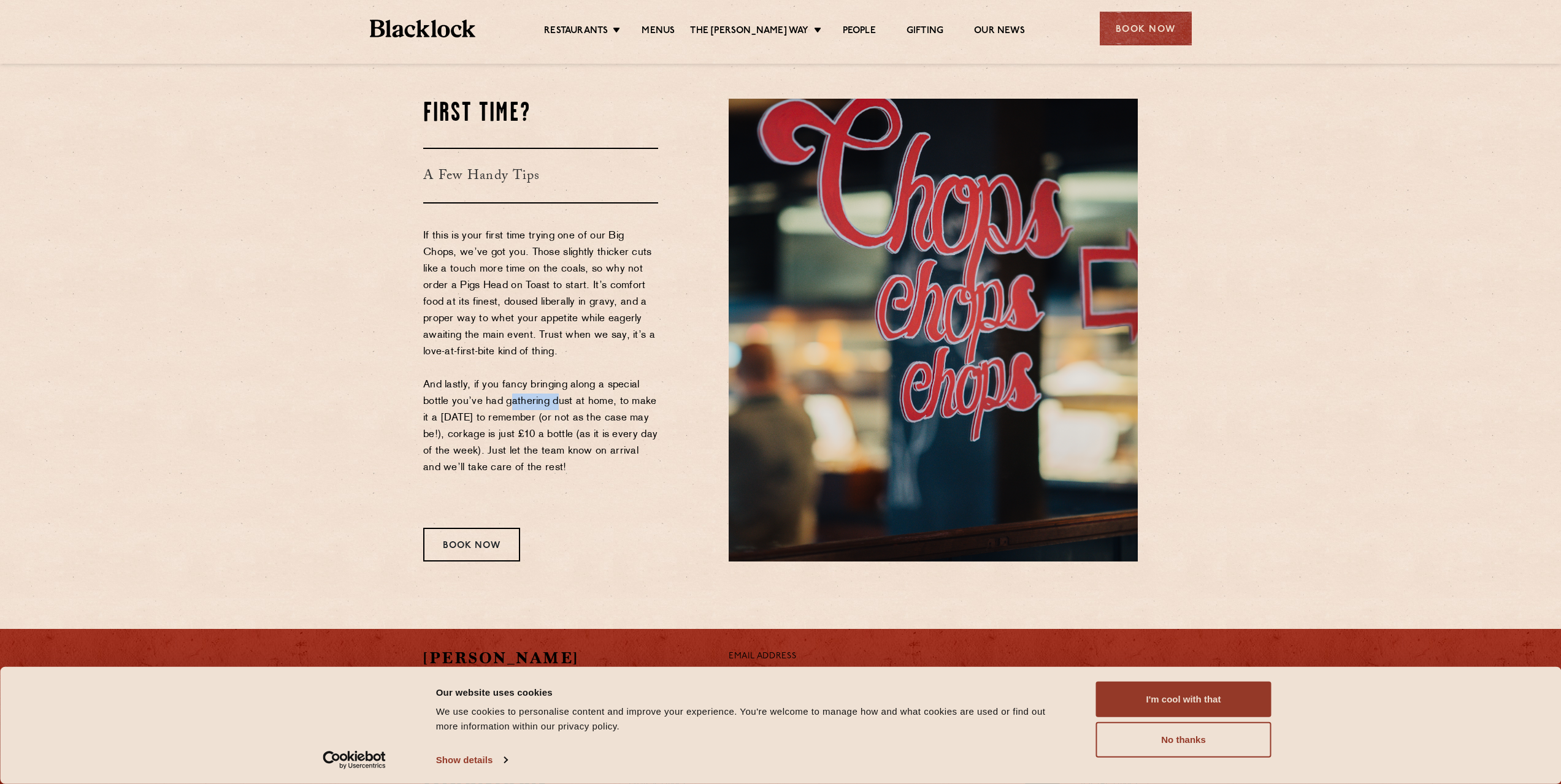
click at [542, 410] on p "If this is your first time trying one of our Big Chops, we’ve got you. Those sl…" at bounding box center [541, 368] width 235 height 281
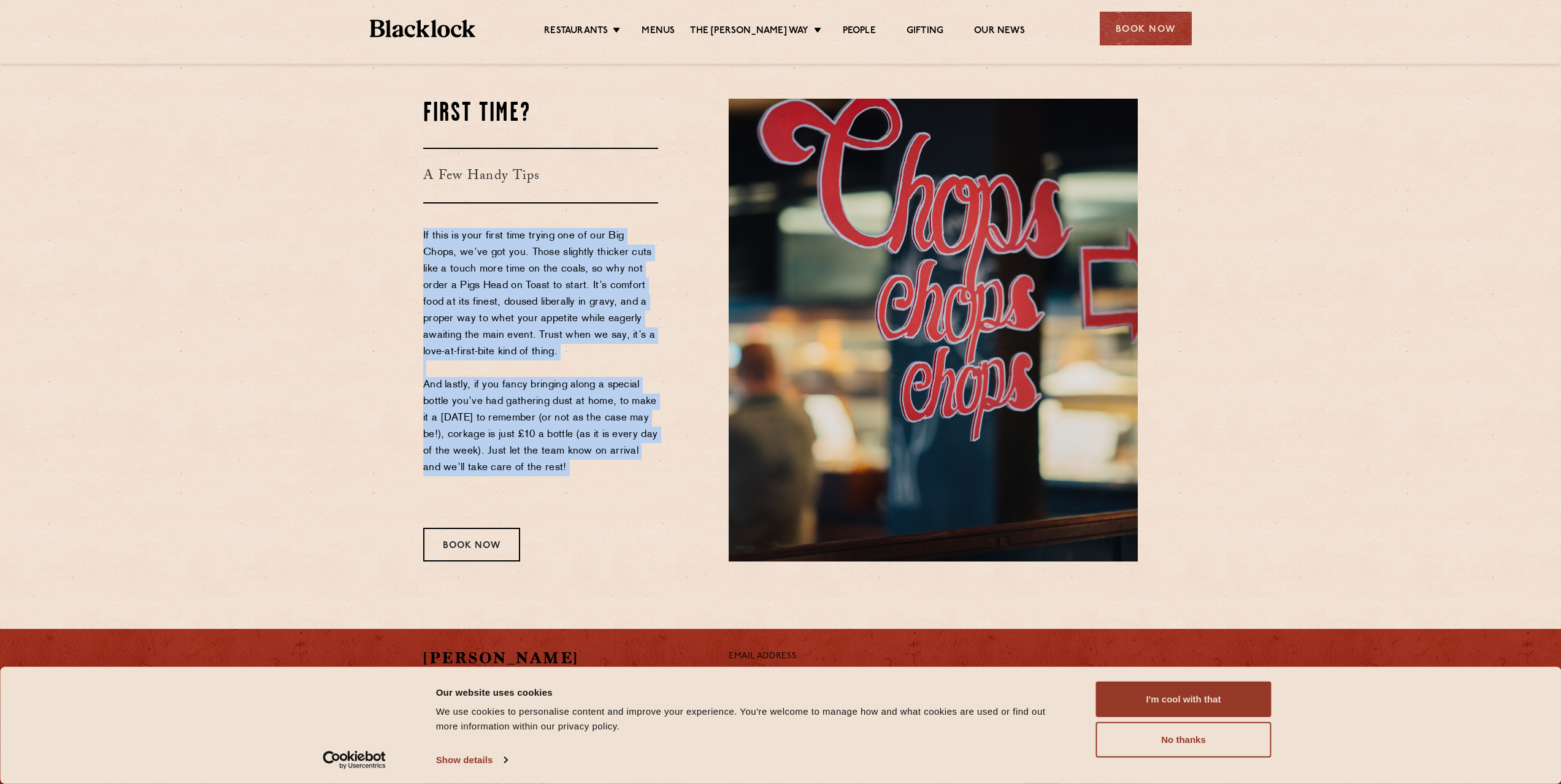
drag, startPoint x: 542, startPoint y: 410, endPoint x: 505, endPoint y: 277, distance: 138.1
click at [505, 277] on p "If this is your first time trying one of our Big Chops, we’ve got you. Those sl…" at bounding box center [541, 368] width 235 height 281
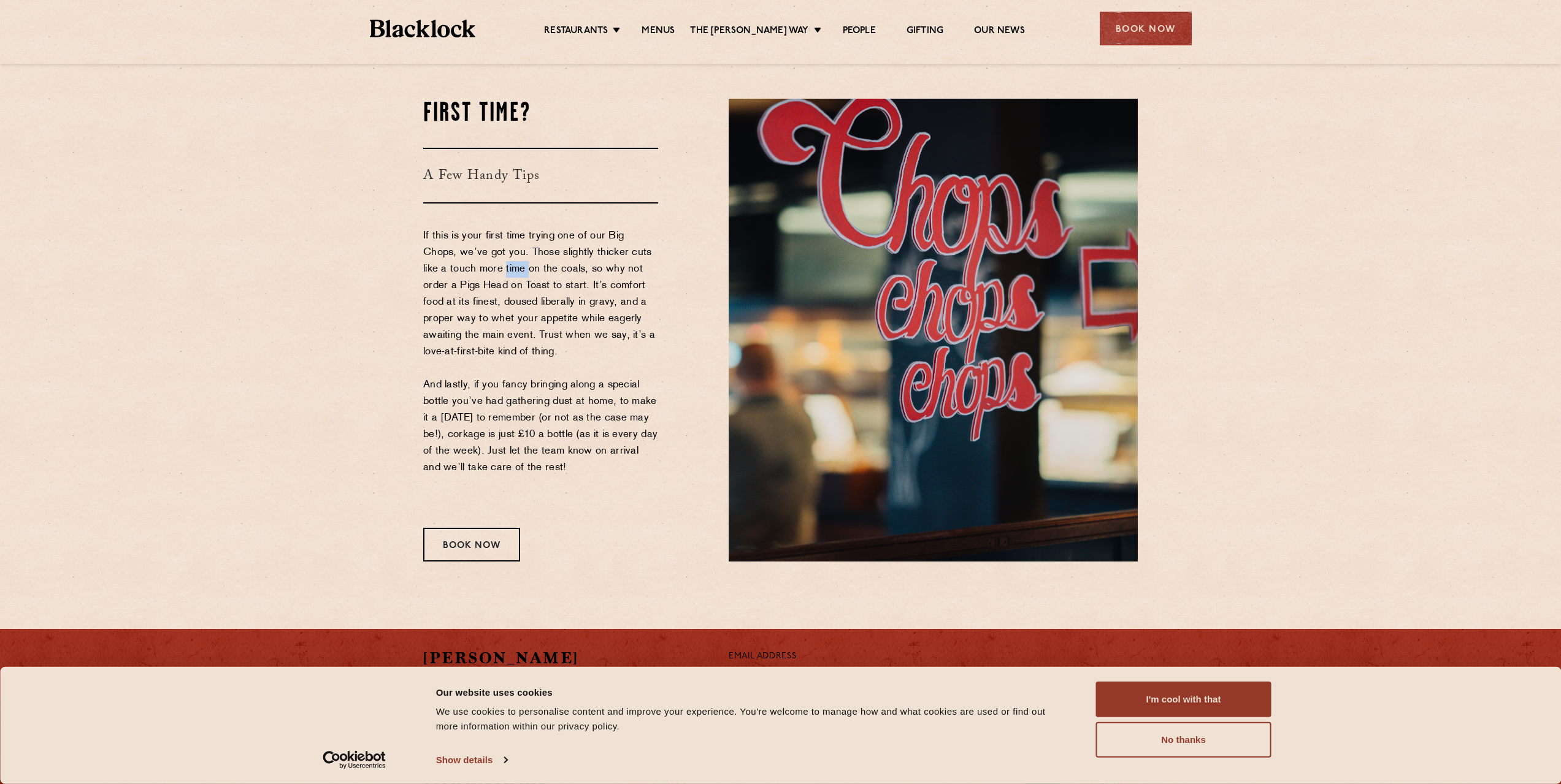
click at [505, 277] on p "If this is your first time trying one of our Big Chops, we’ve got you. Those sl…" at bounding box center [541, 368] width 235 height 281
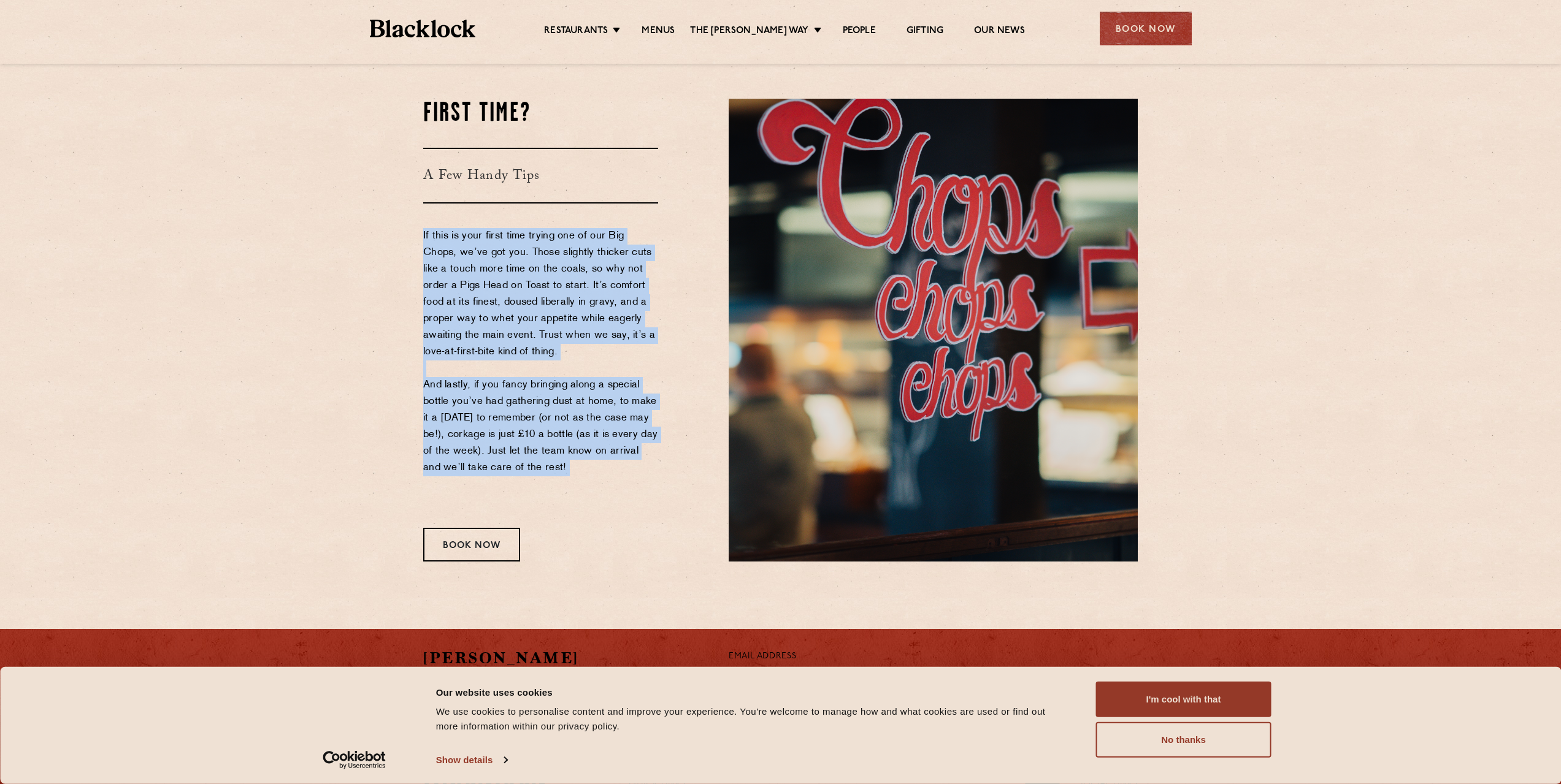
drag, startPoint x: 505, startPoint y: 277, endPoint x: 529, endPoint y: 394, distance: 119.4
click at [529, 394] on p "If this is your first time trying one of our Big Chops, we’ve got you. Those sl…" at bounding box center [541, 368] width 235 height 281
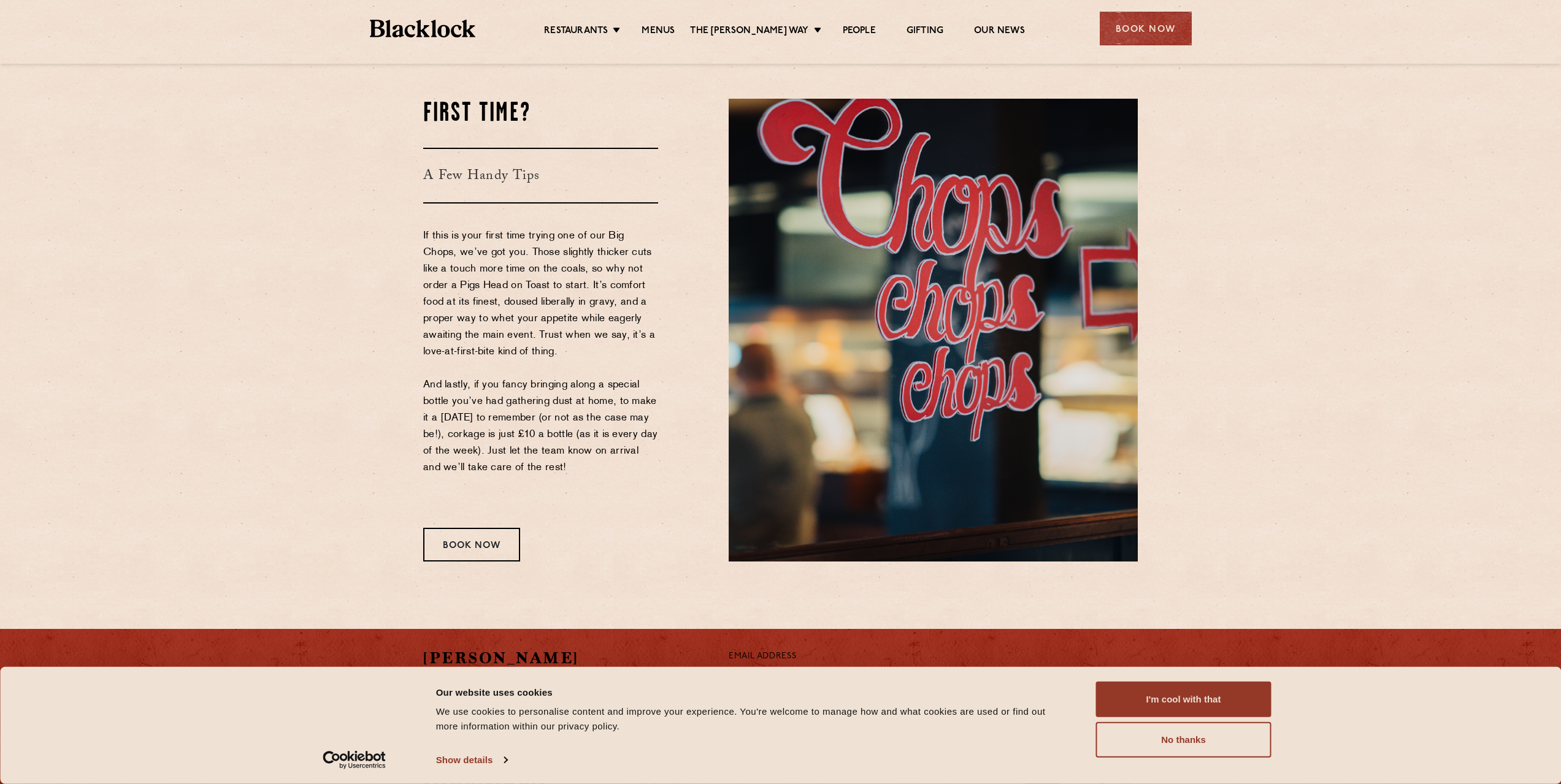
click at [371, 386] on section "First Time? A Few Handy Tips If this is your first time trying one of our Big C…" at bounding box center [780, 330] width 1561 height 537
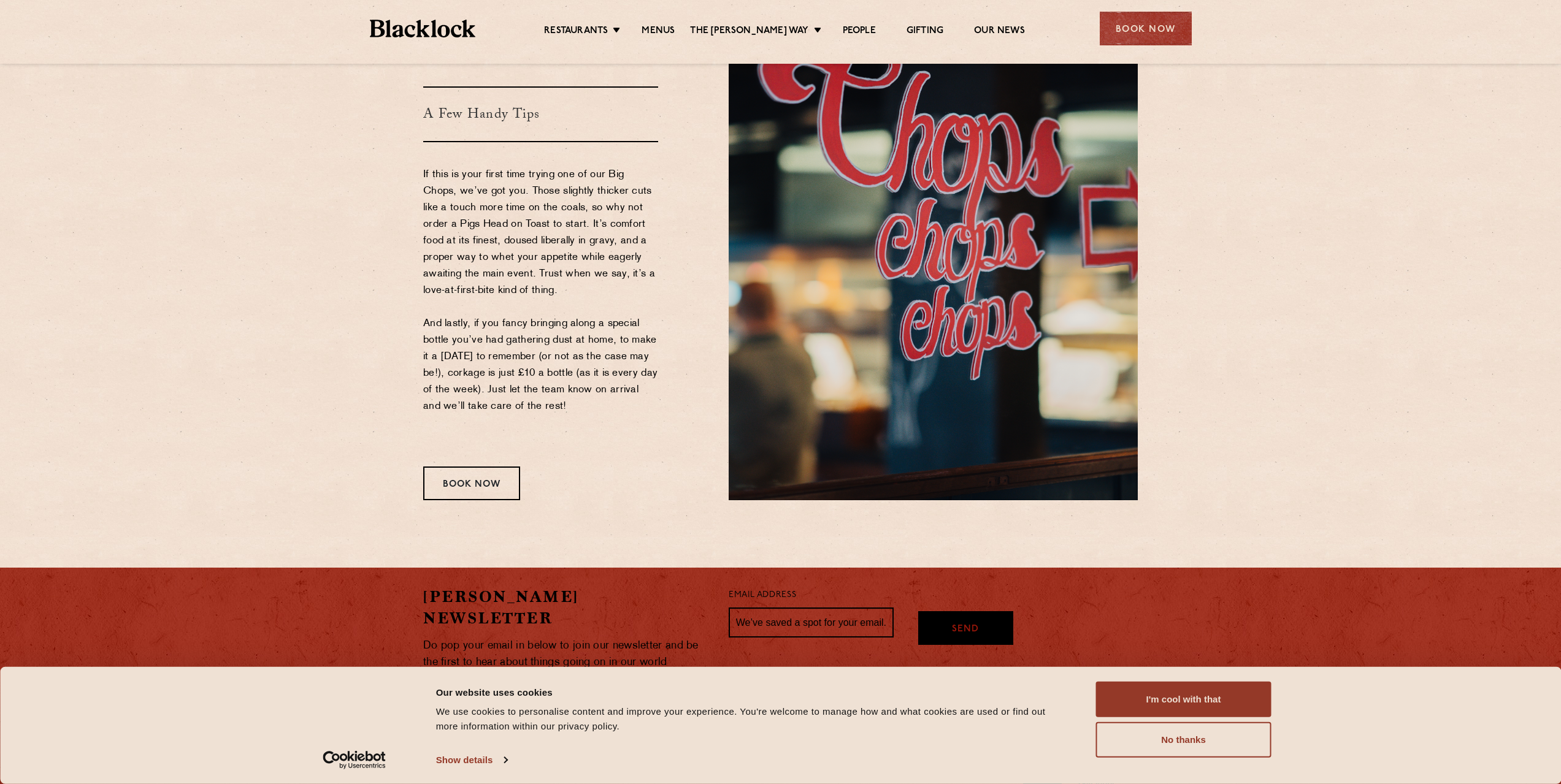
click at [457, 375] on p "If this is your first time trying one of our Big Chops, we’ve got you. Those sl…" at bounding box center [541, 307] width 235 height 281
drag, startPoint x: 457, startPoint y: 375, endPoint x: 453, endPoint y: 356, distance: 19.4
click at [453, 356] on p "If this is your first time trying one of our Big Chops, we’ve got you. Those sl…" at bounding box center [541, 307] width 235 height 281
drag, startPoint x: 453, startPoint y: 356, endPoint x: 630, endPoint y: 416, distance: 186.9
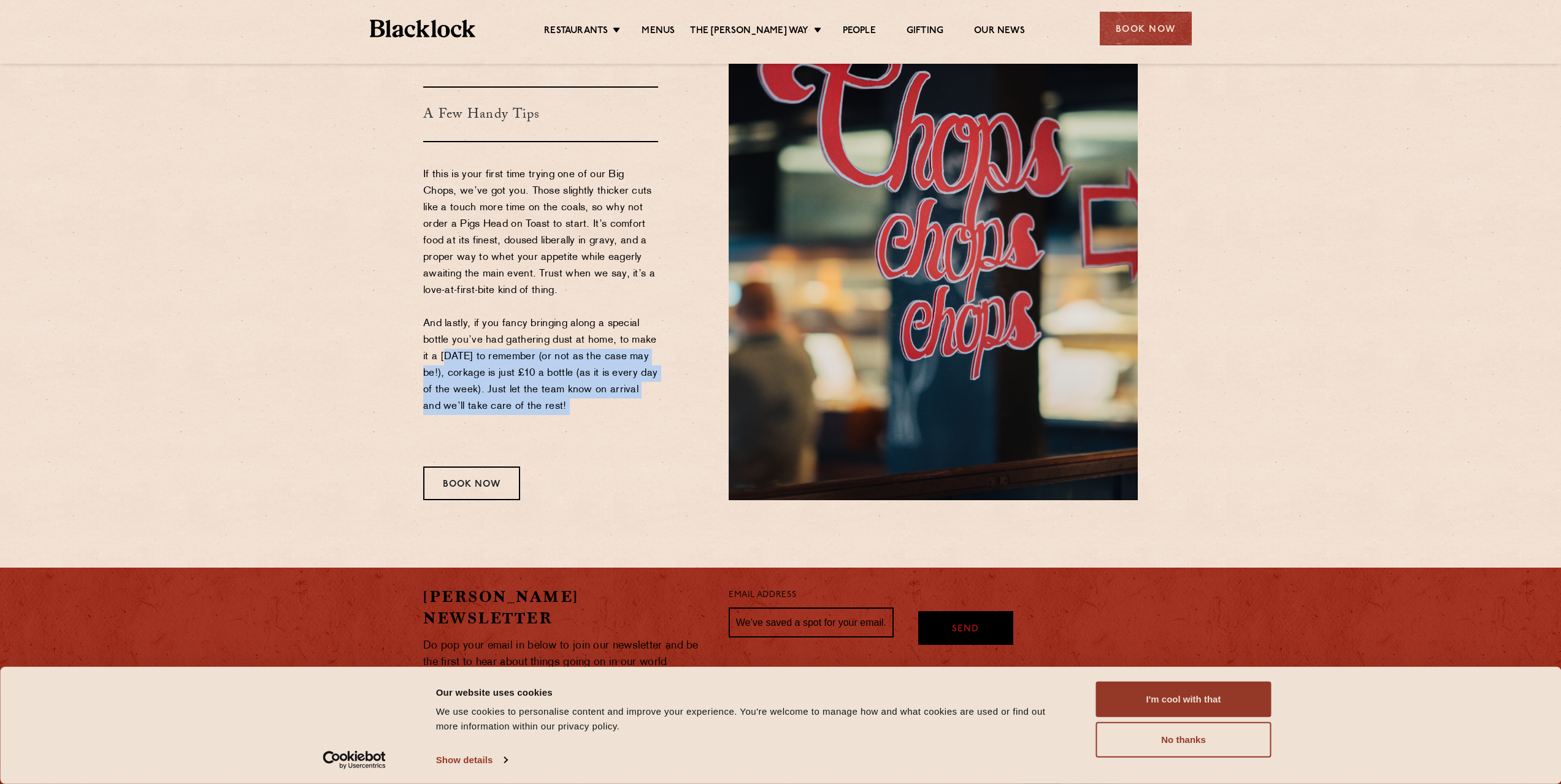
click at [630, 416] on p "If this is your first time trying one of our Big Chops, we’ve got you. Those sl…" at bounding box center [541, 307] width 235 height 281
click at [510, 355] on p "If this is your first time trying one of our Big Chops, we’ve got you. Those sl…" at bounding box center [541, 307] width 235 height 281
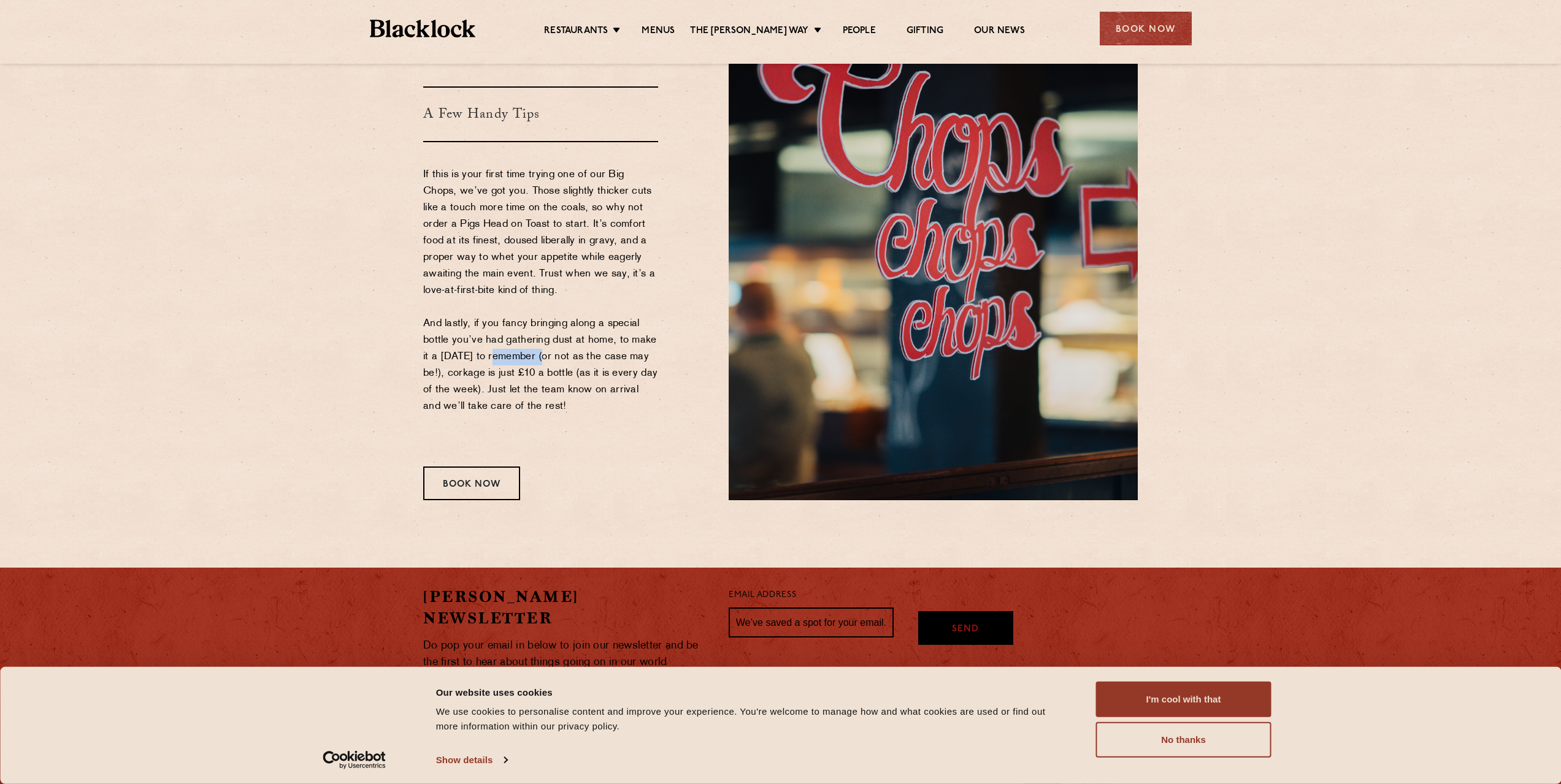
click at [510, 355] on p "If this is your first time trying one of our Big Chops, we’ve got you. Those sl…" at bounding box center [541, 307] width 235 height 281
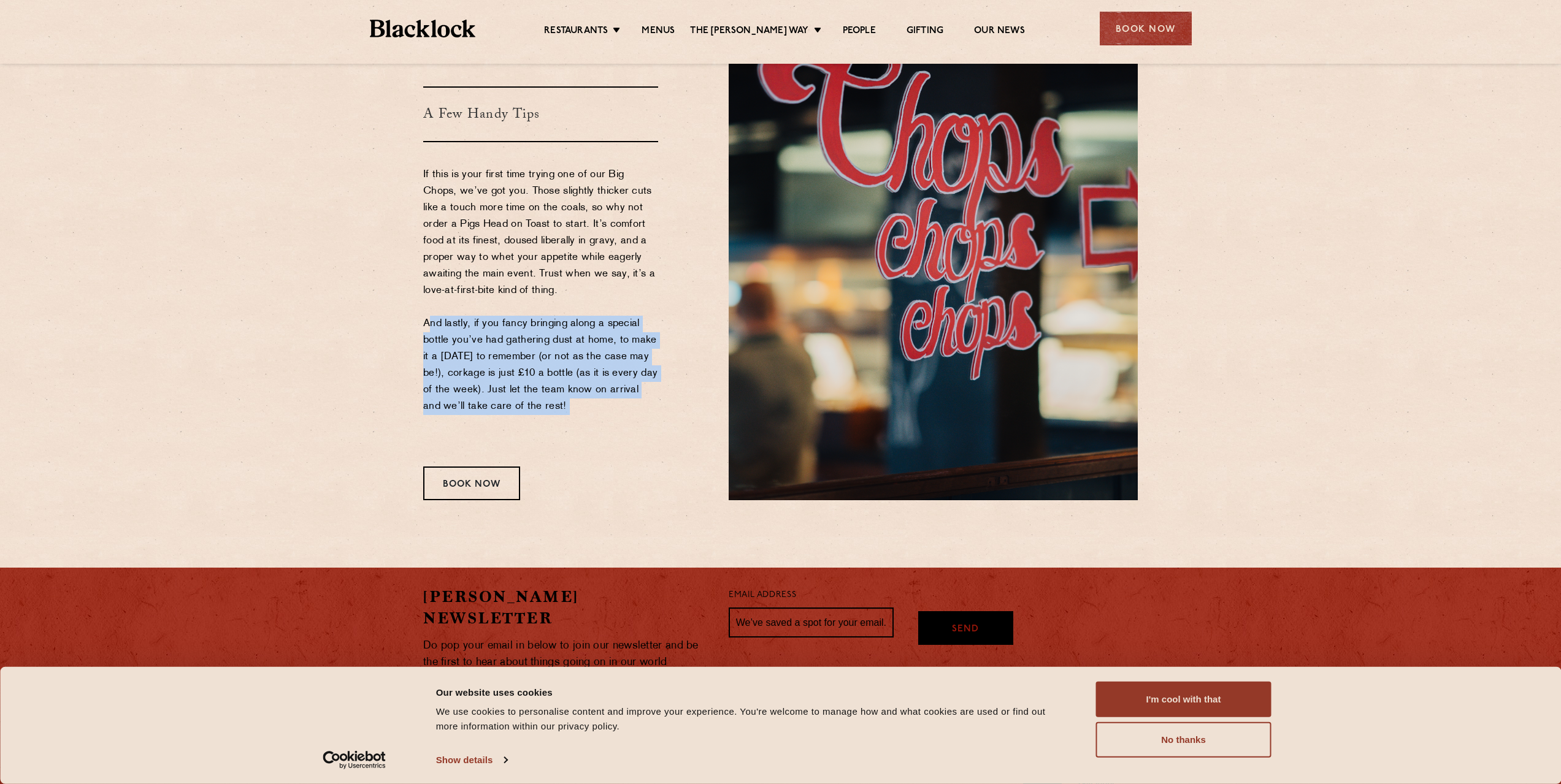
click at [510, 355] on p "If this is your first time trying one of our Big Chops, we’ve got you. Those sl…" at bounding box center [541, 307] width 235 height 281
click at [633, 409] on p "If this is your first time trying one of our Big Chops, we’ve got you. Those sl…" at bounding box center [541, 307] width 235 height 281
